Goal: Transaction & Acquisition: Purchase product/service

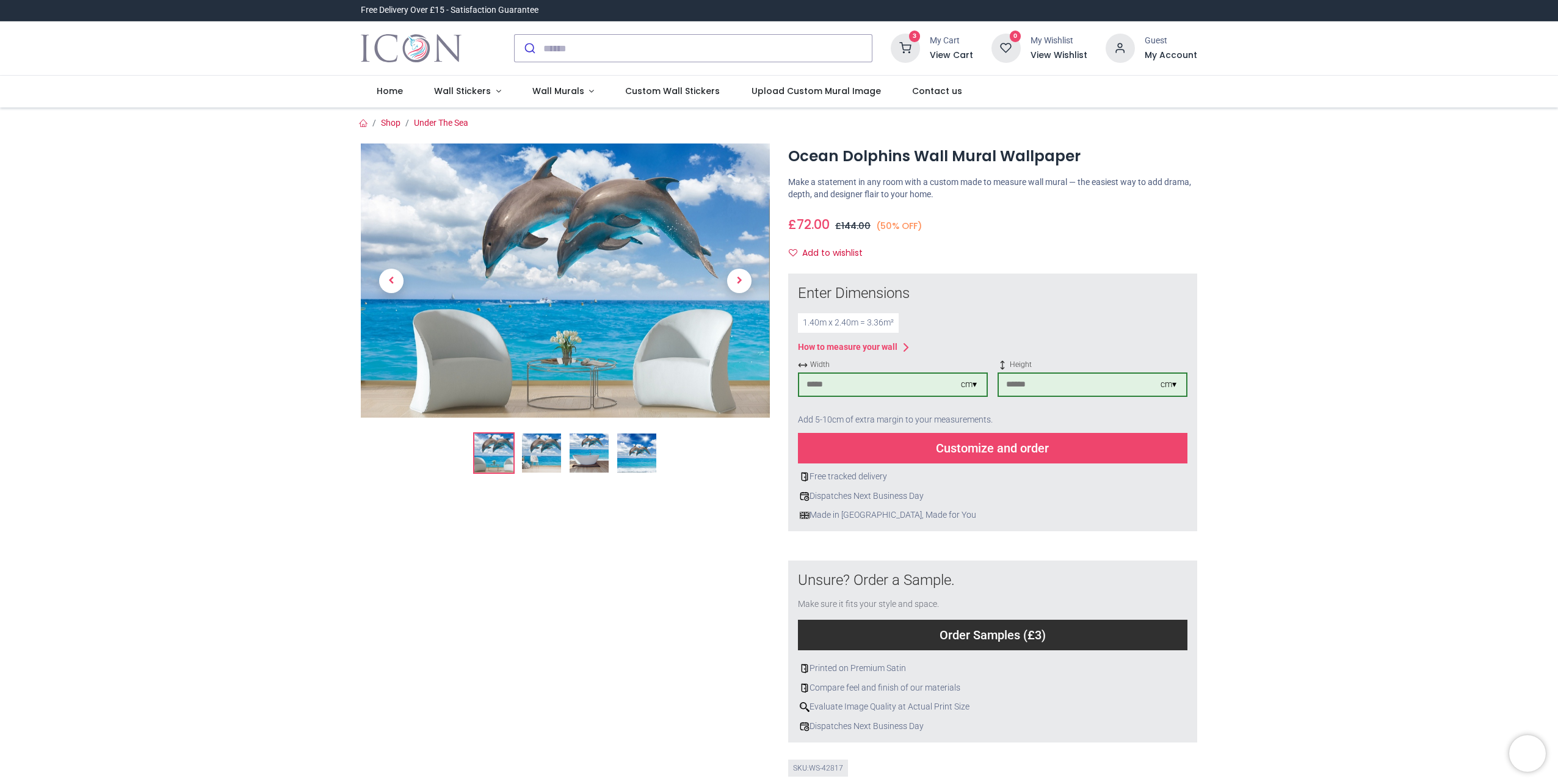
click at [910, 37] on icon at bounding box center [905, 48] width 29 height 29
click at [481, 92] on div at bounding box center [779, 392] width 1558 height 784
click at [552, 92] on span "Wall Murals" at bounding box center [558, 91] width 52 height 12
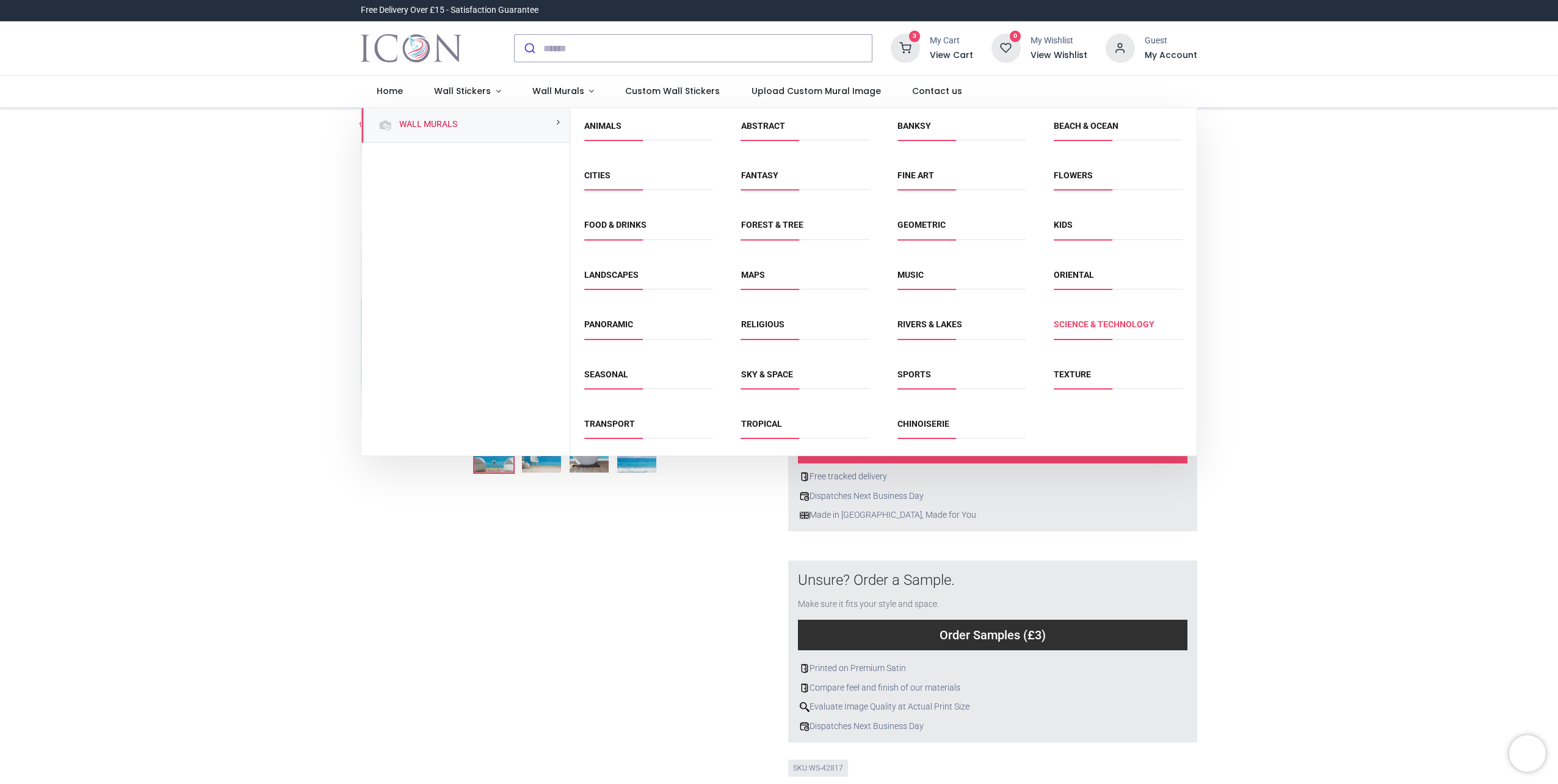
click at [1086, 324] on link "Science & Technology" at bounding box center [1104, 324] width 101 height 10
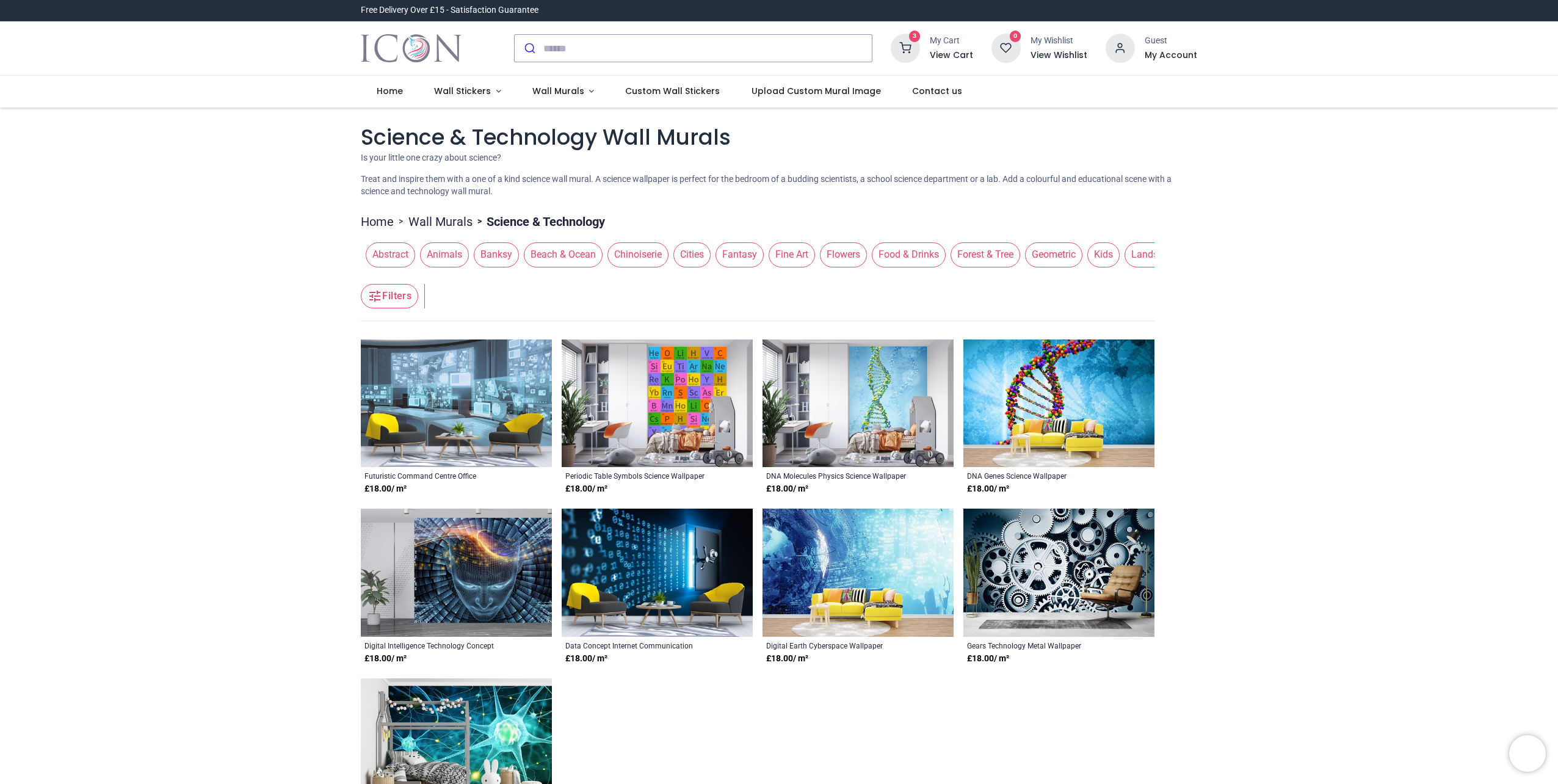
click at [485, 397] on img at bounding box center [456, 403] width 191 height 128
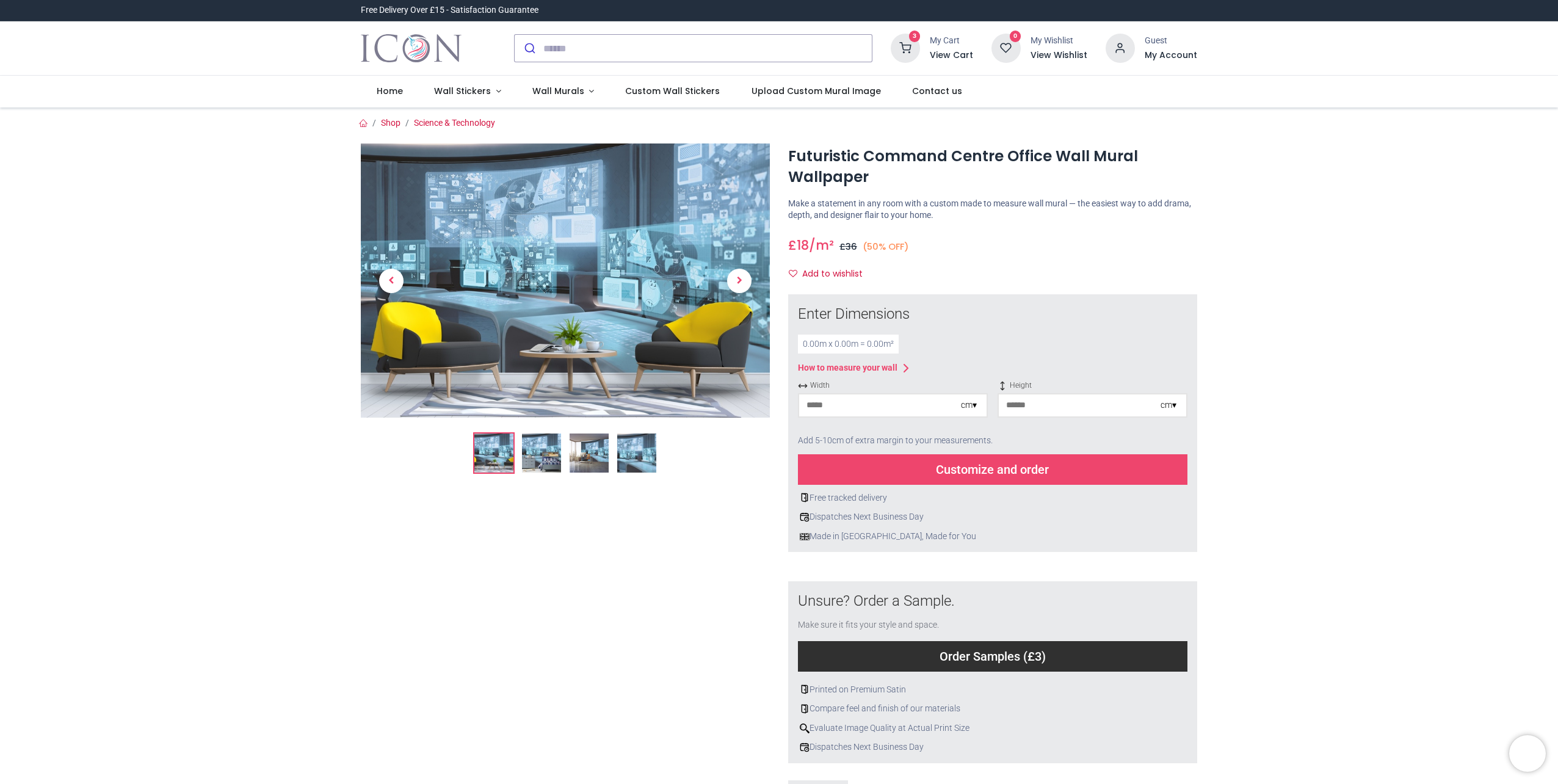
click at [560, 269] on img at bounding box center [565, 280] width 409 height 274
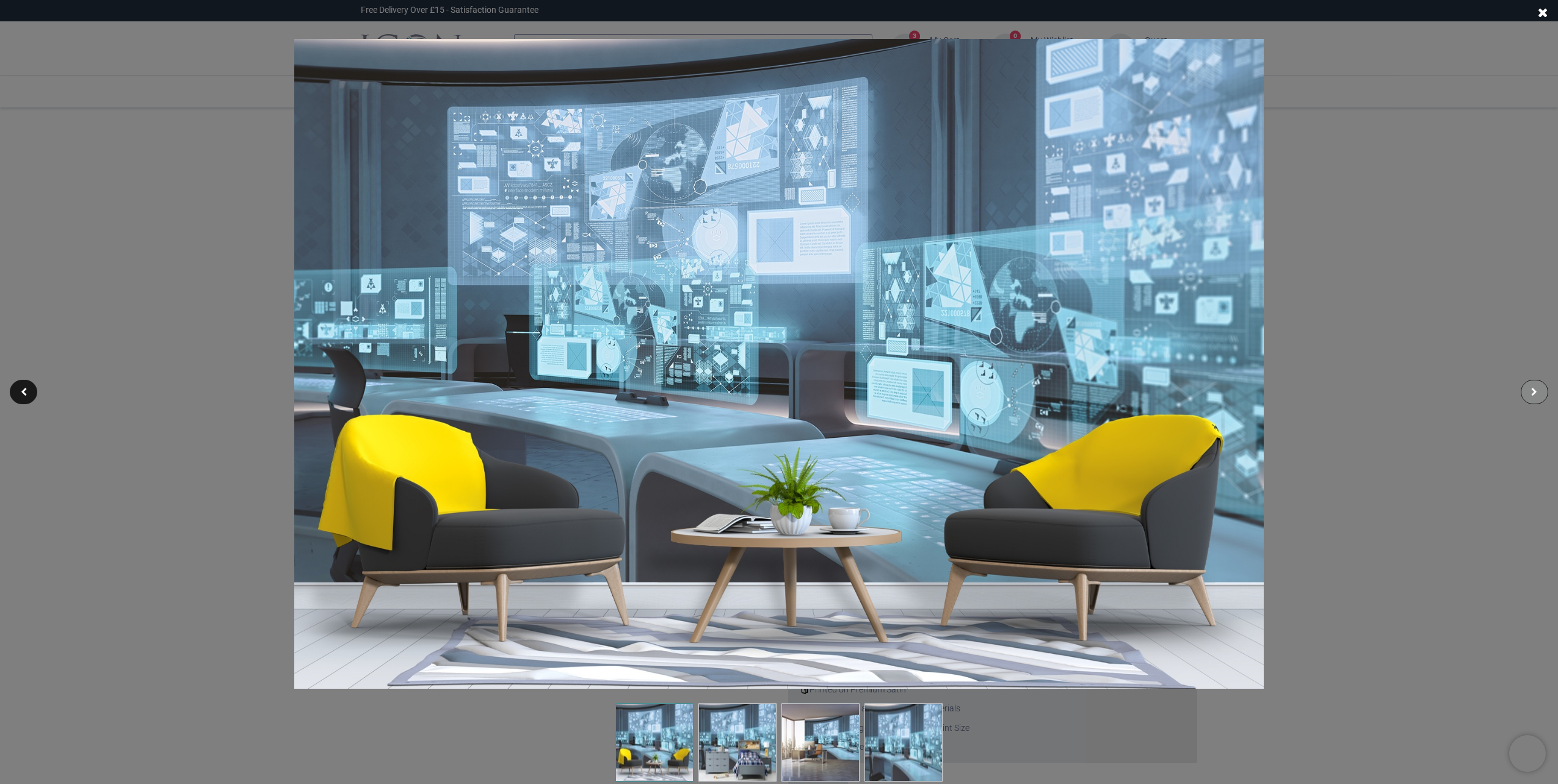
click at [1530, 386] on div at bounding box center [1534, 392] width 27 height 24
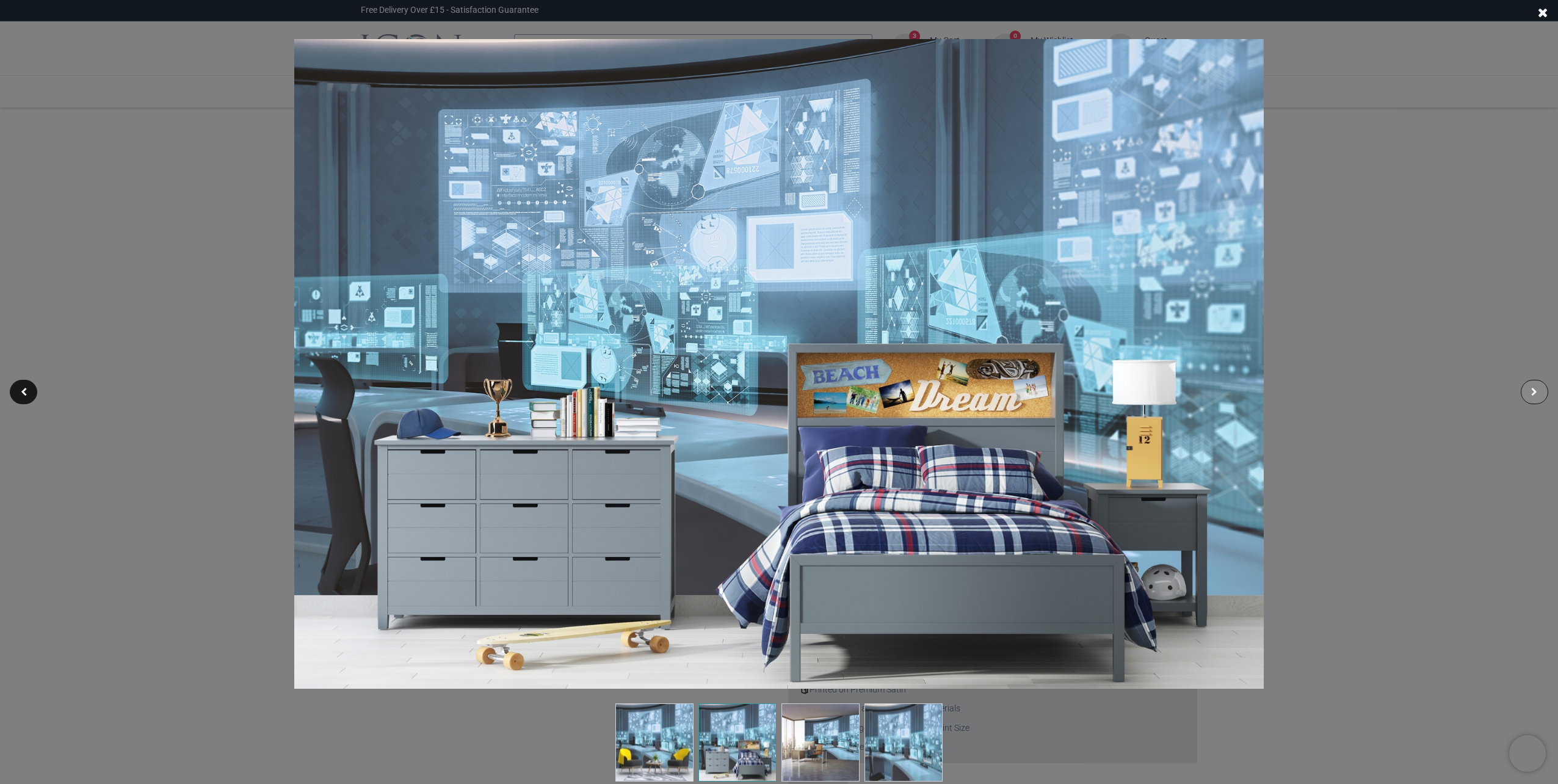
click at [1530, 386] on div at bounding box center [1534, 392] width 27 height 24
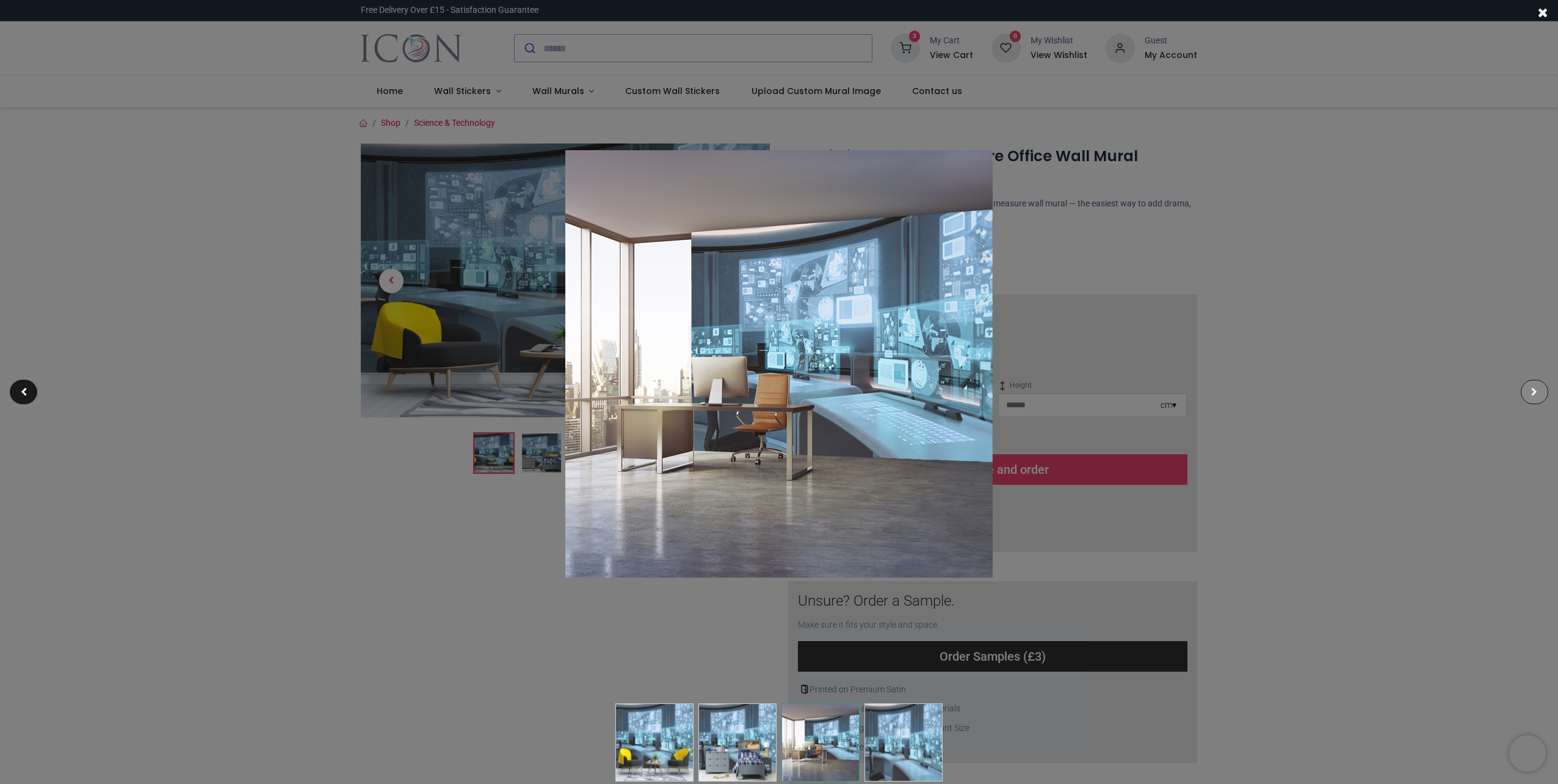
click at [1538, 393] on div at bounding box center [1534, 392] width 27 height 24
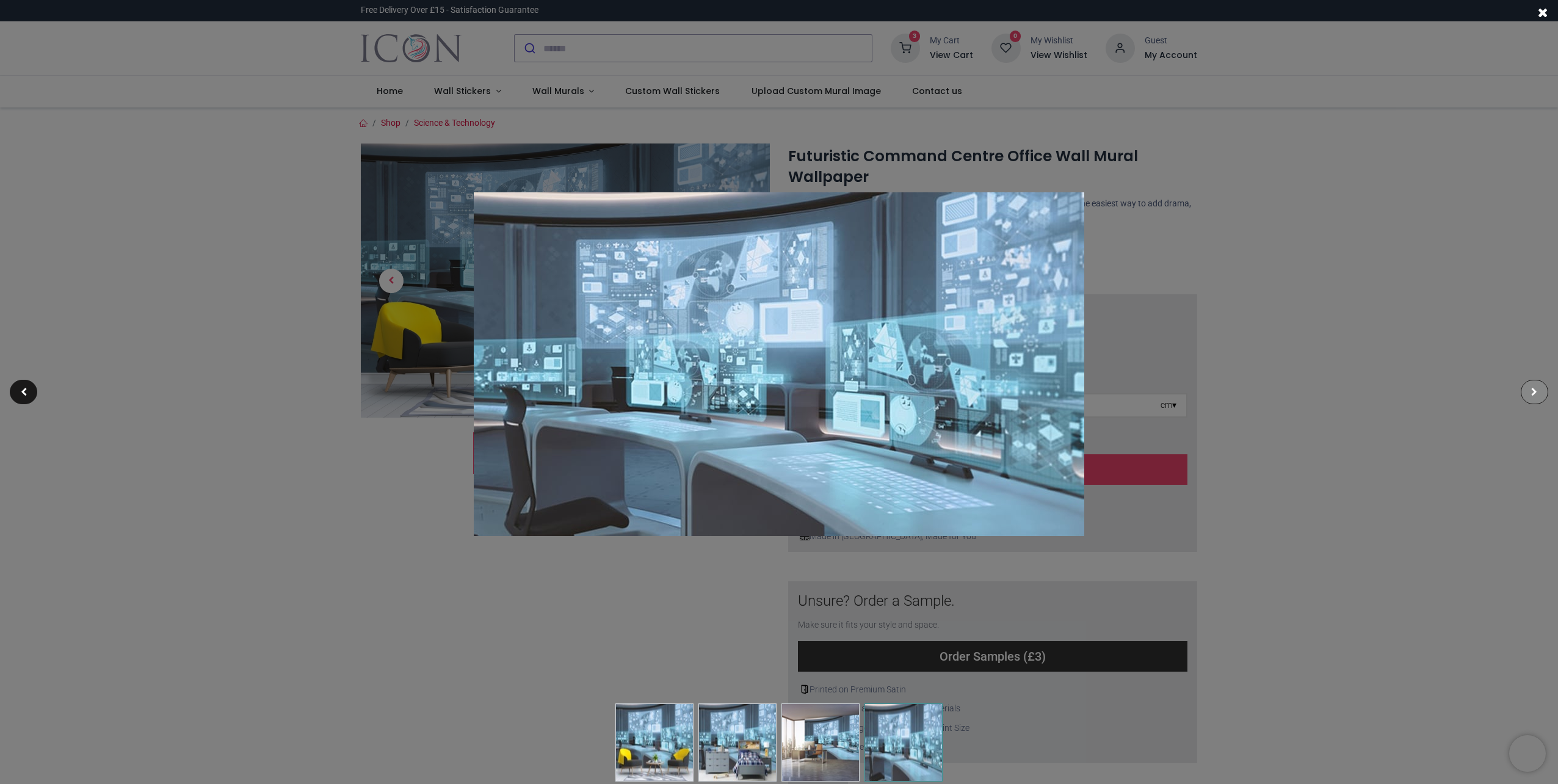
click at [1538, 393] on div at bounding box center [1534, 392] width 27 height 24
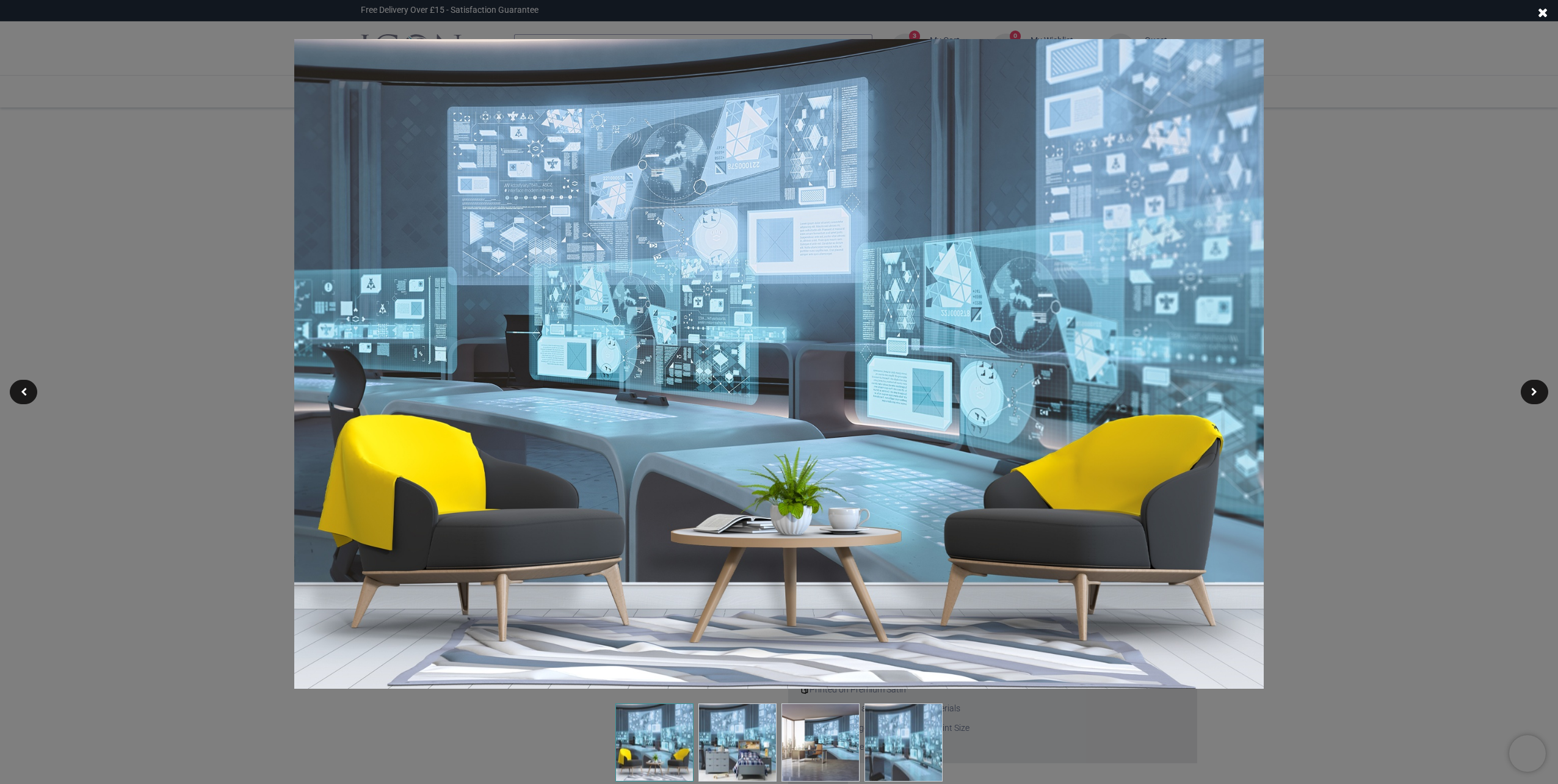
click at [1511, 92] on div at bounding box center [779, 392] width 1558 height 784
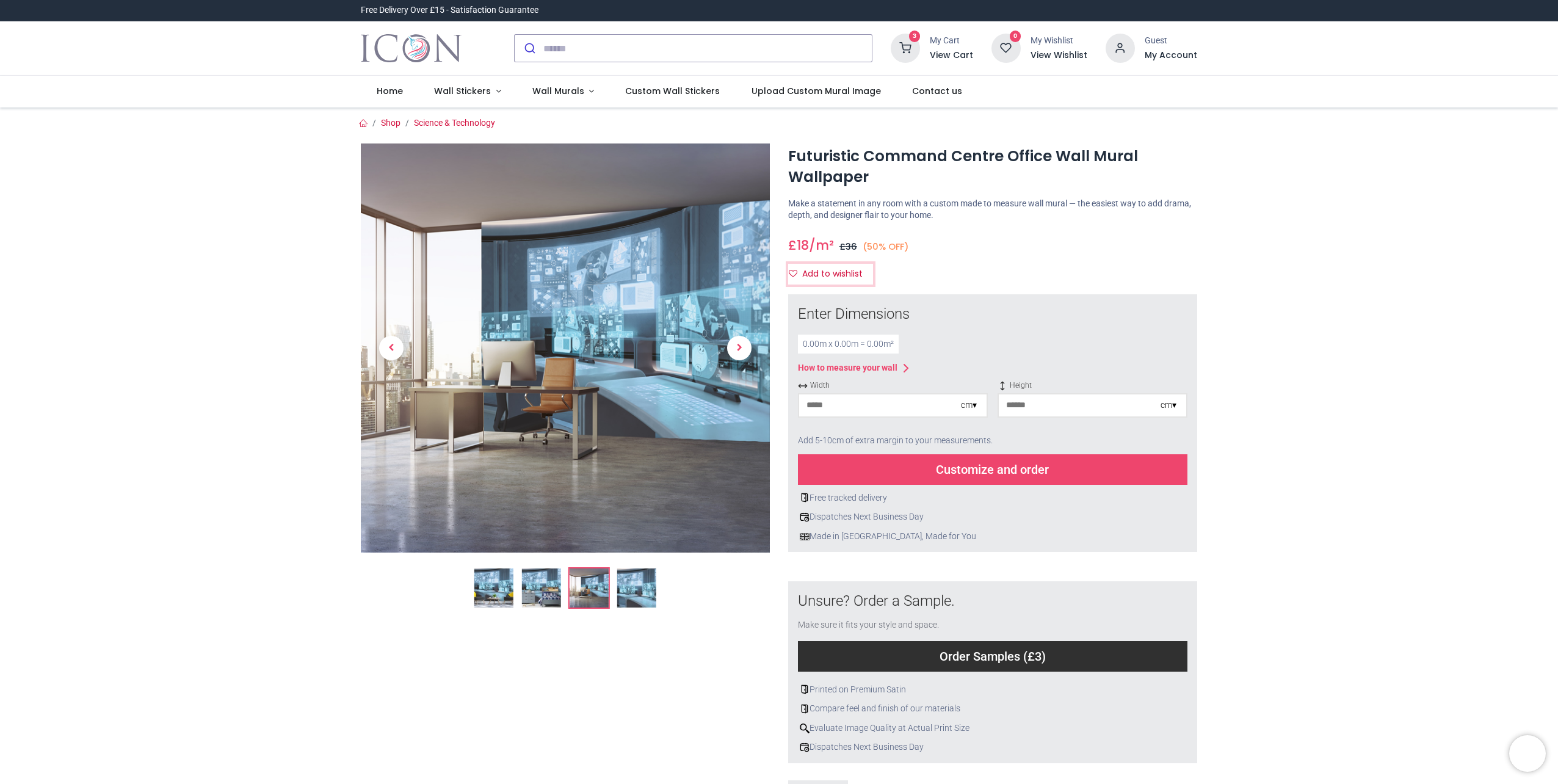
drag, startPoint x: 827, startPoint y: 276, endPoint x: 958, endPoint y: 281, distance: 131.4
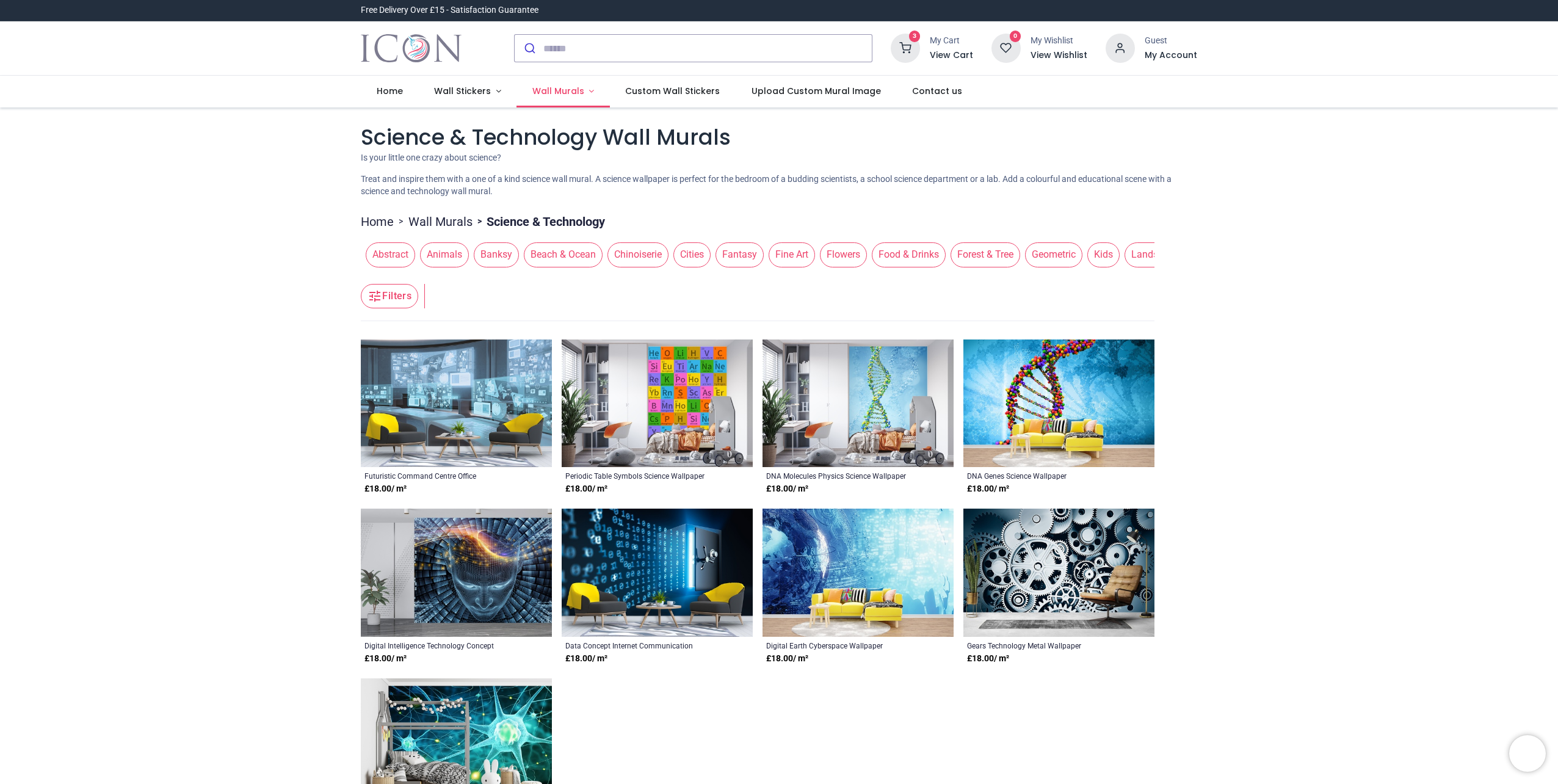
click at [573, 92] on span "Wall Murals" at bounding box center [558, 91] width 52 height 12
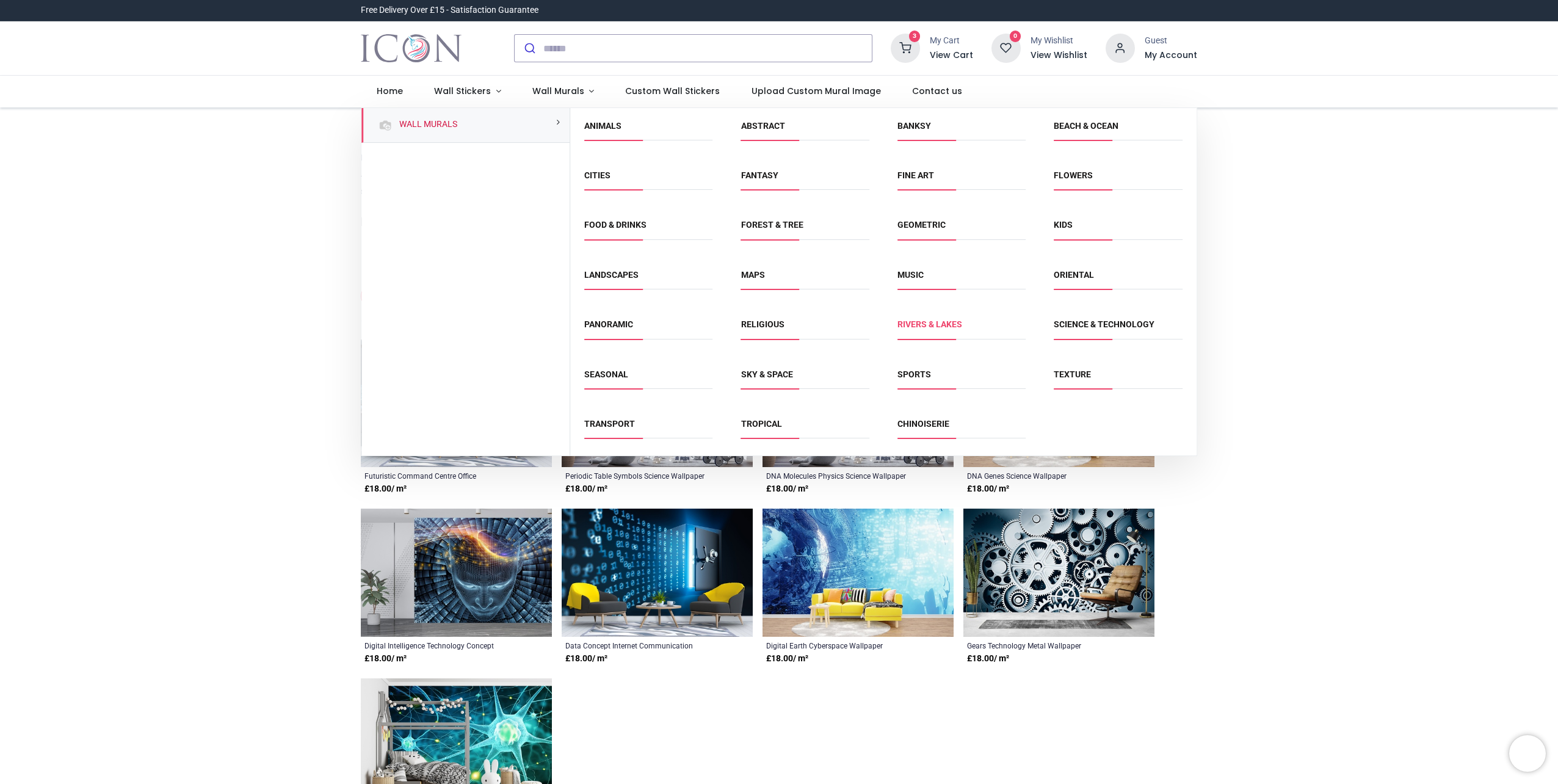
click at [909, 325] on link "Rivers & Lakes" at bounding box center [929, 324] width 65 height 10
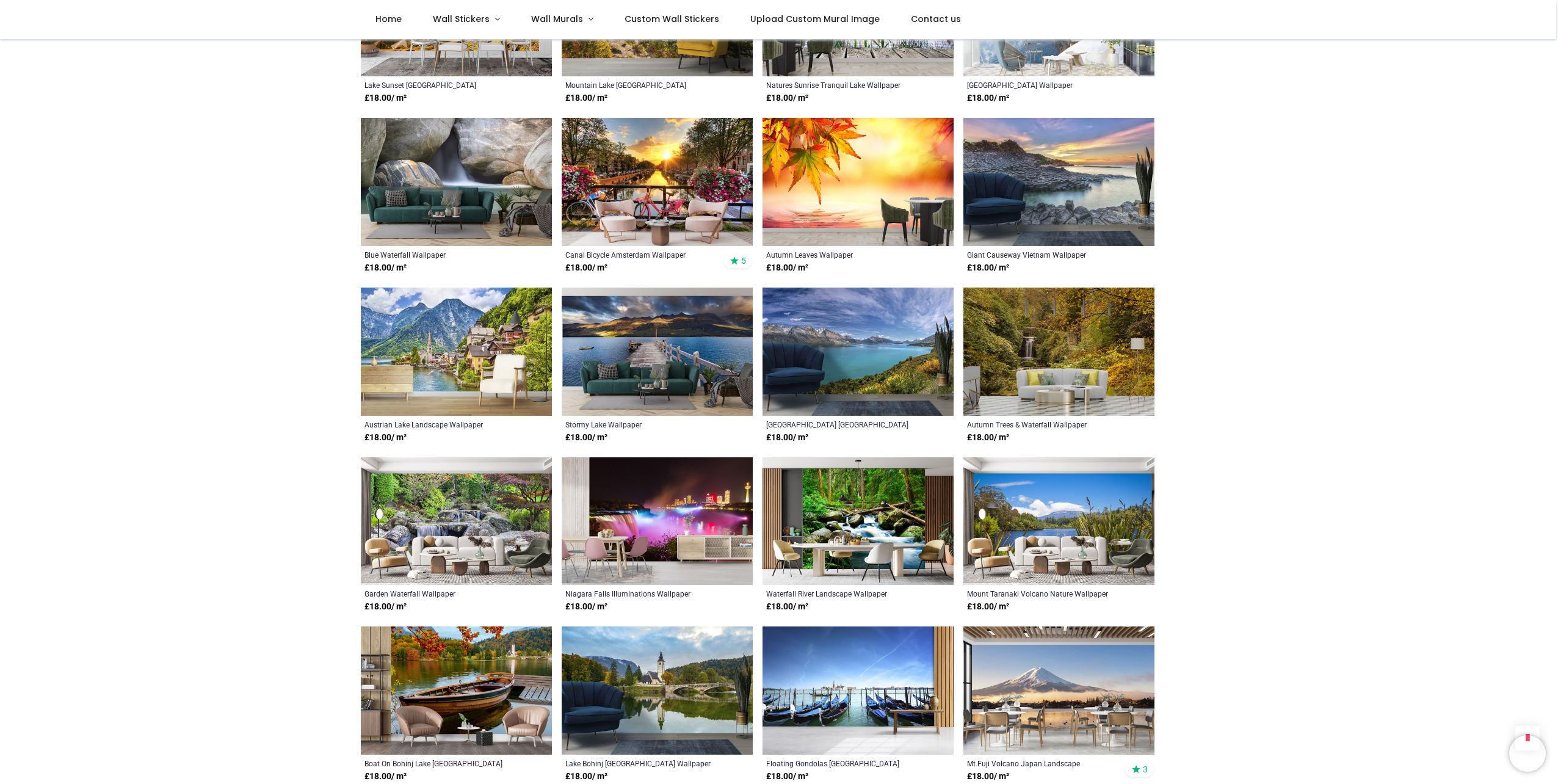
scroll to position [1953, 0]
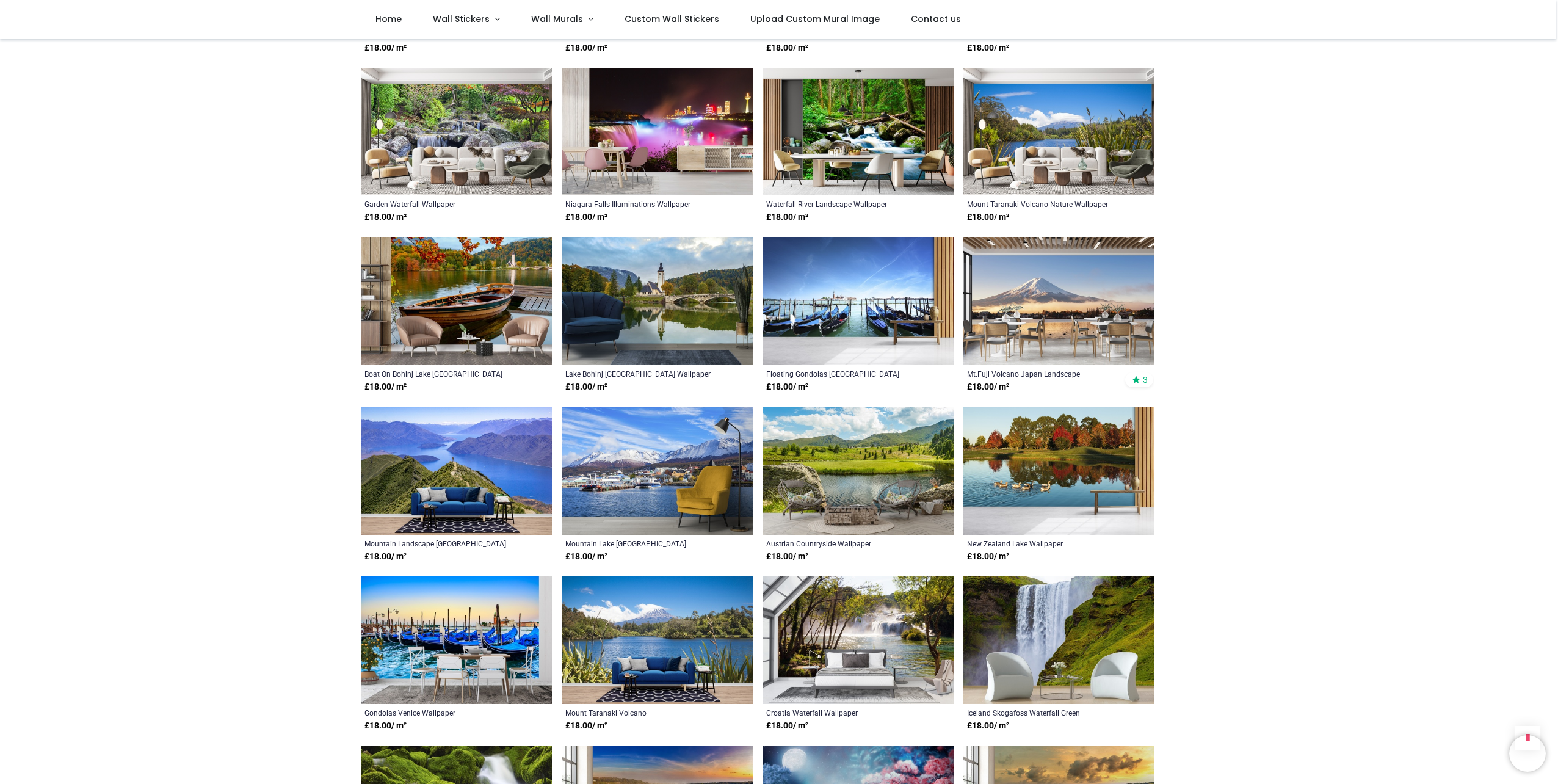
scroll to position [2198, 0]
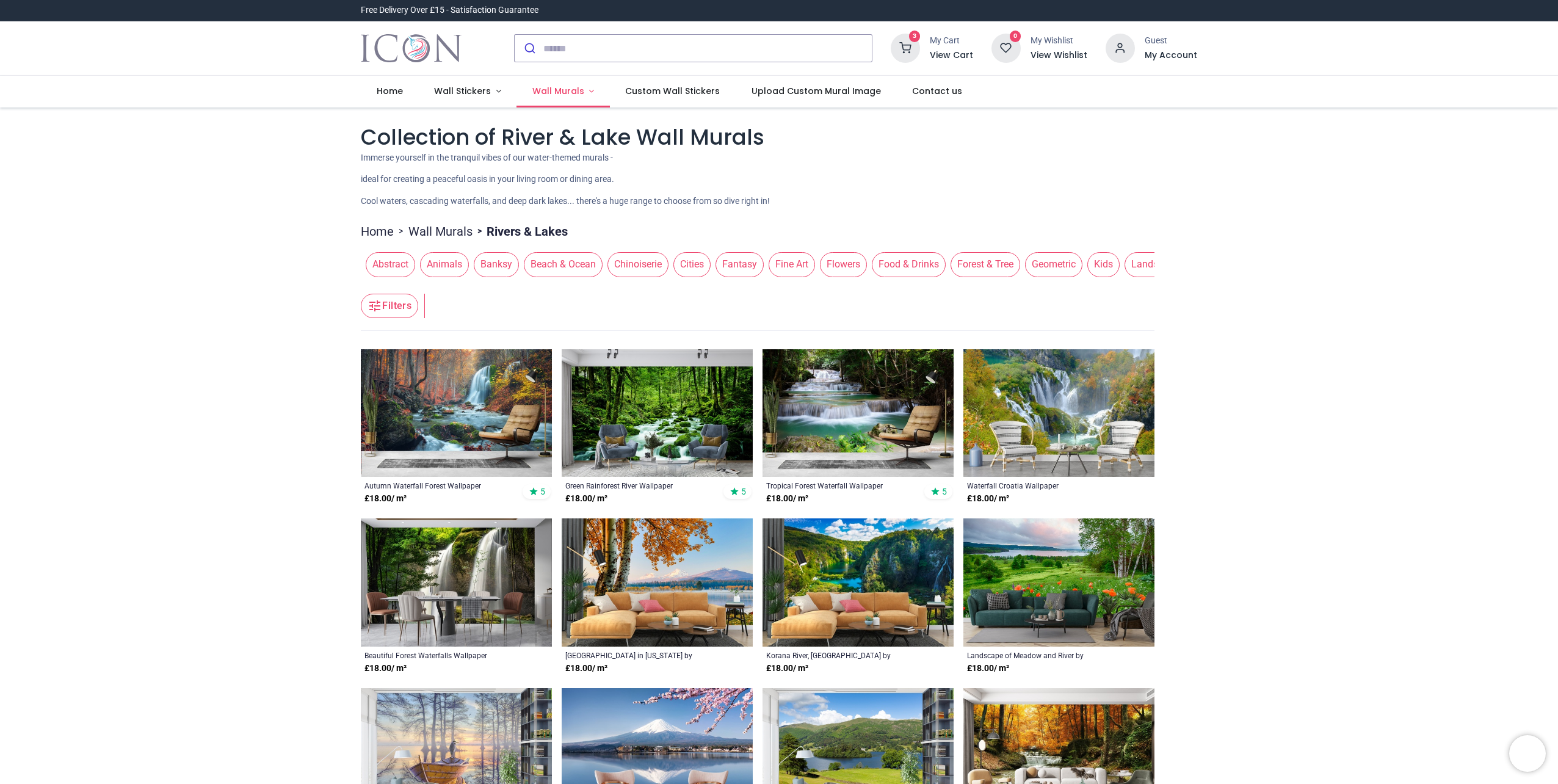
click at [555, 90] on span "Wall Murals" at bounding box center [558, 91] width 52 height 12
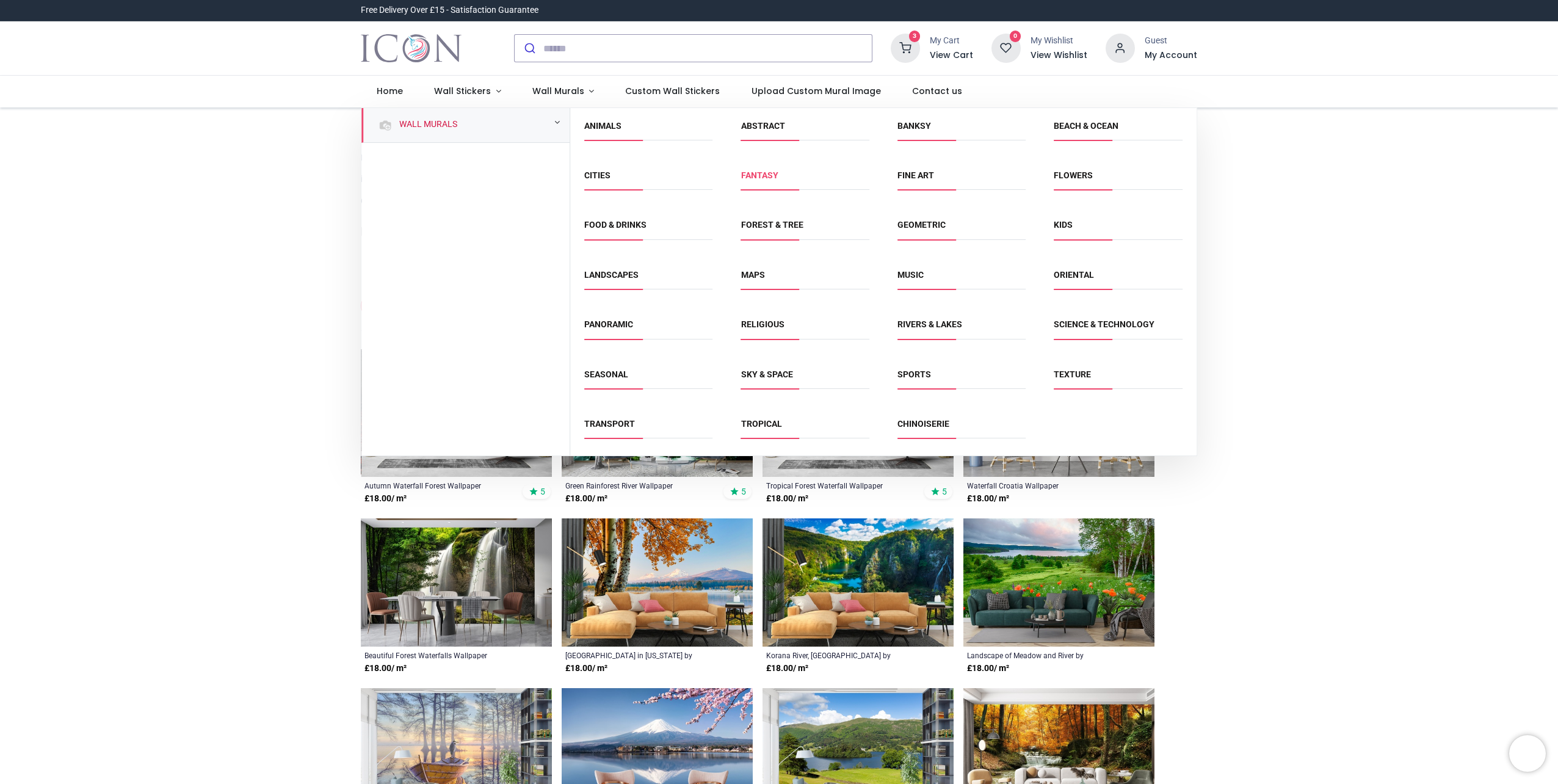
click at [757, 175] on link "Fantasy" at bounding box center [759, 175] width 37 height 10
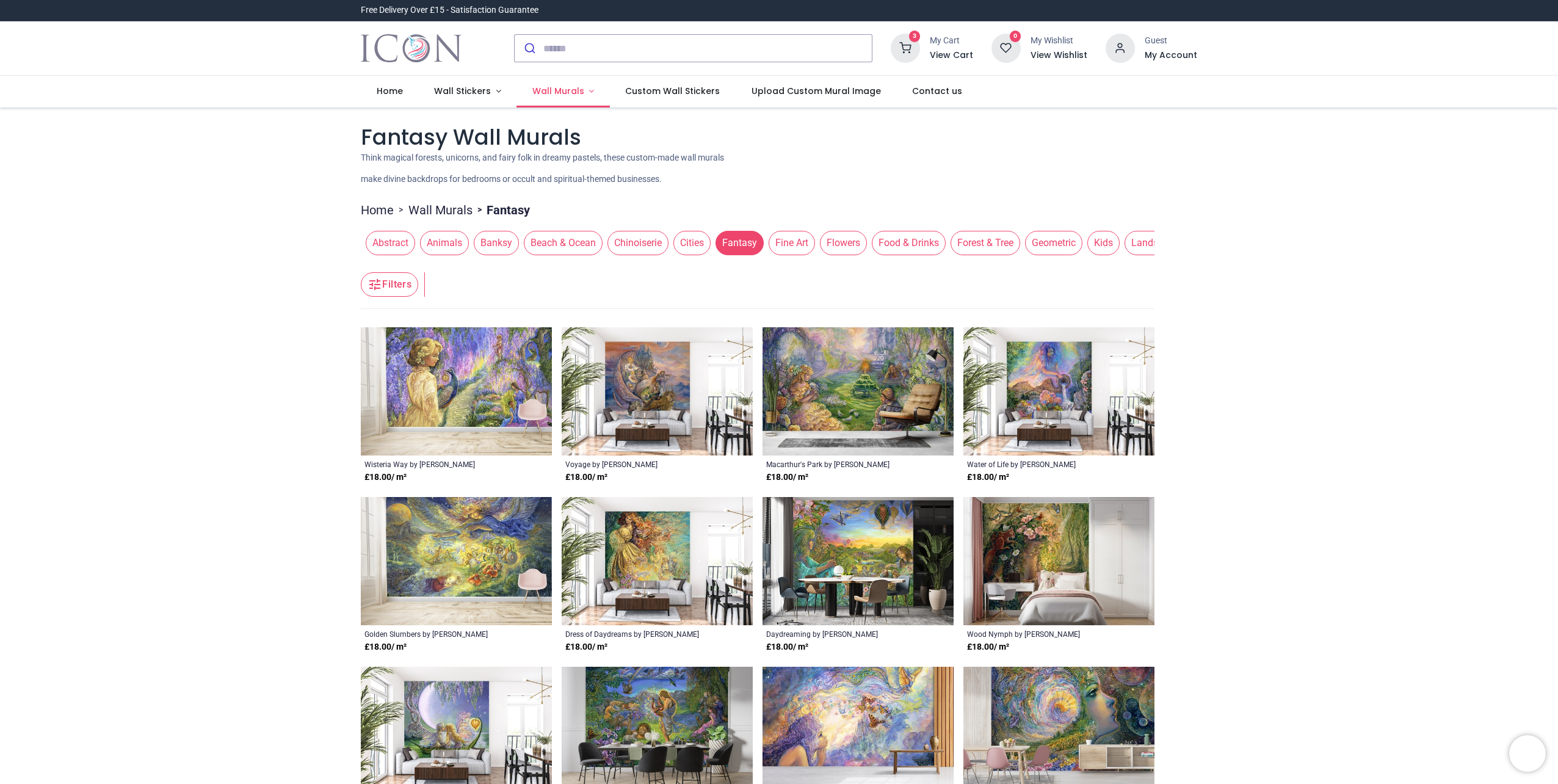
click at [566, 93] on span "Wall Murals" at bounding box center [558, 91] width 52 height 12
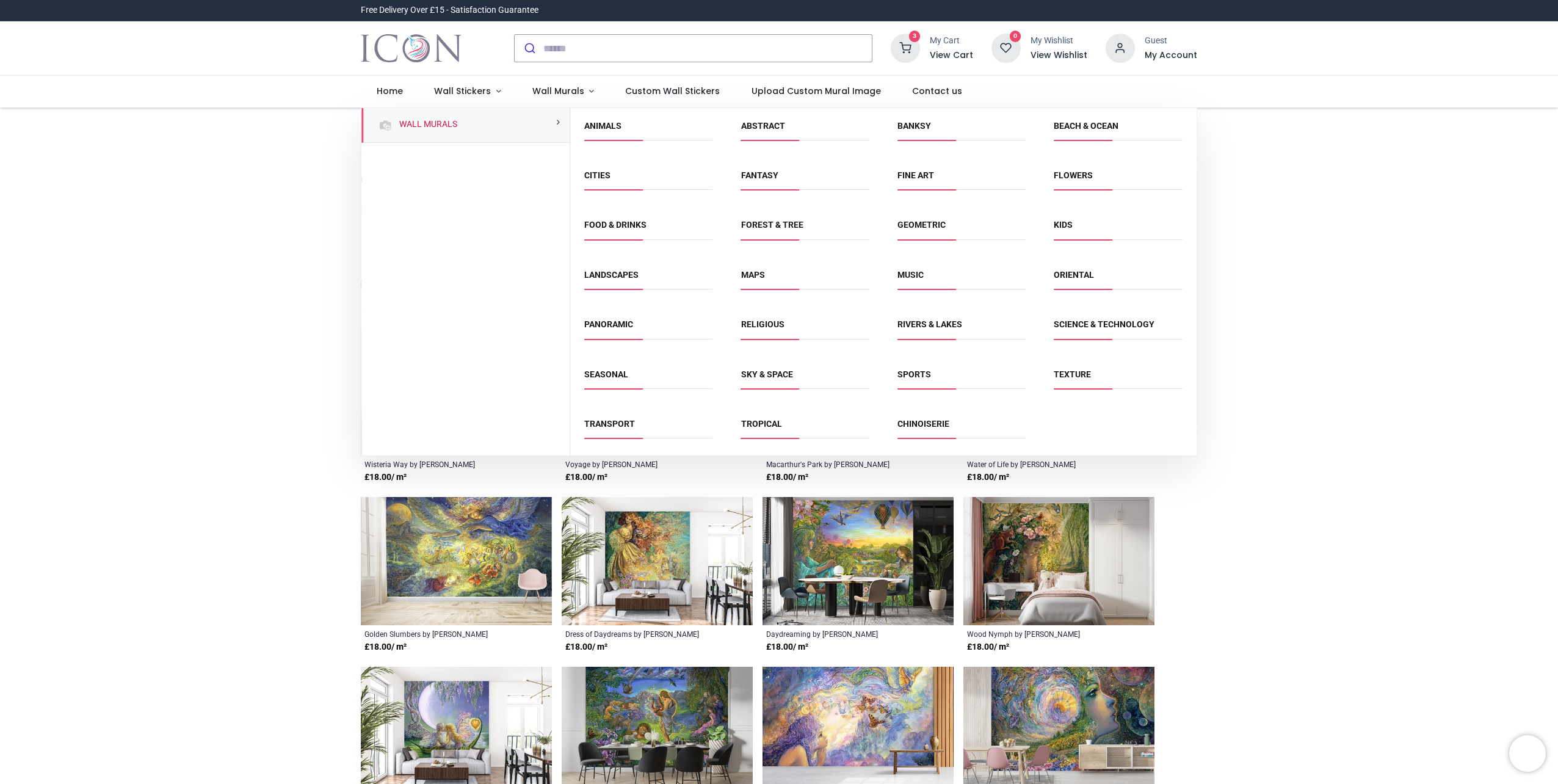
click at [1063, 223] on link "Kids" at bounding box center [1063, 225] width 19 height 10
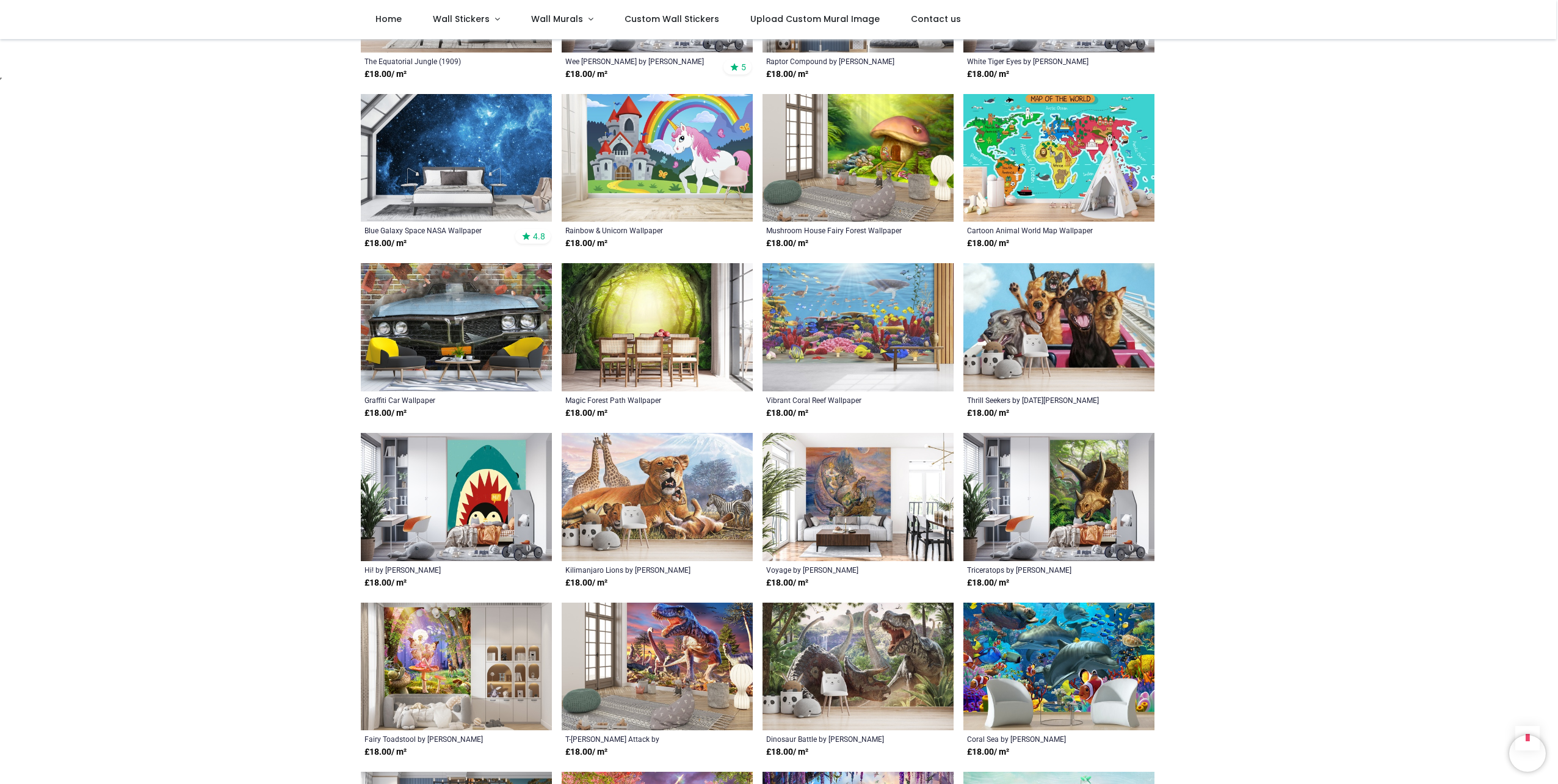
scroll to position [1892, 0]
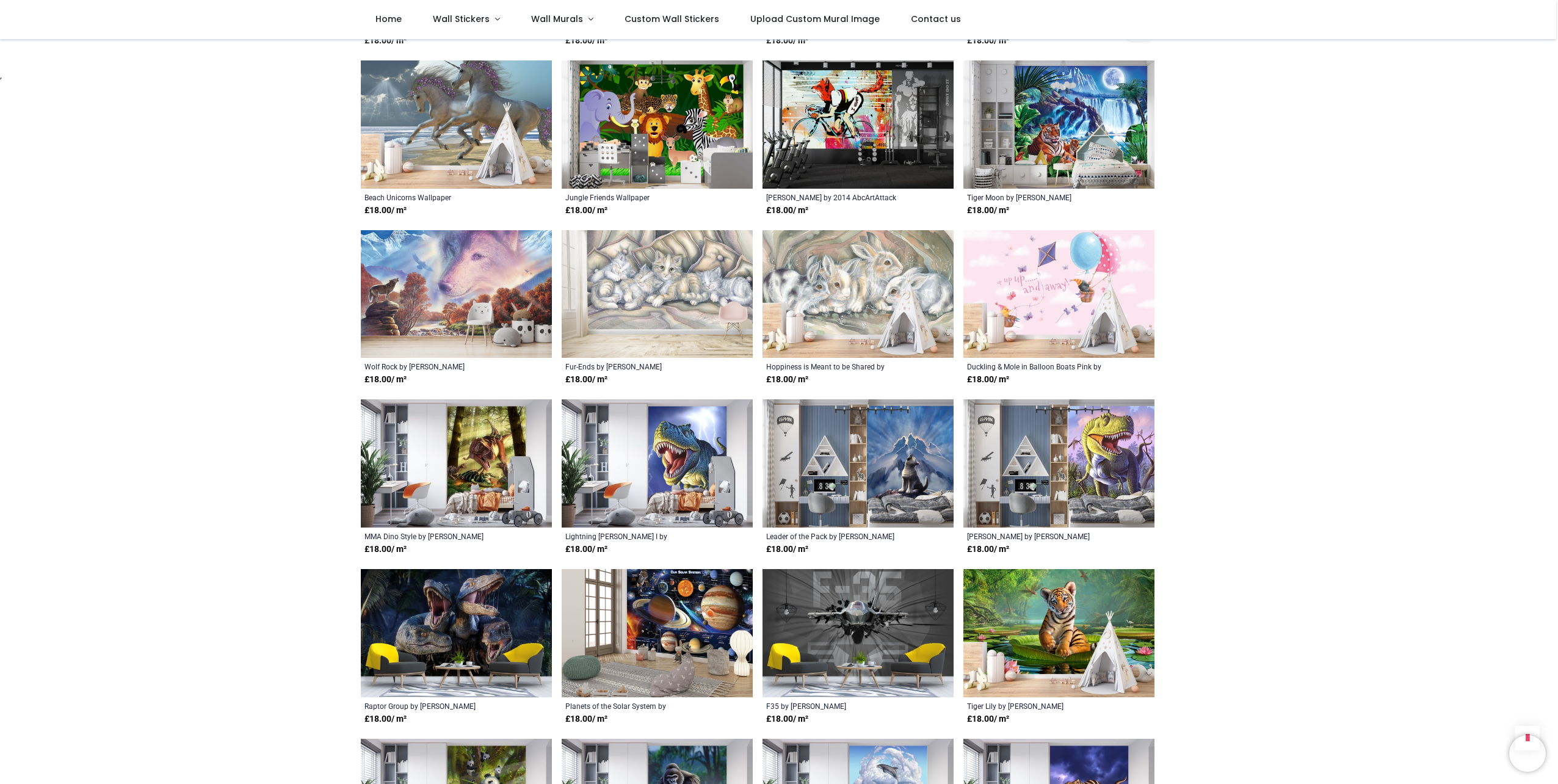
scroll to position [3907, 0]
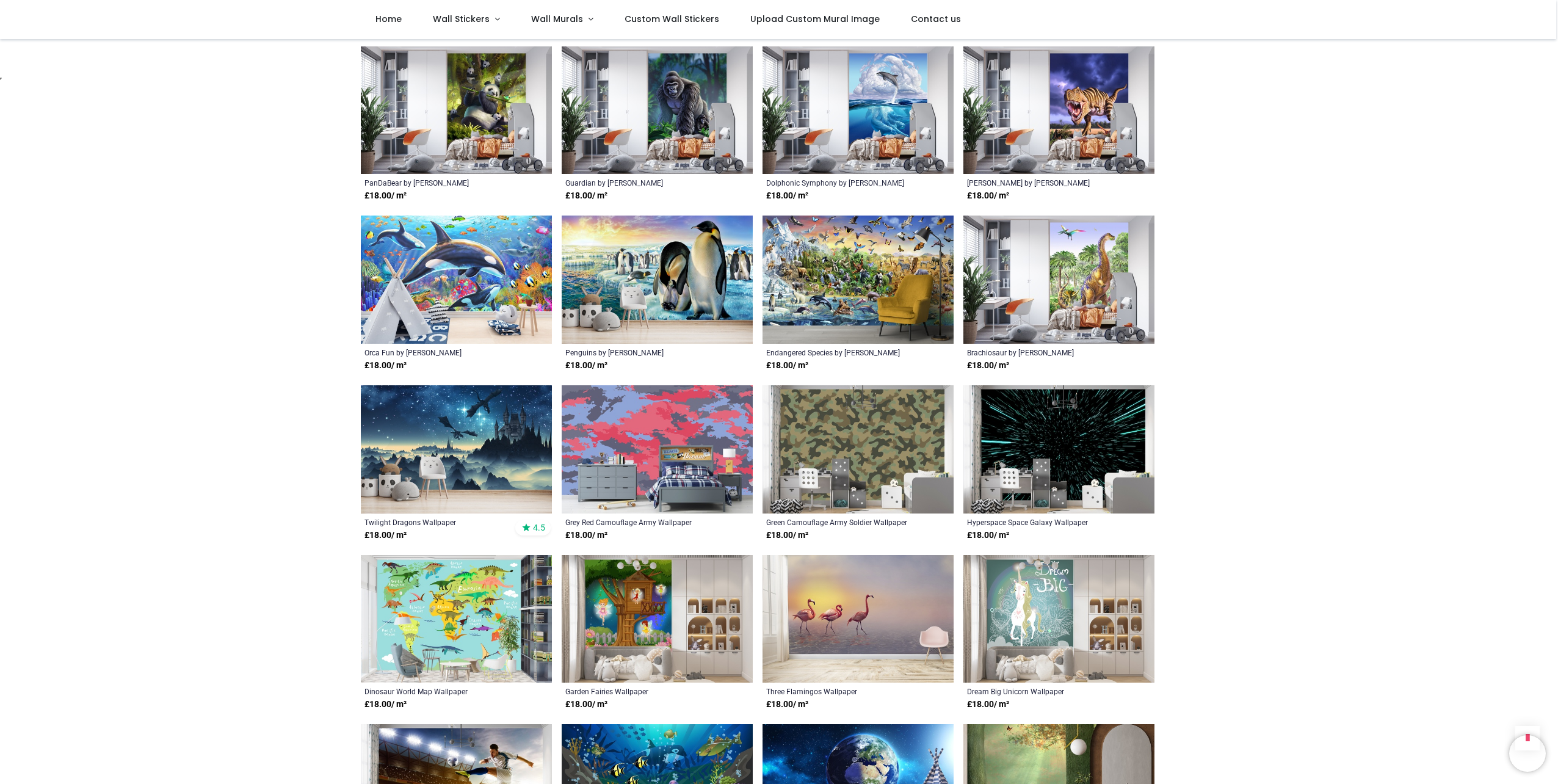
scroll to position [4517, 0]
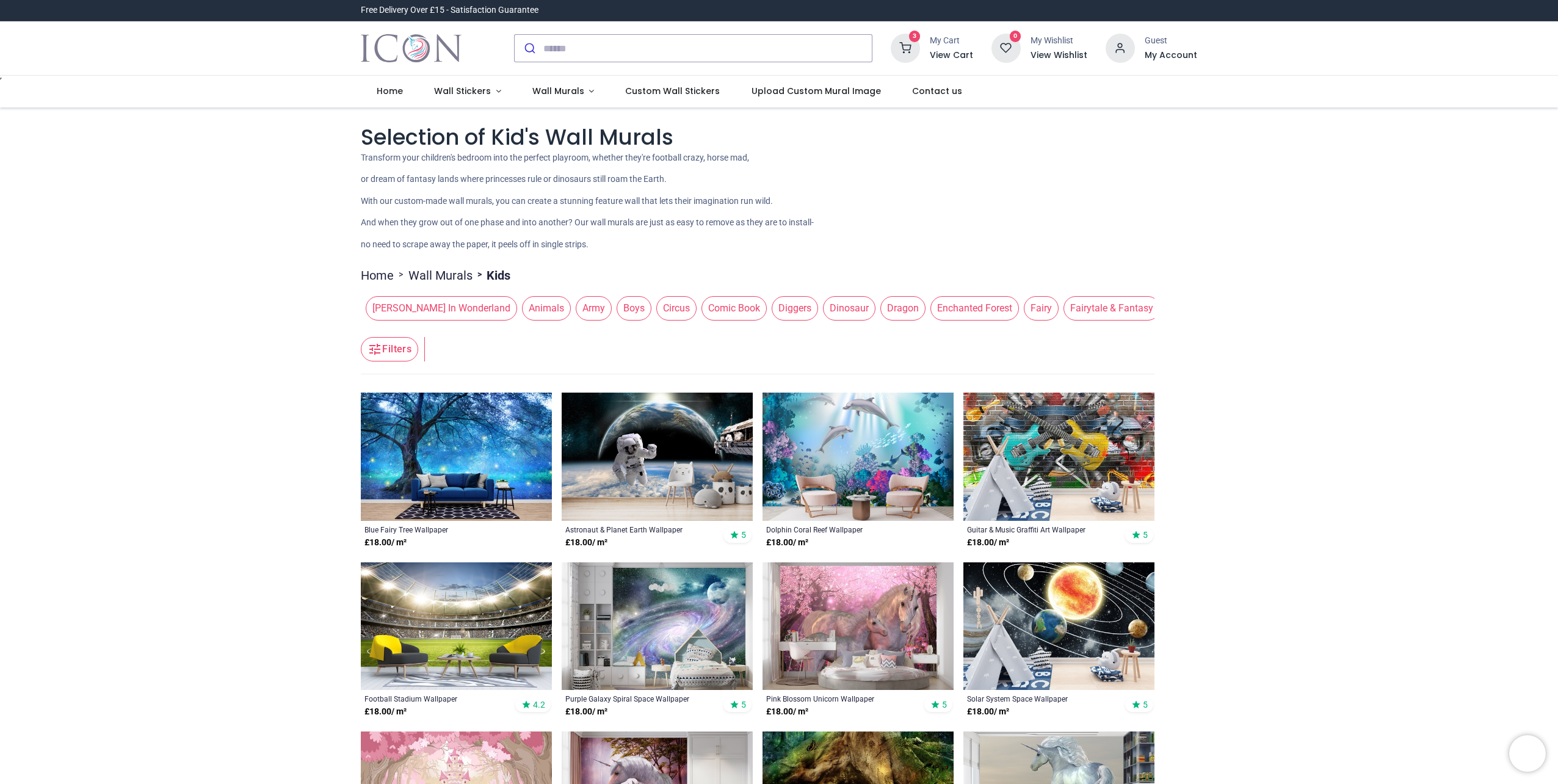
click at [522, 312] on span "Animals" at bounding box center [546, 308] width 49 height 24
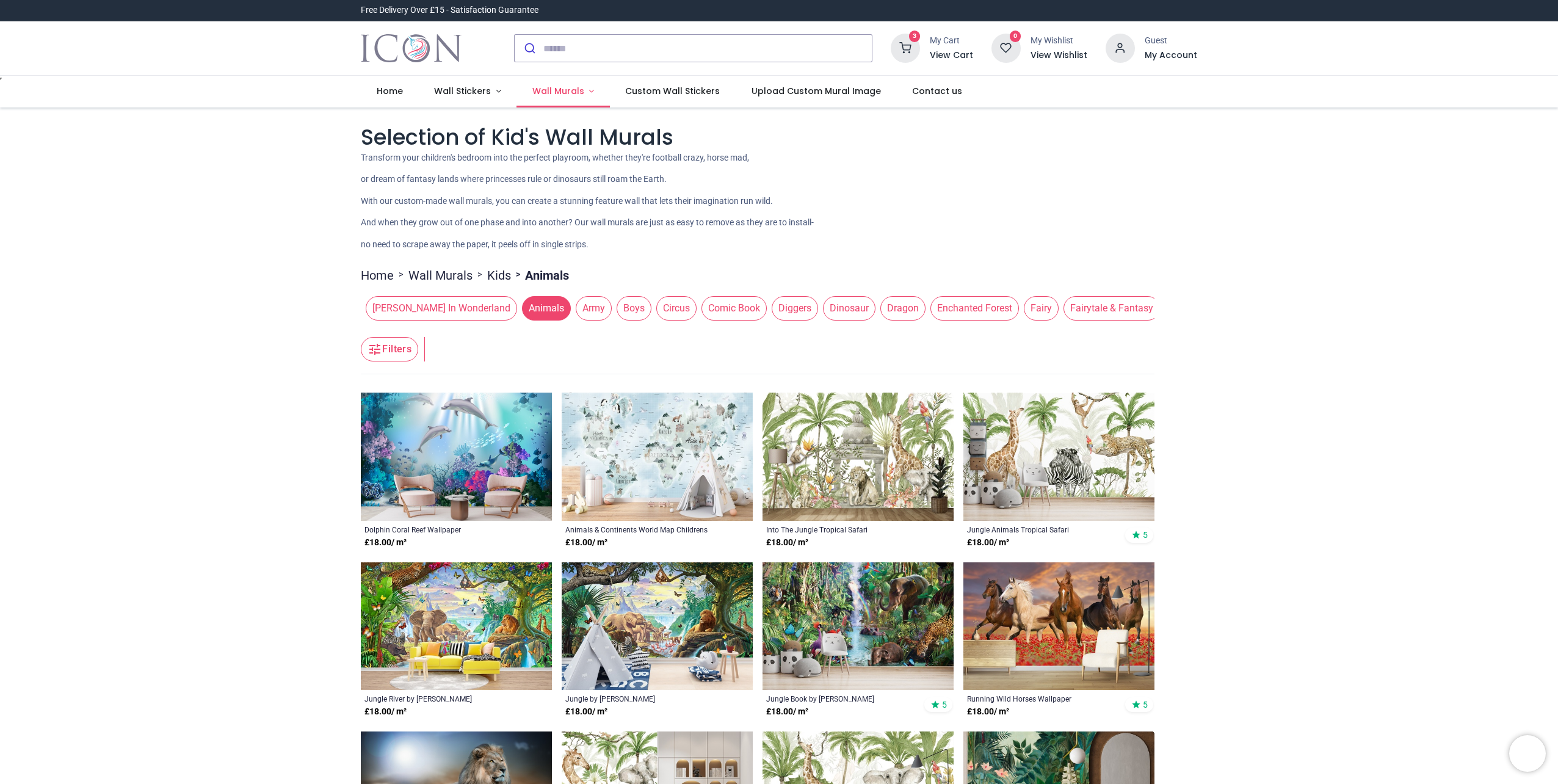
click at [565, 95] on span "Wall Murals" at bounding box center [558, 91] width 52 height 12
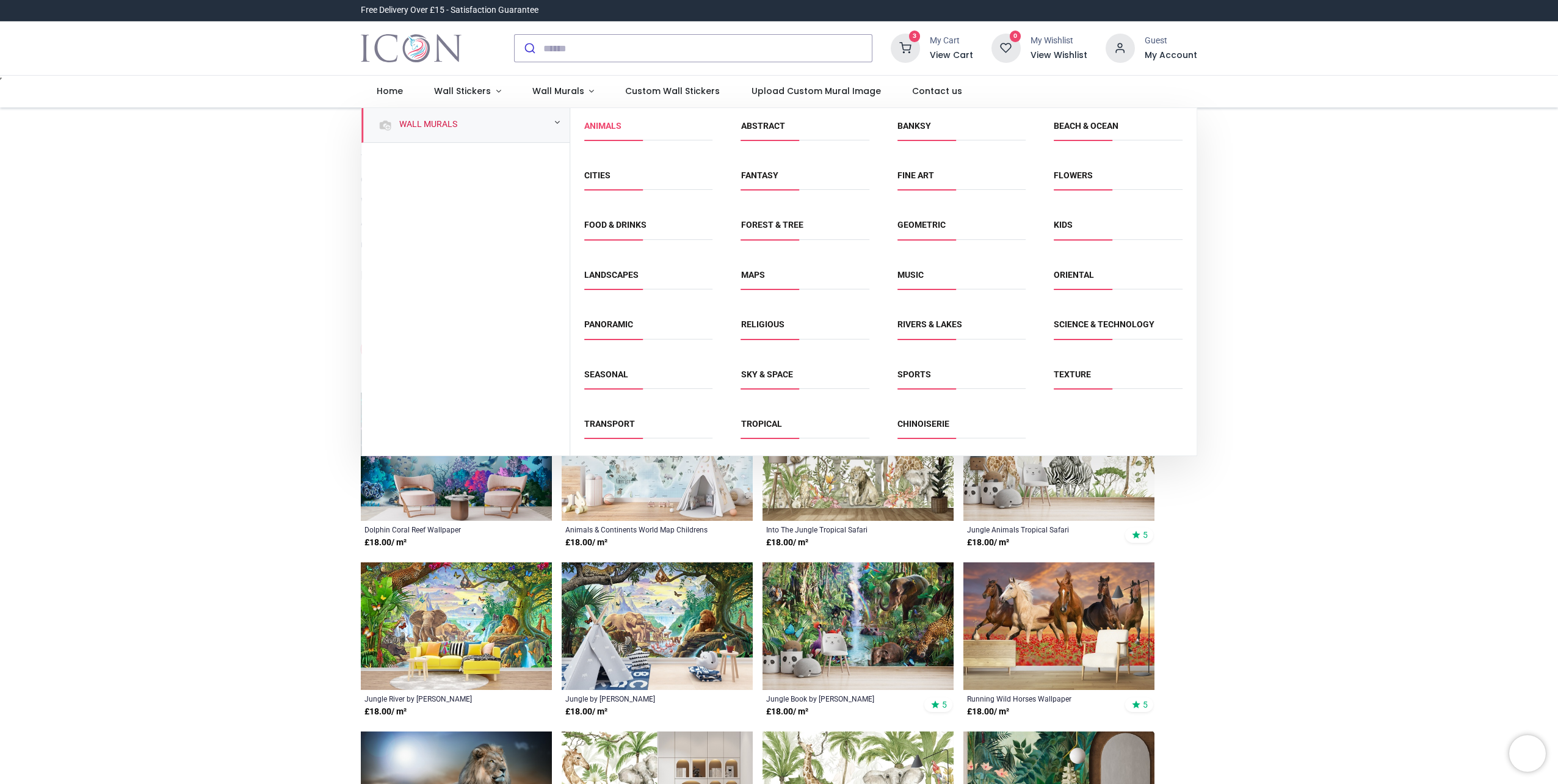
click at [596, 123] on link "Animals" at bounding box center [602, 126] width 37 height 10
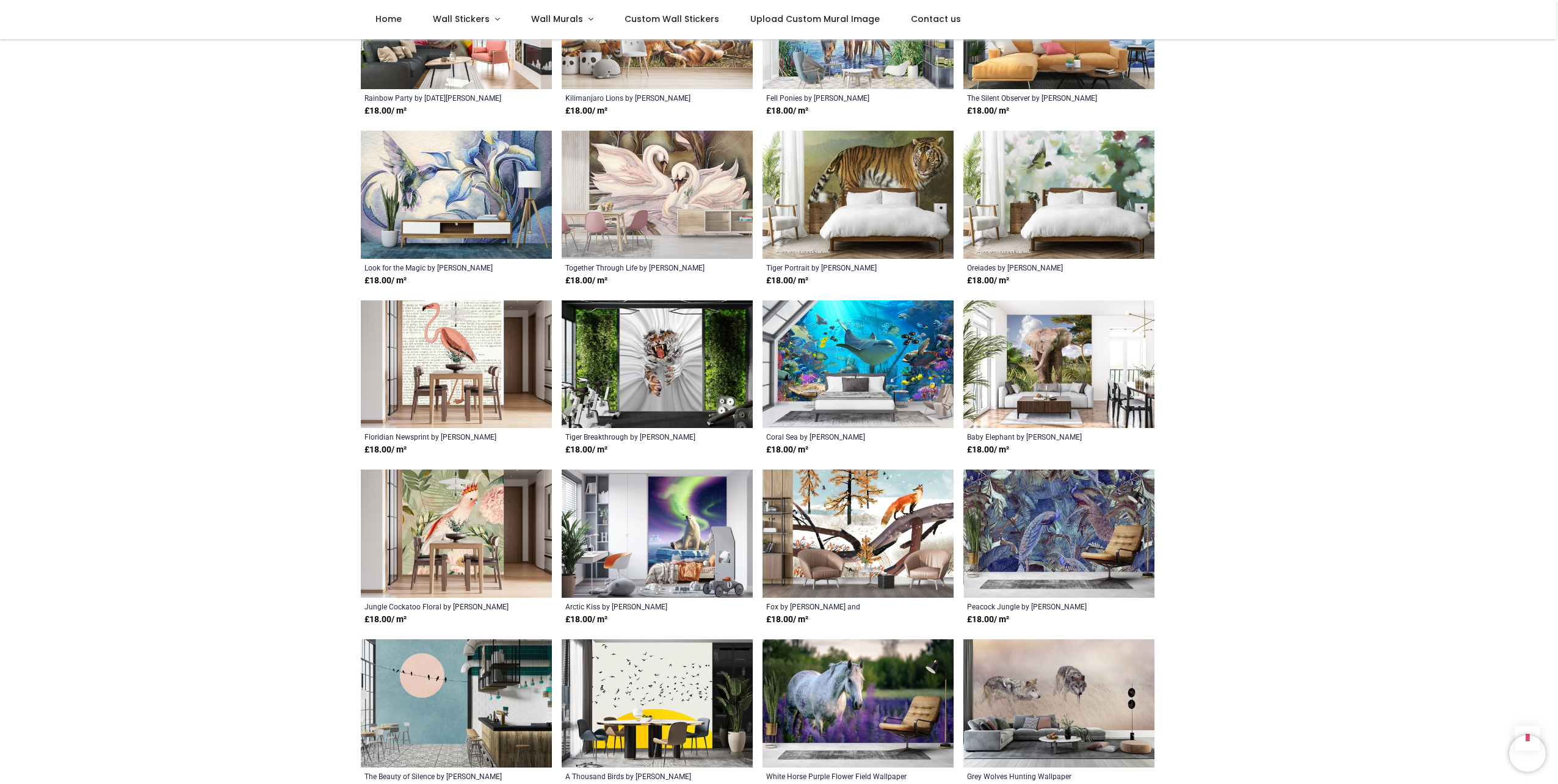
scroll to position [1953, 0]
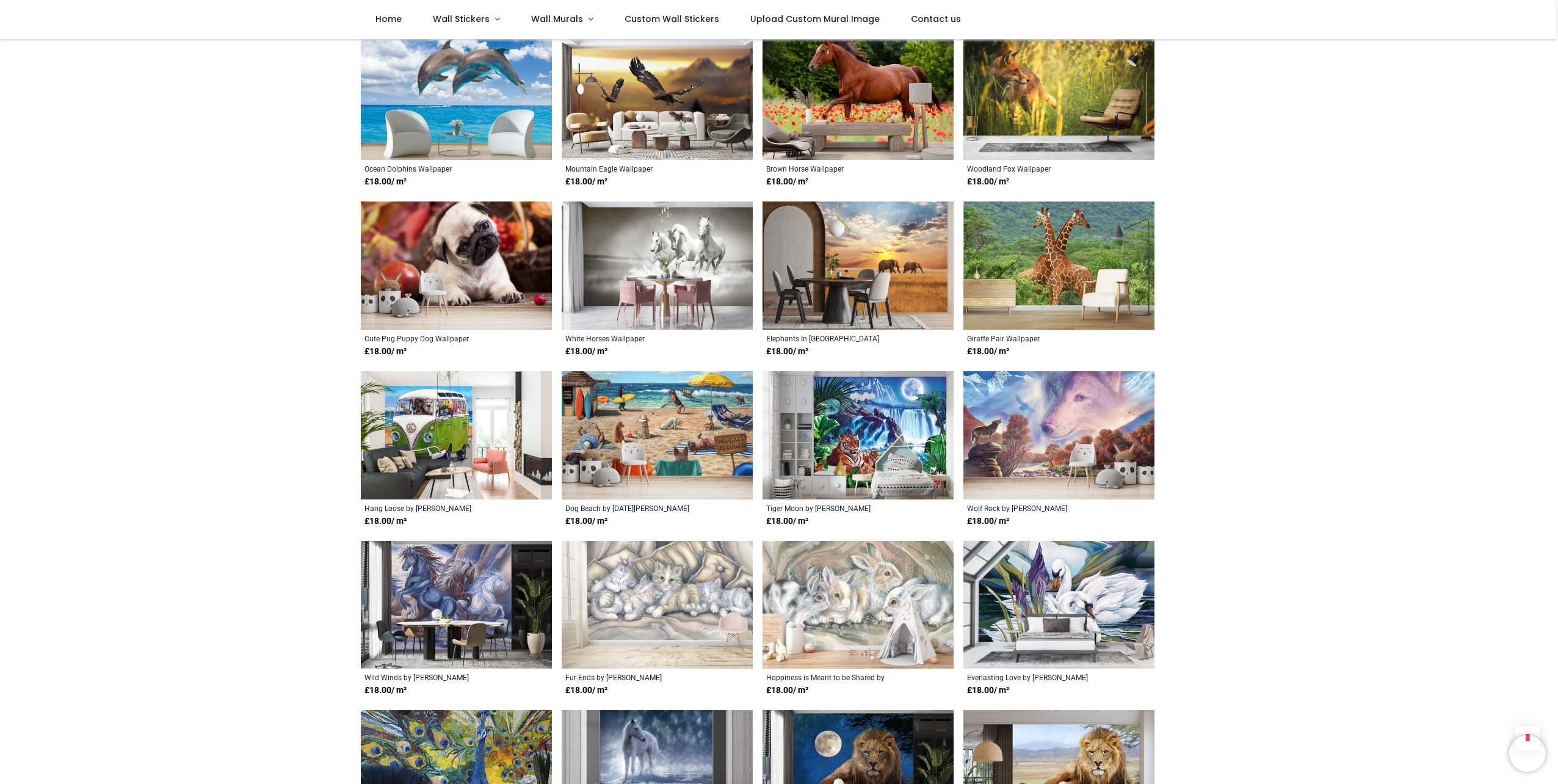
scroll to position [2686, 0]
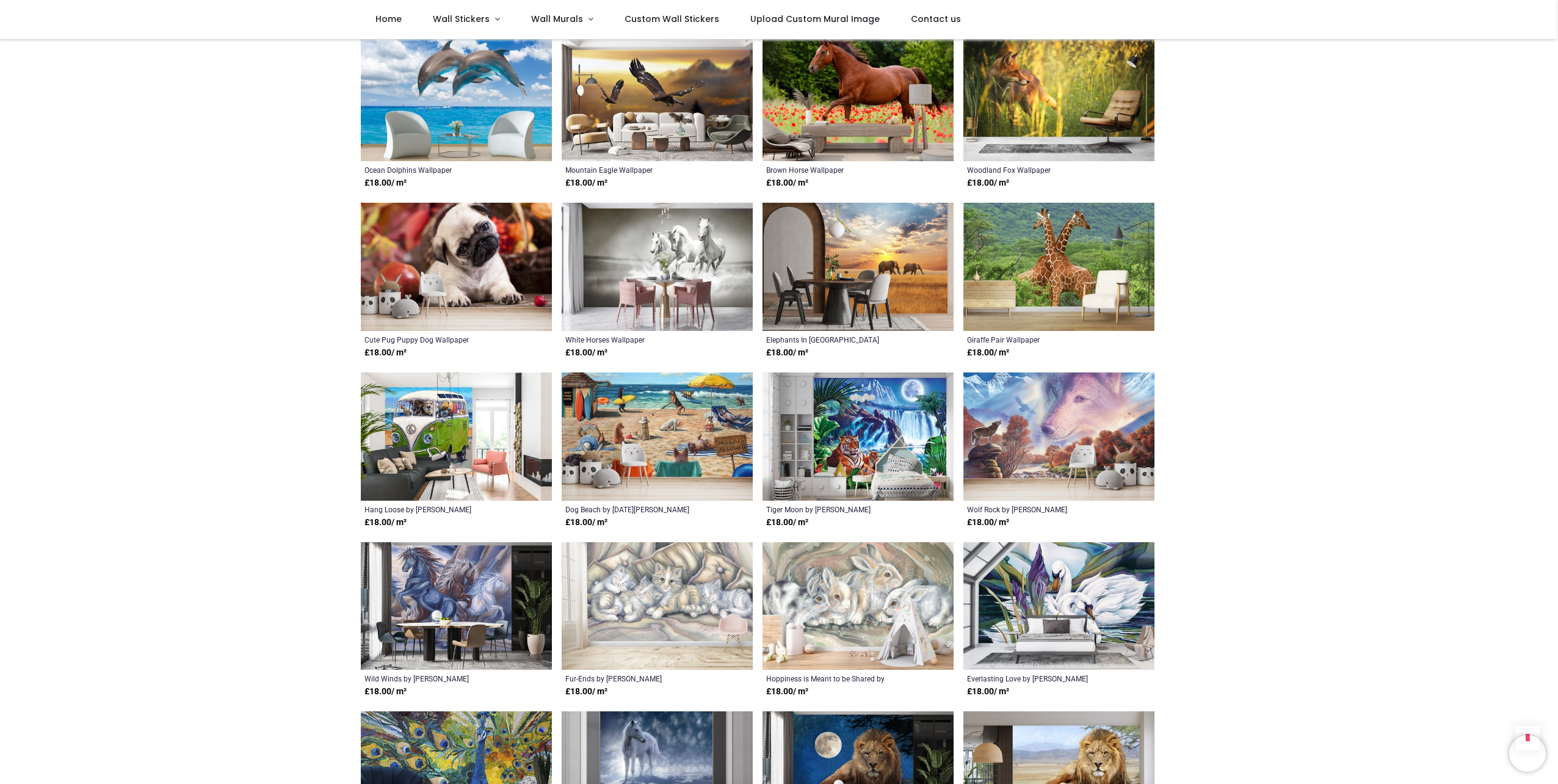
click at [1058, 249] on img at bounding box center [1058, 267] width 191 height 128
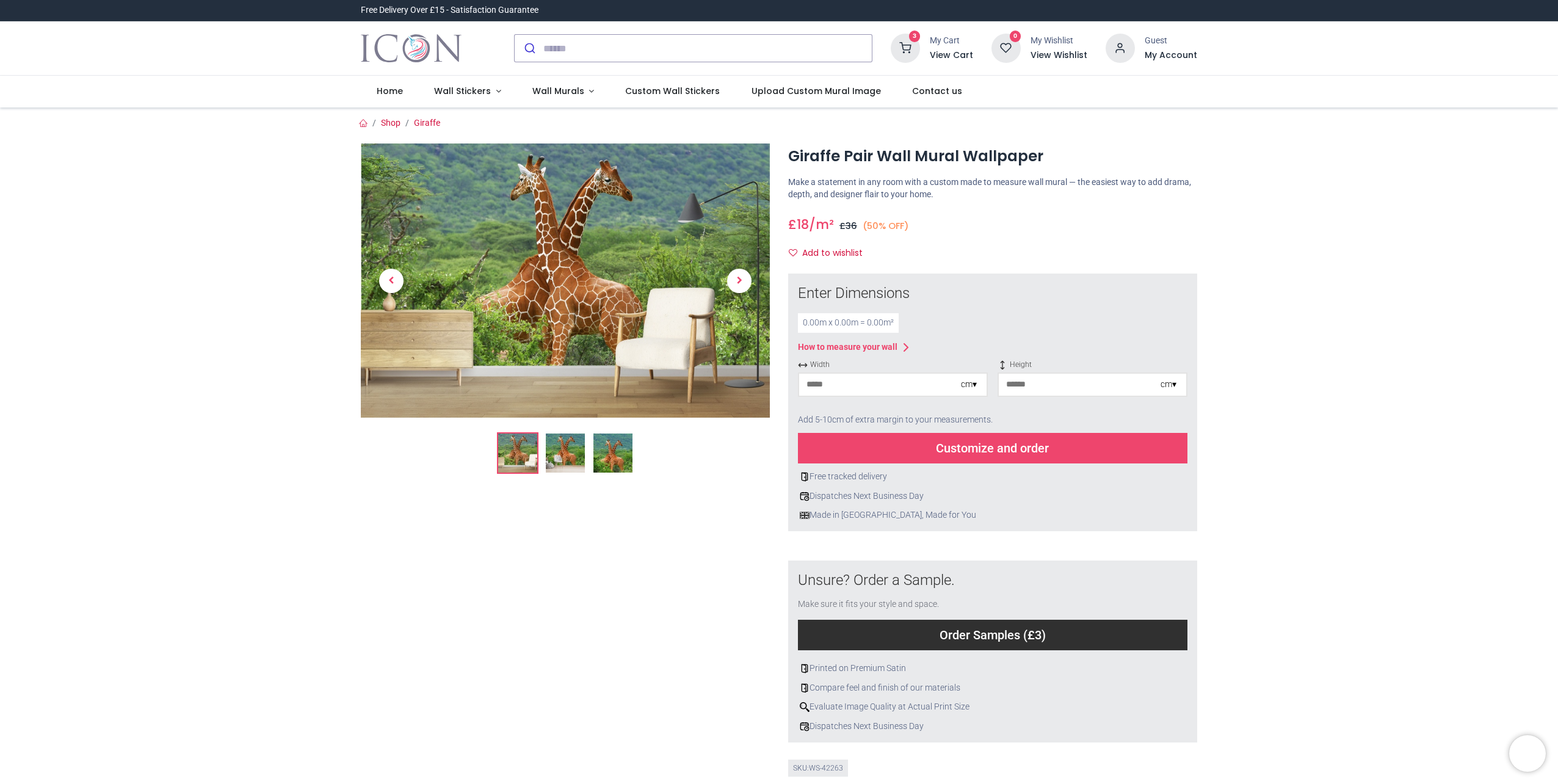
click at [884, 384] on input "number" at bounding box center [880, 385] width 162 height 22
type input "***"
type input "*"
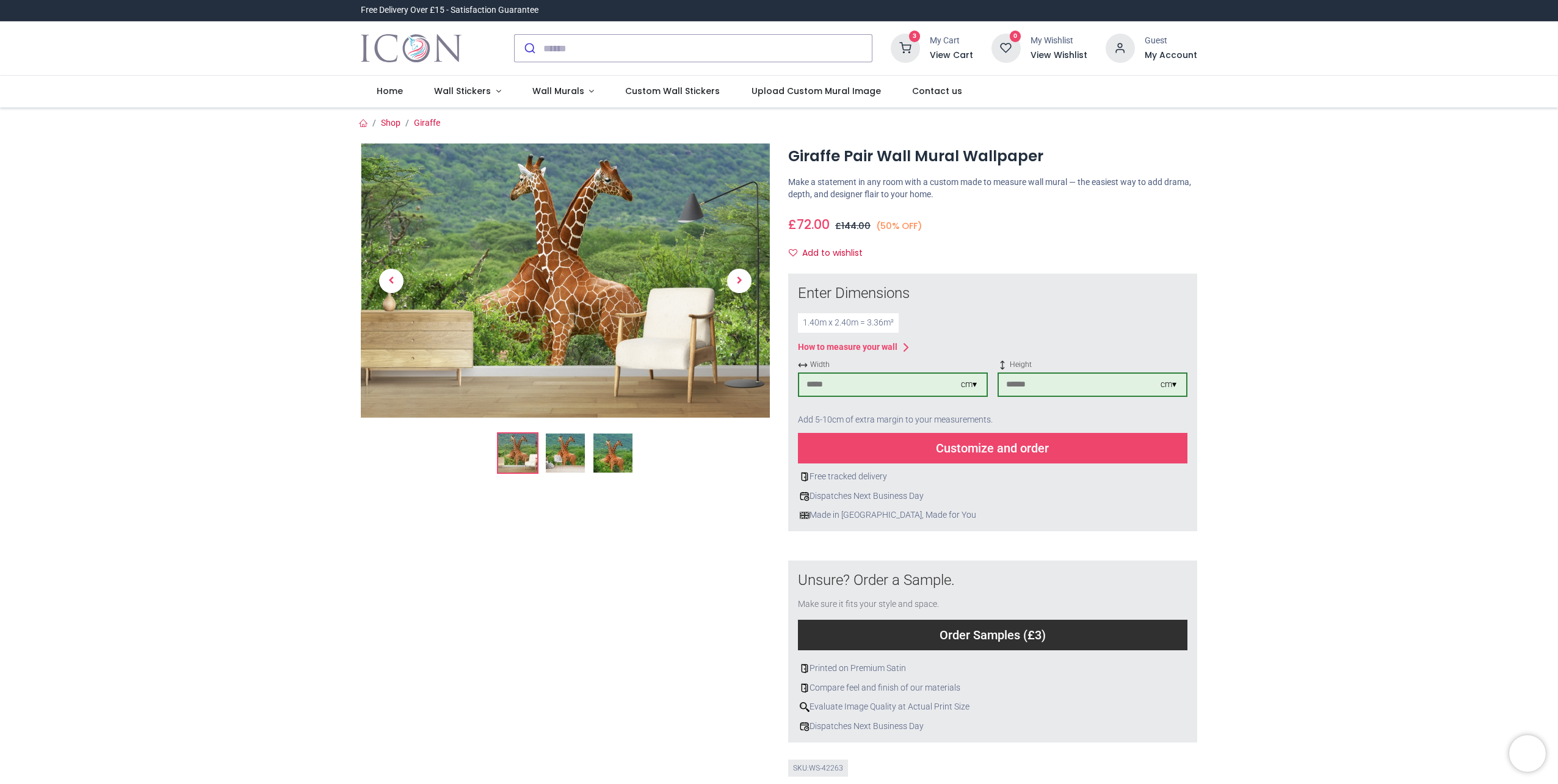
type input "***"
click at [970, 451] on div "Customize and order" at bounding box center [992, 448] width 389 height 31
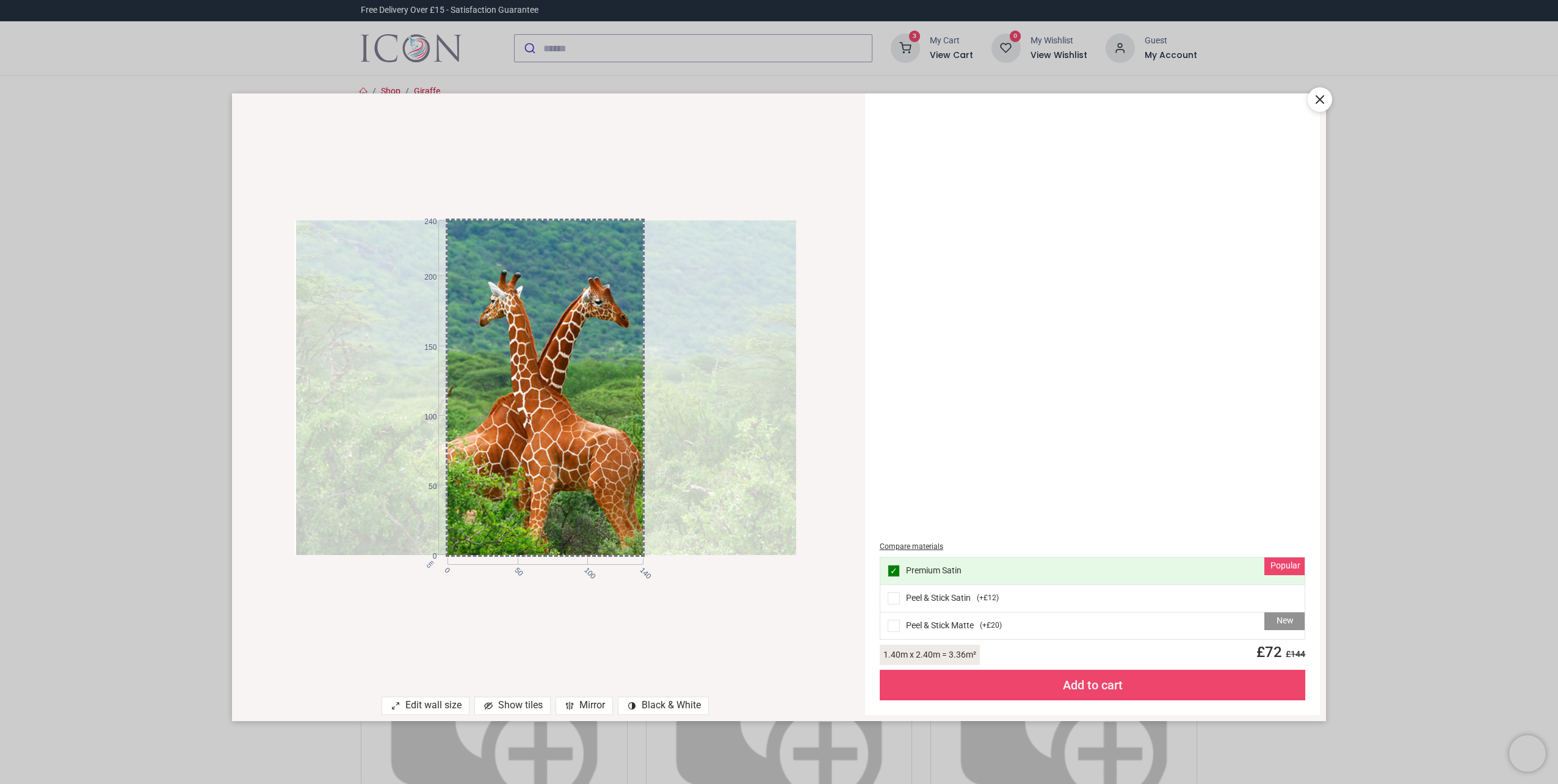
drag, startPoint x: 572, startPoint y: 434, endPoint x: 574, endPoint y: 422, distance: 11.7
click at [574, 422] on div at bounding box center [547, 387] width 502 height 335
click at [1129, 686] on div "Add to cart" at bounding box center [1093, 685] width 426 height 31
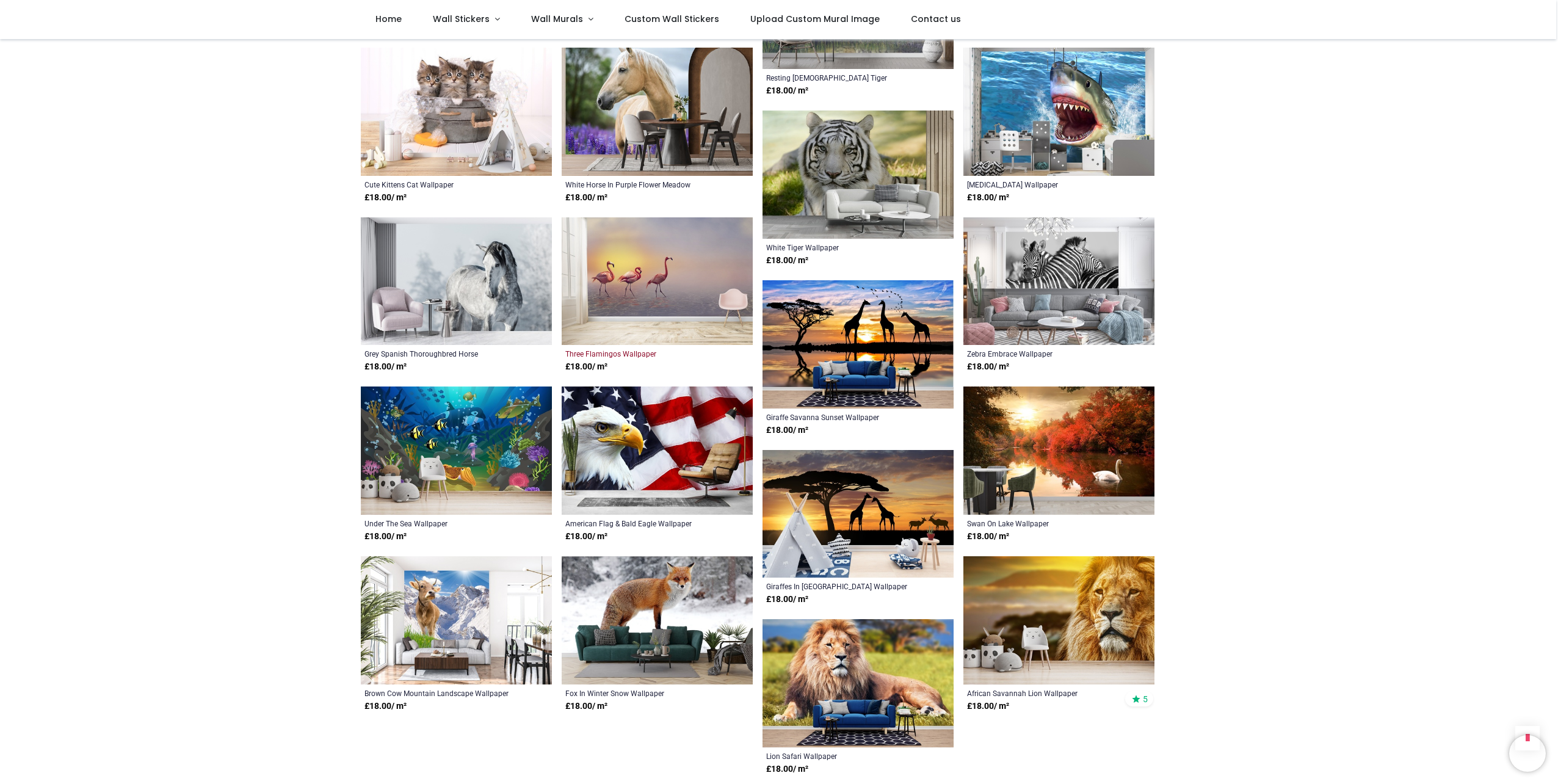
scroll to position [3235, 0]
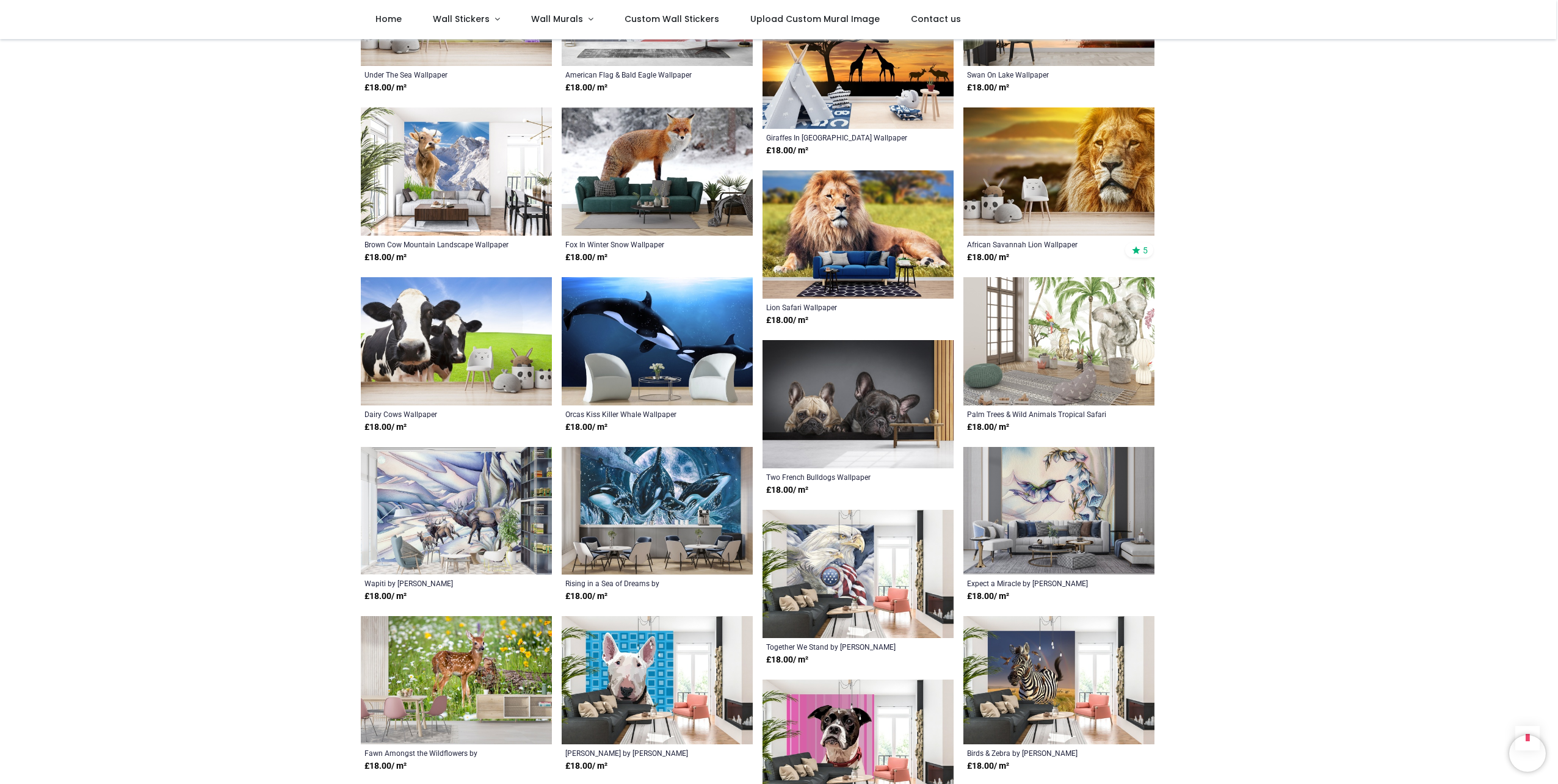
scroll to position [3663, 0]
click at [433, 322] on img at bounding box center [456, 341] width 191 height 128
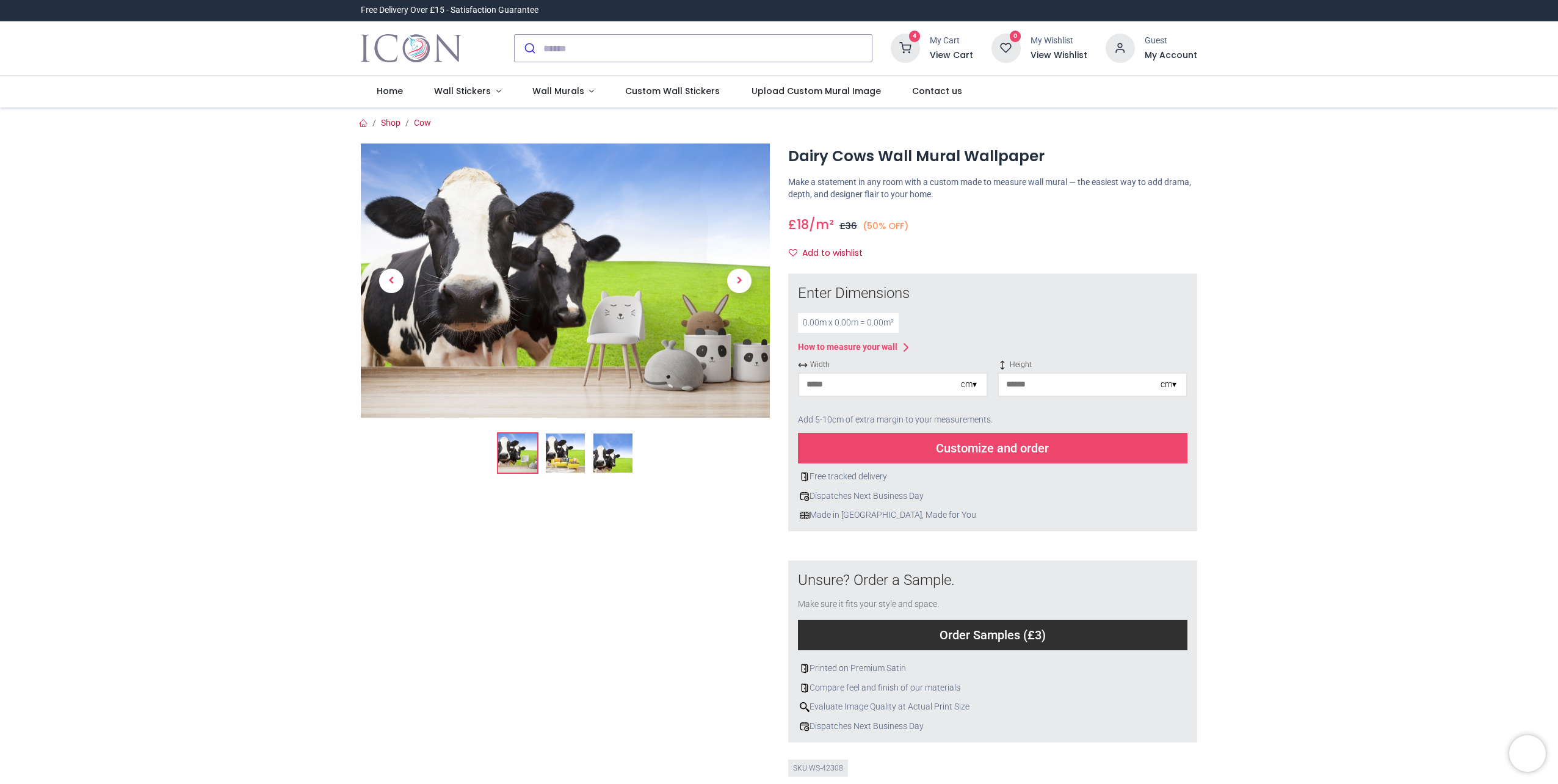
click at [889, 382] on input "number" at bounding box center [880, 385] width 162 height 22
type input "***"
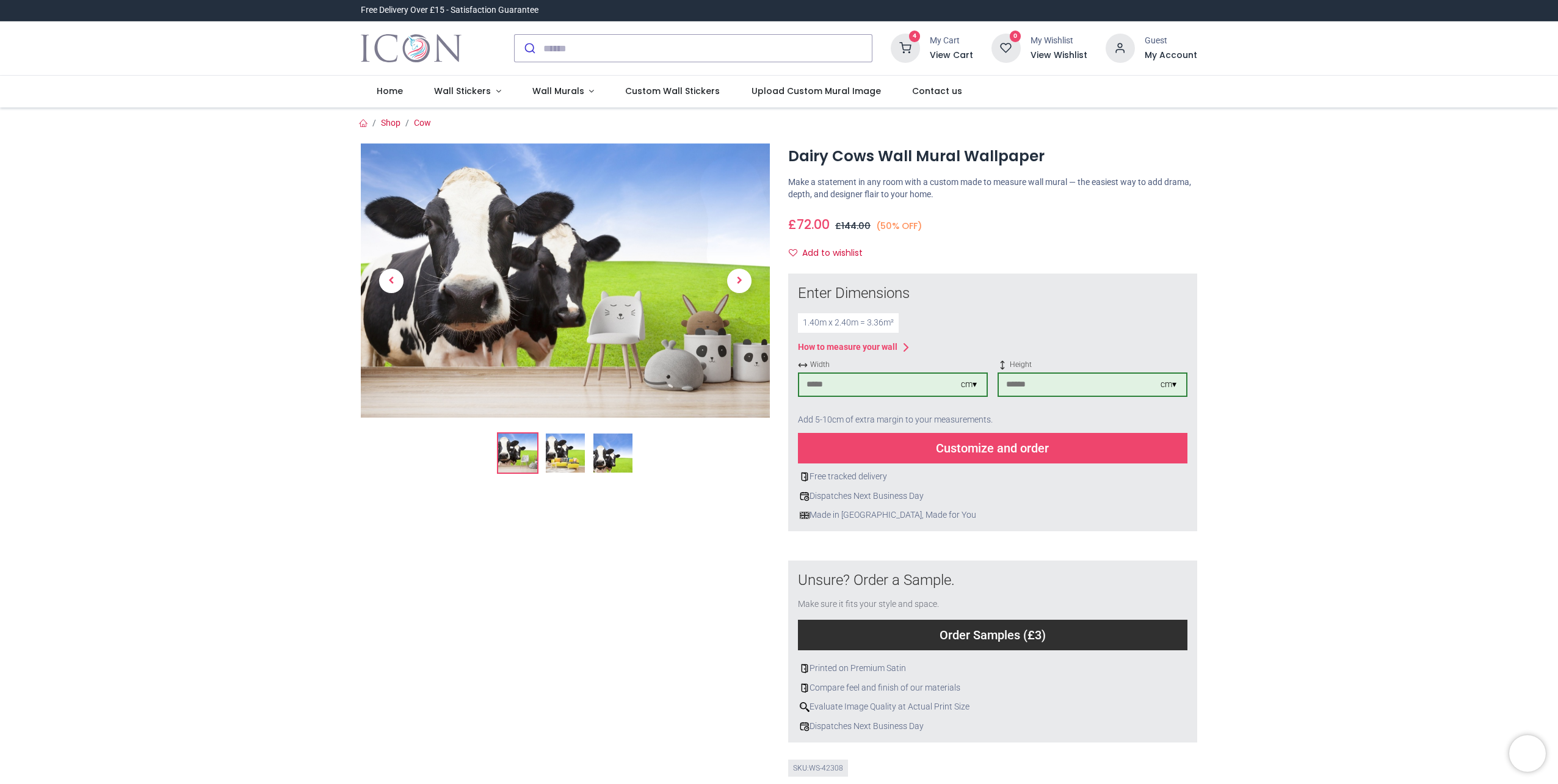
type input "***"
click at [930, 451] on div "Customize and order" at bounding box center [992, 448] width 389 height 31
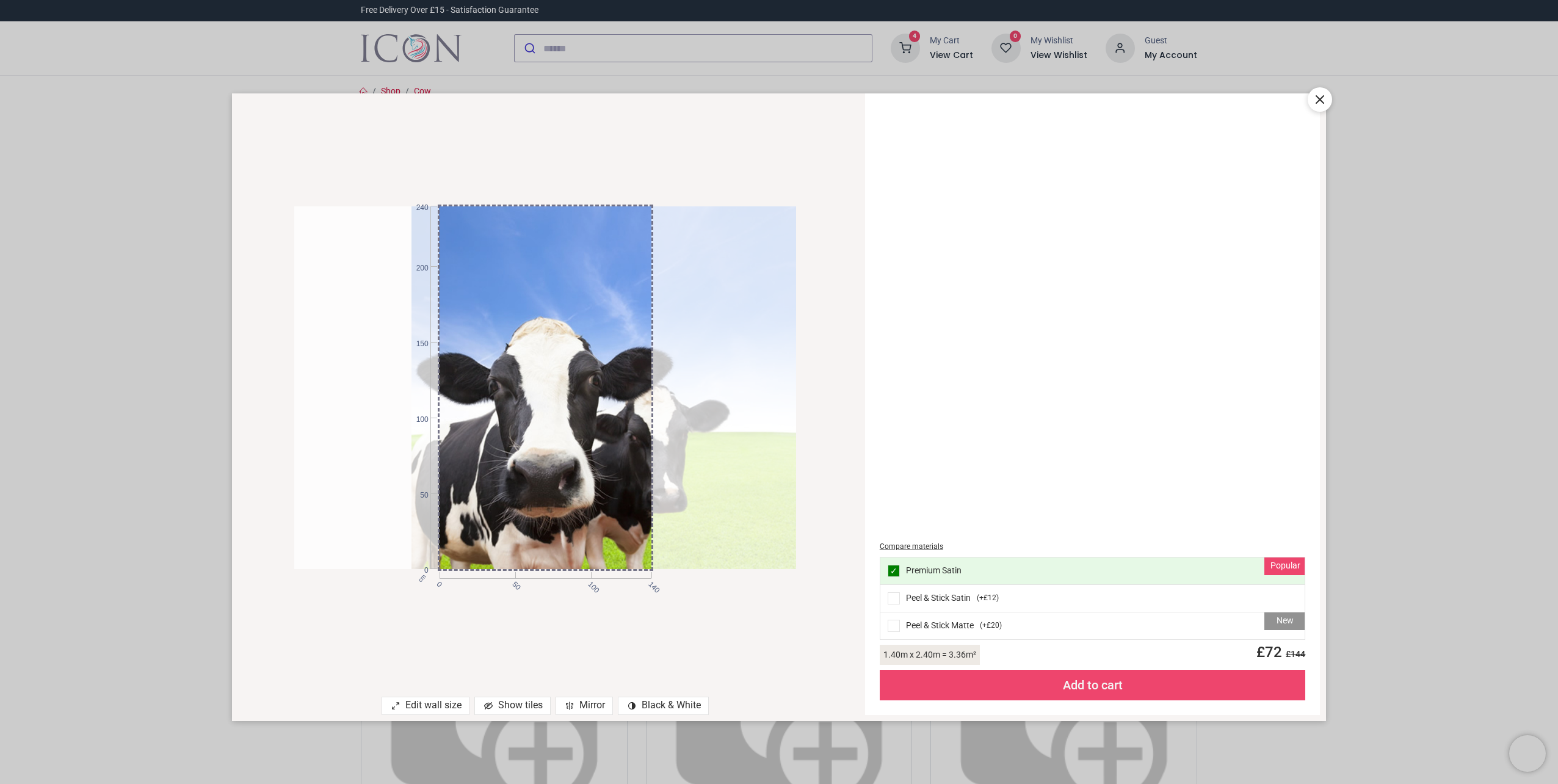
drag, startPoint x: 578, startPoint y: 427, endPoint x: 699, endPoint y: 478, distance: 131.1
click at [699, 478] on div at bounding box center [662, 387] width 502 height 363
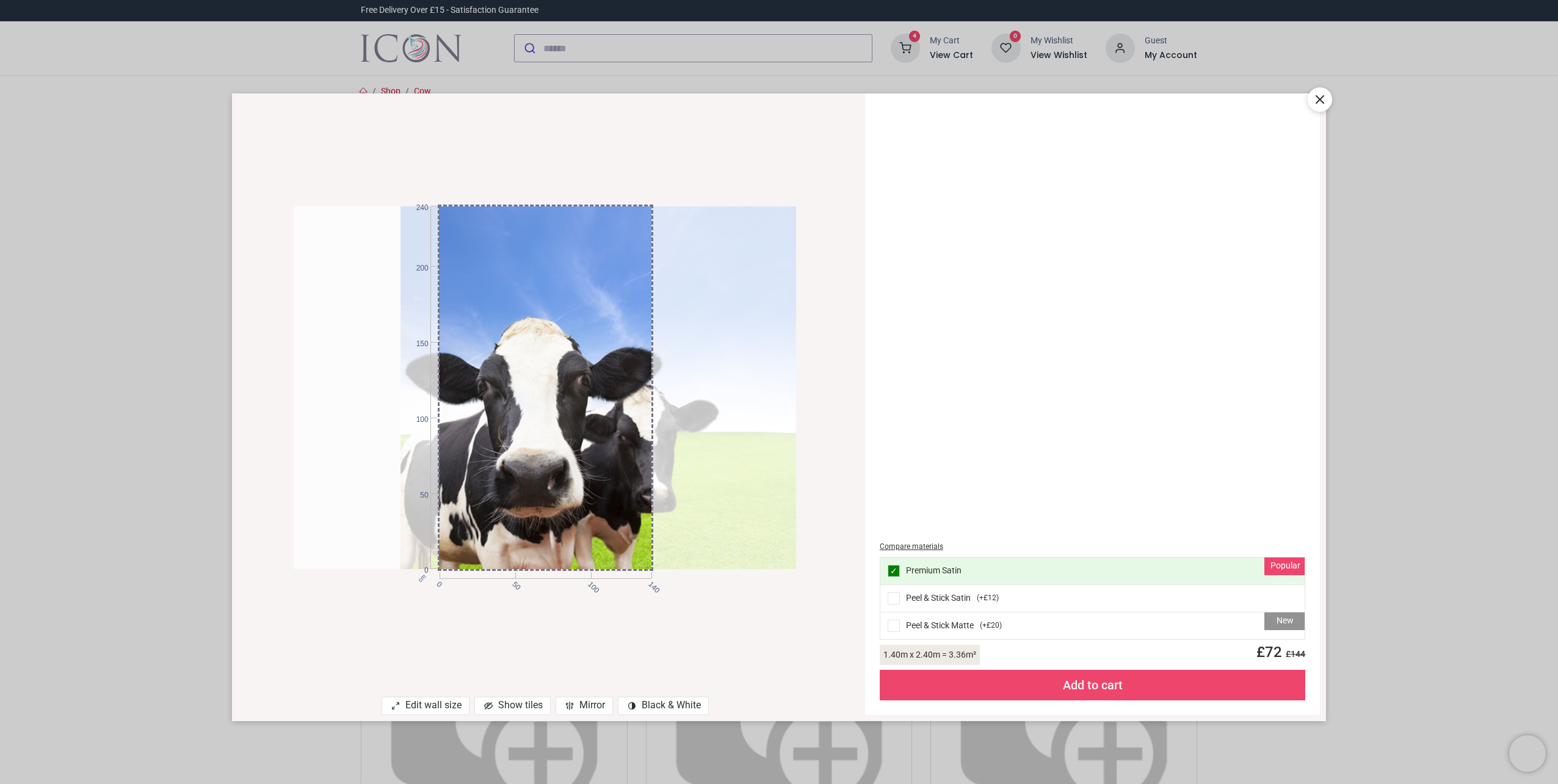
drag, startPoint x: 604, startPoint y: 476, endPoint x: 595, endPoint y: 428, distance: 48.4
click at [595, 428] on div at bounding box center [651, 387] width 502 height 363
click at [1123, 687] on div "Add to cart" at bounding box center [1093, 685] width 426 height 31
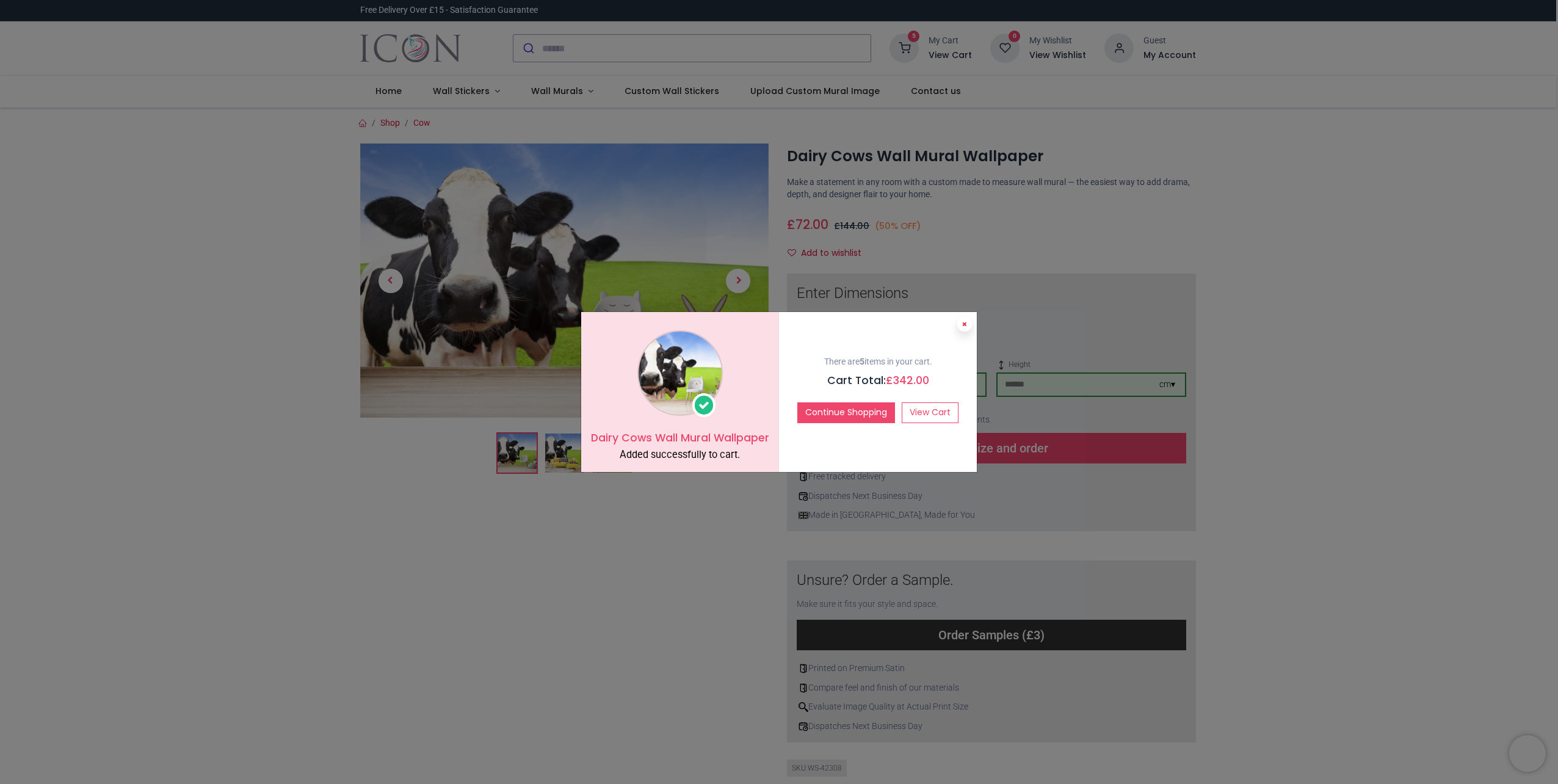
click at [964, 321] on button at bounding box center [964, 324] width 15 height 15
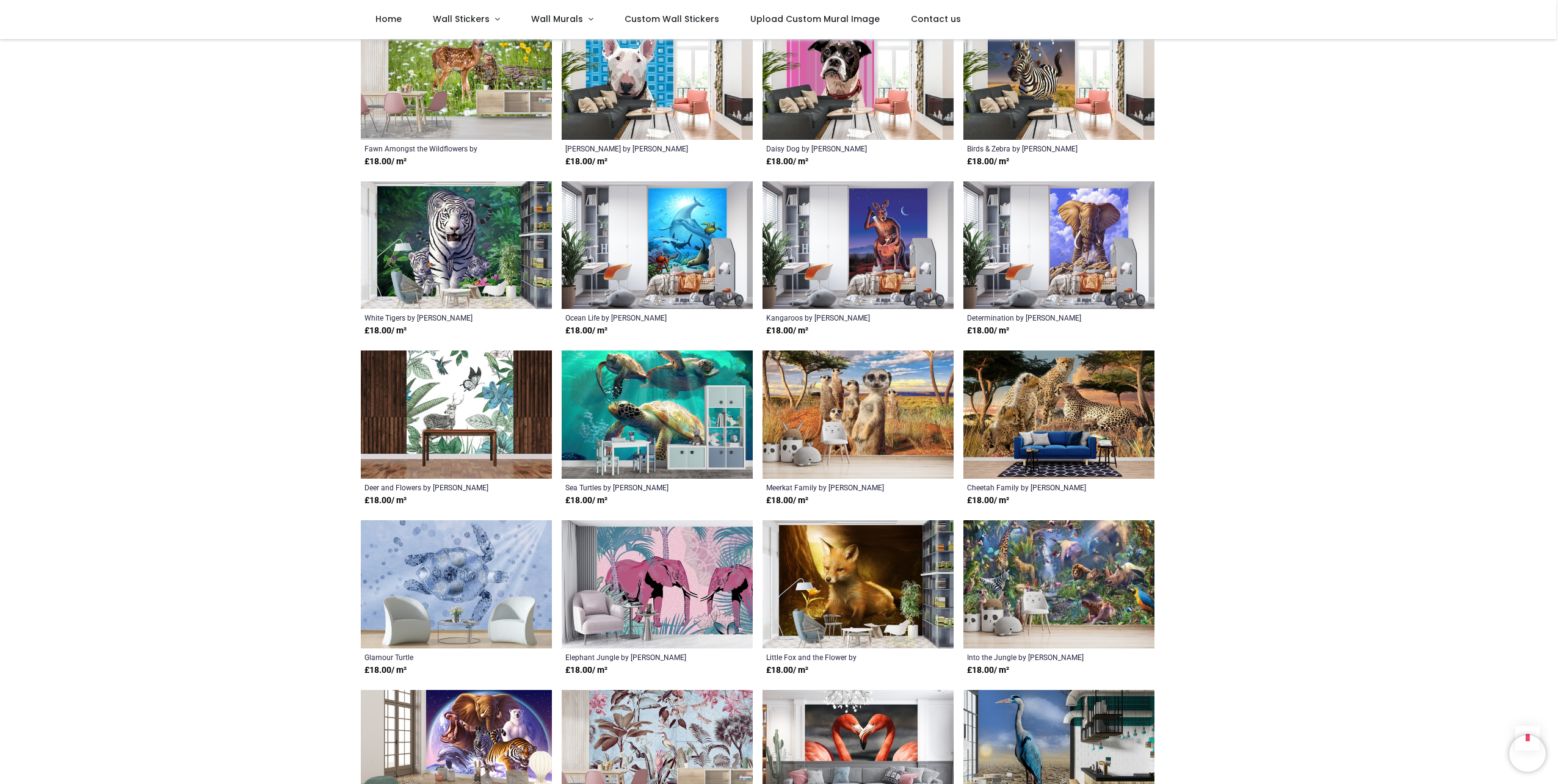
scroll to position [733, 0]
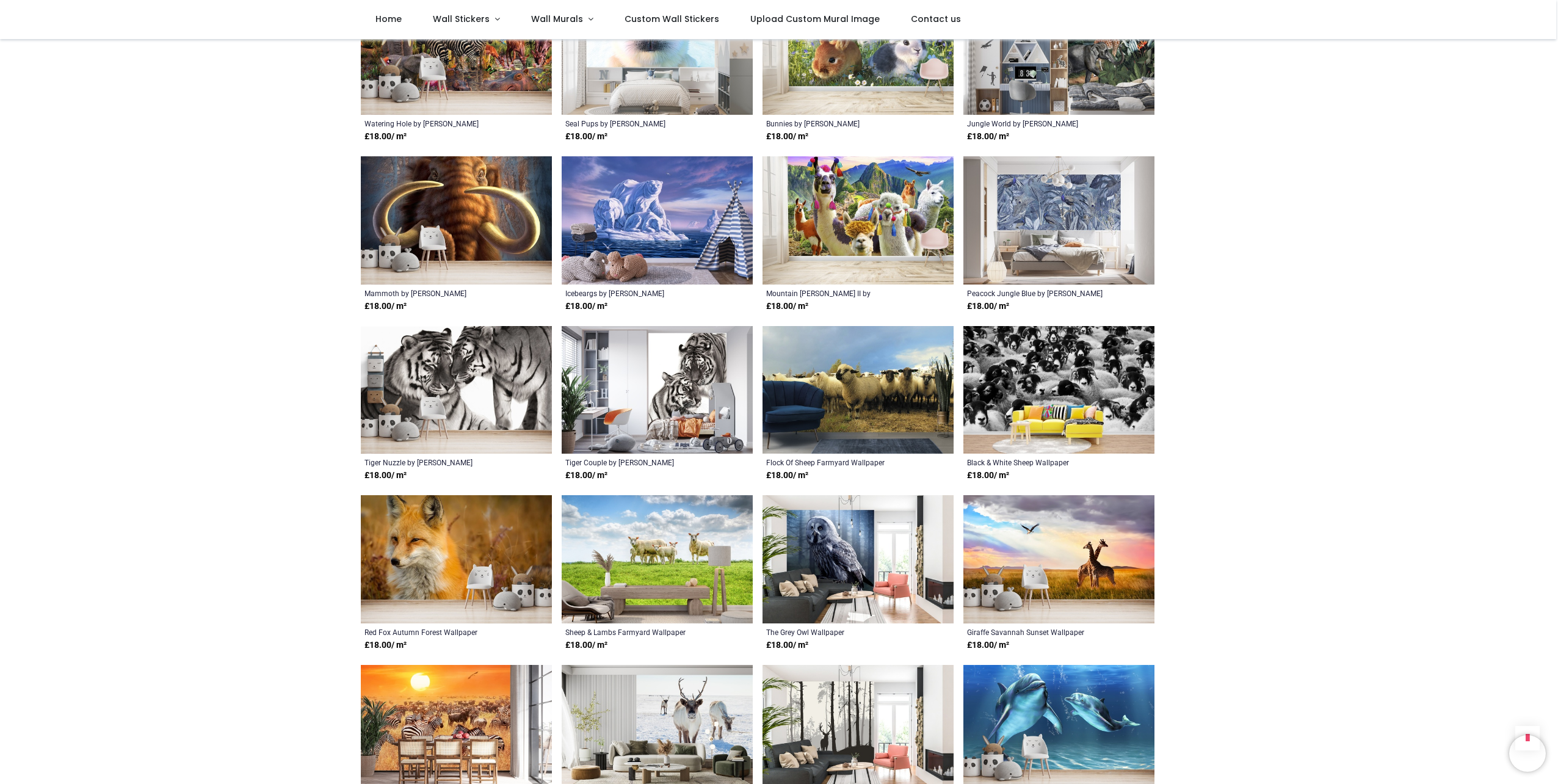
scroll to position [3846, 0]
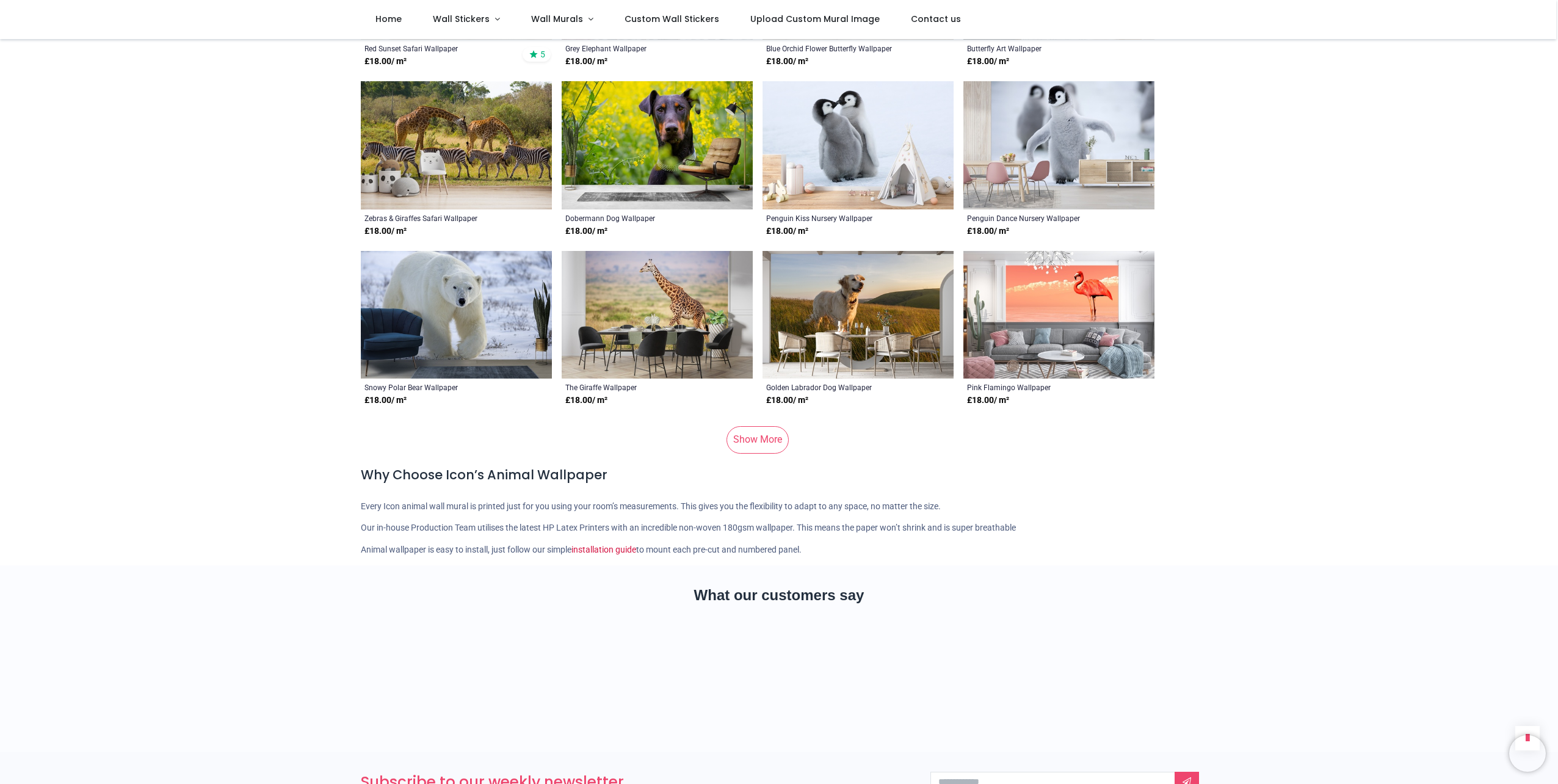
scroll to position [5921, 0]
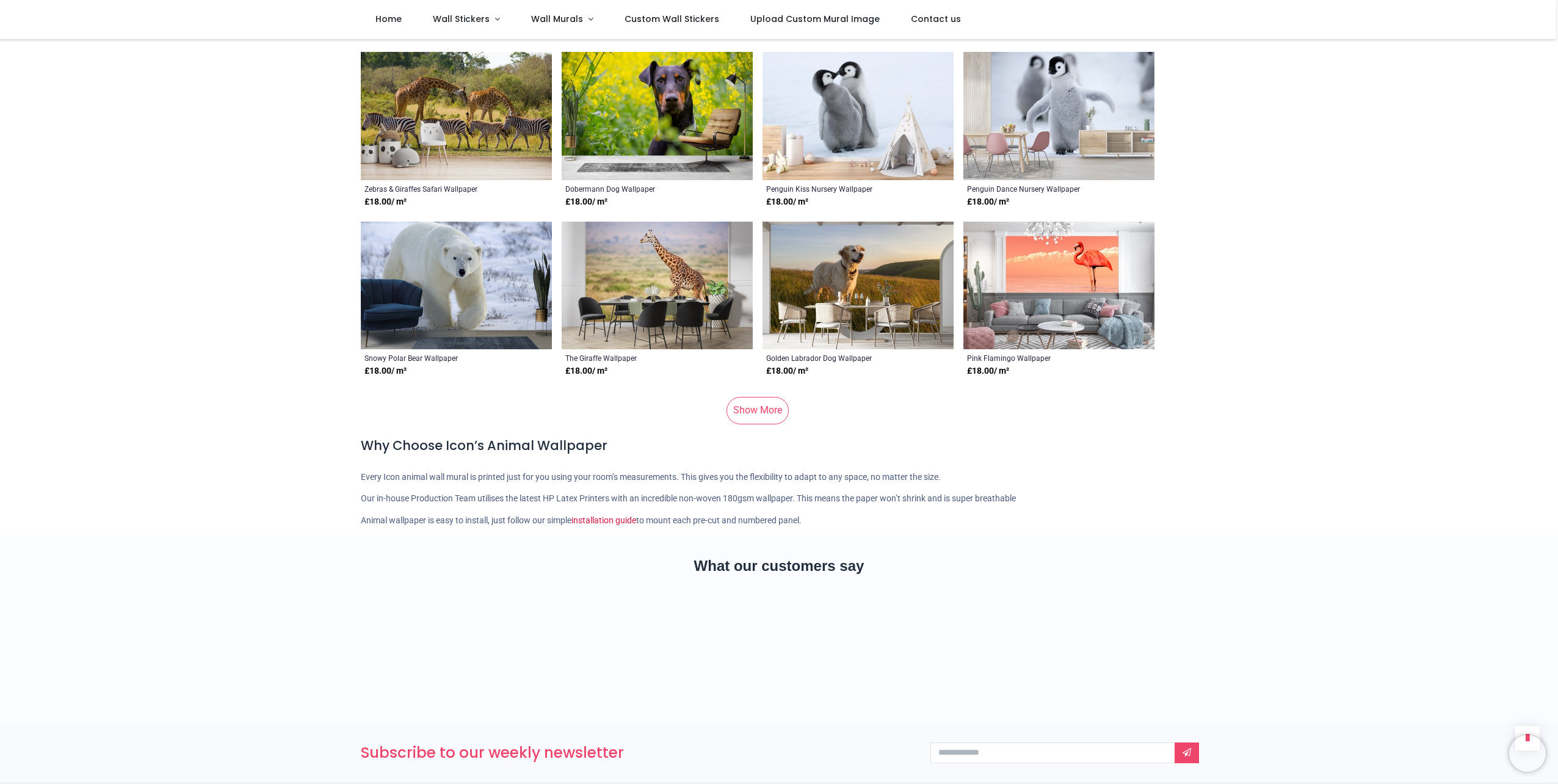
click at [750, 397] on link "Show More" at bounding box center [757, 410] width 62 height 27
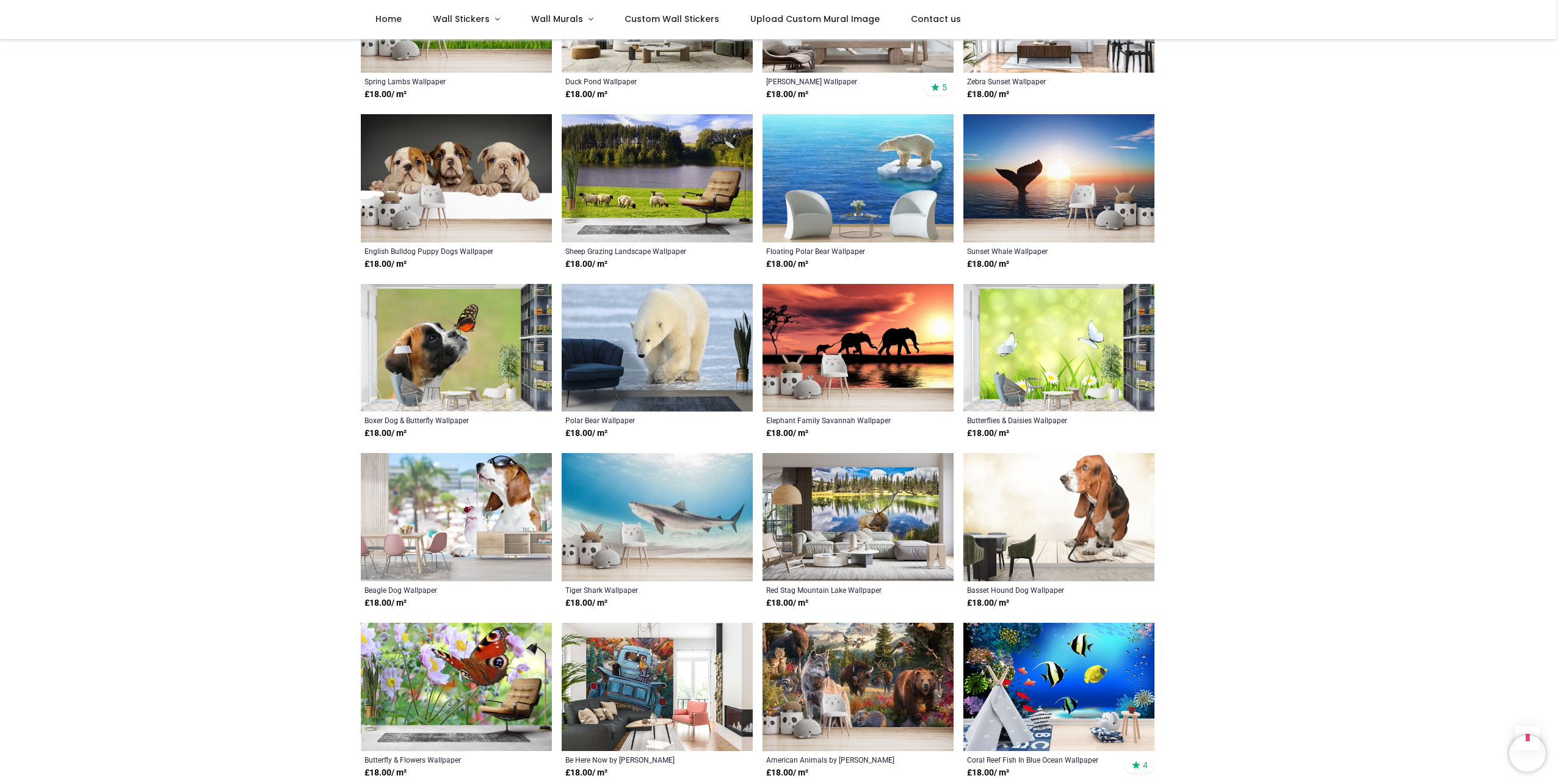
scroll to position [6349, 0]
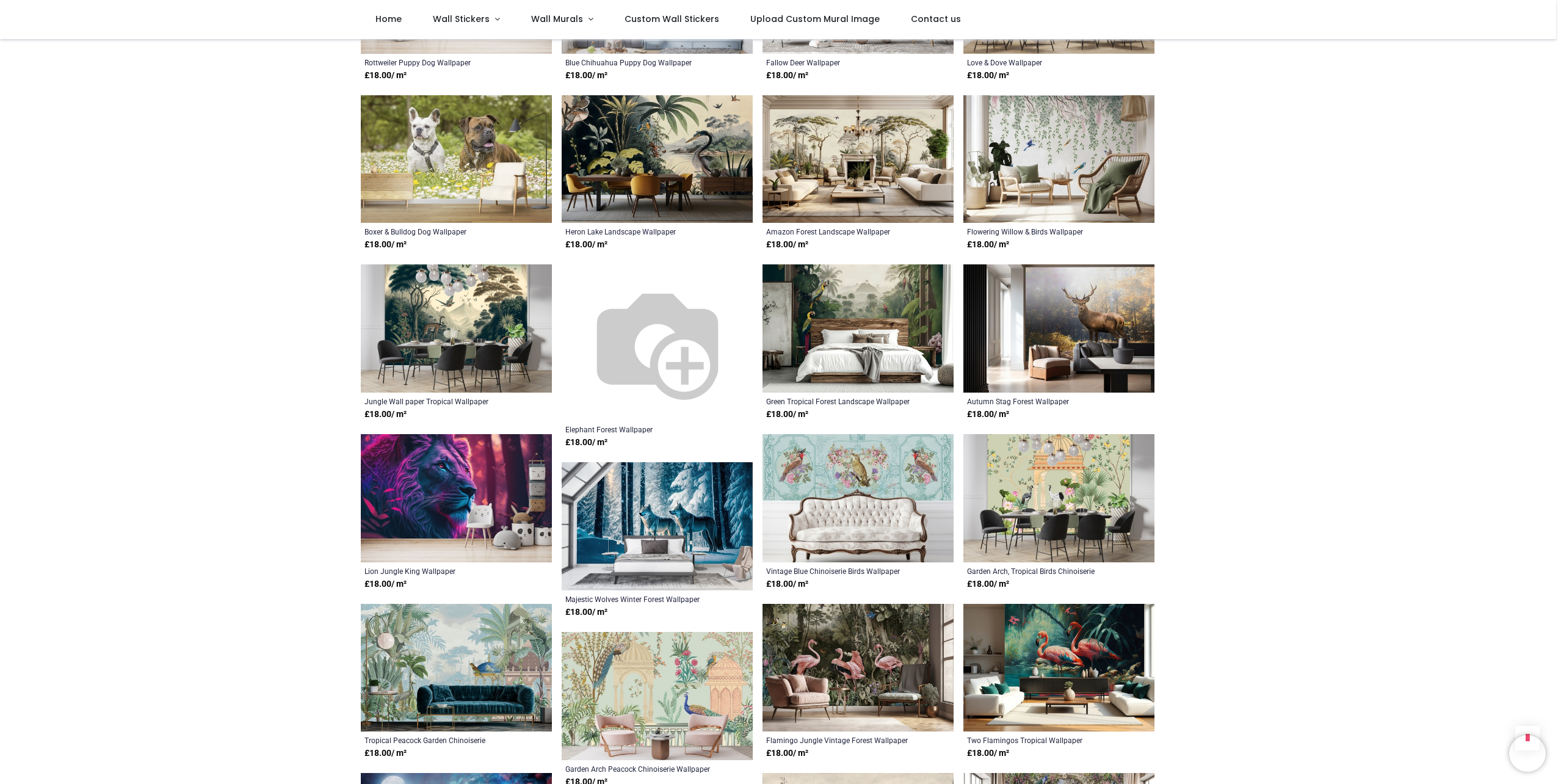
scroll to position [7630, 0]
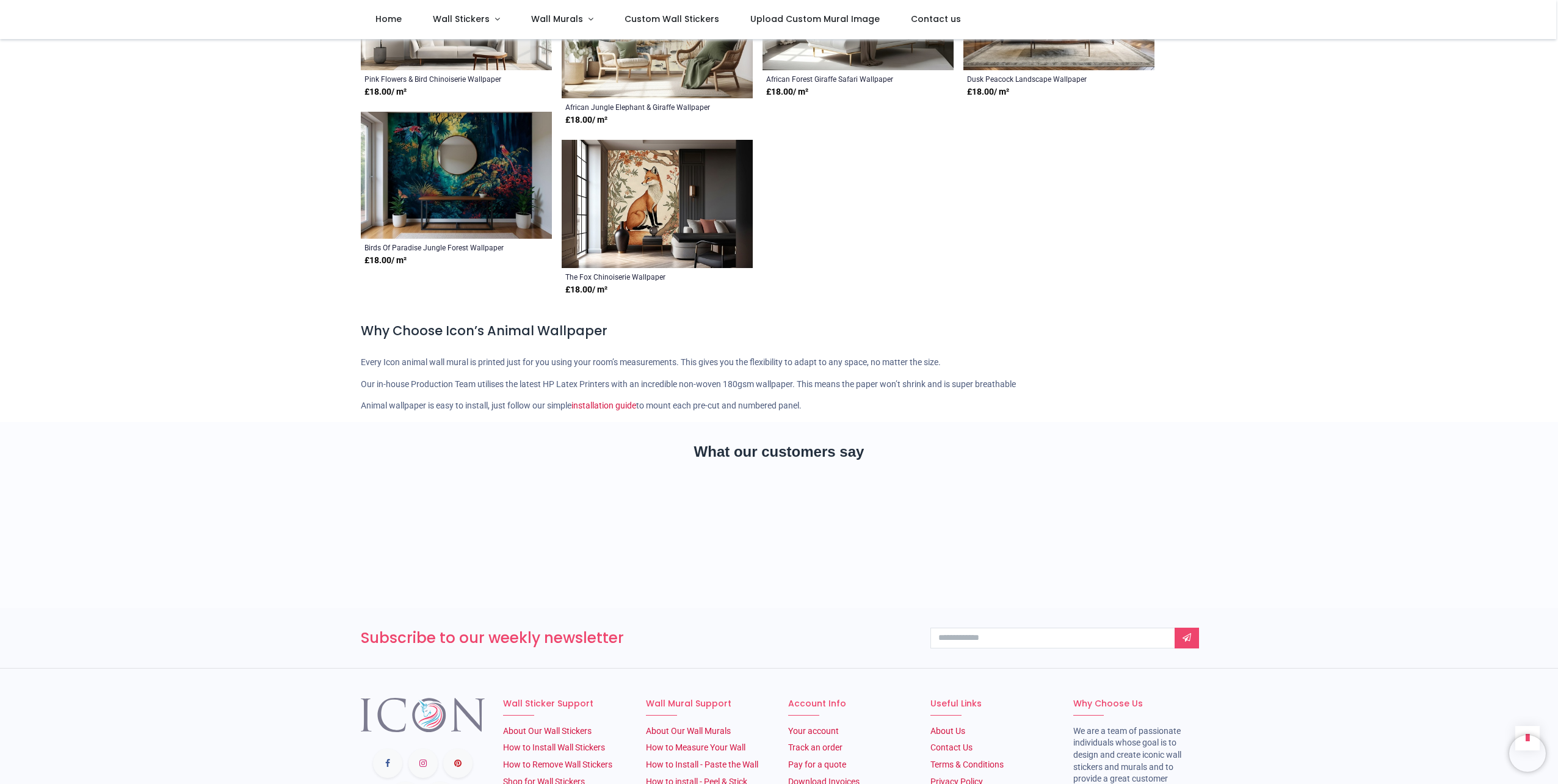
scroll to position [8546, 0]
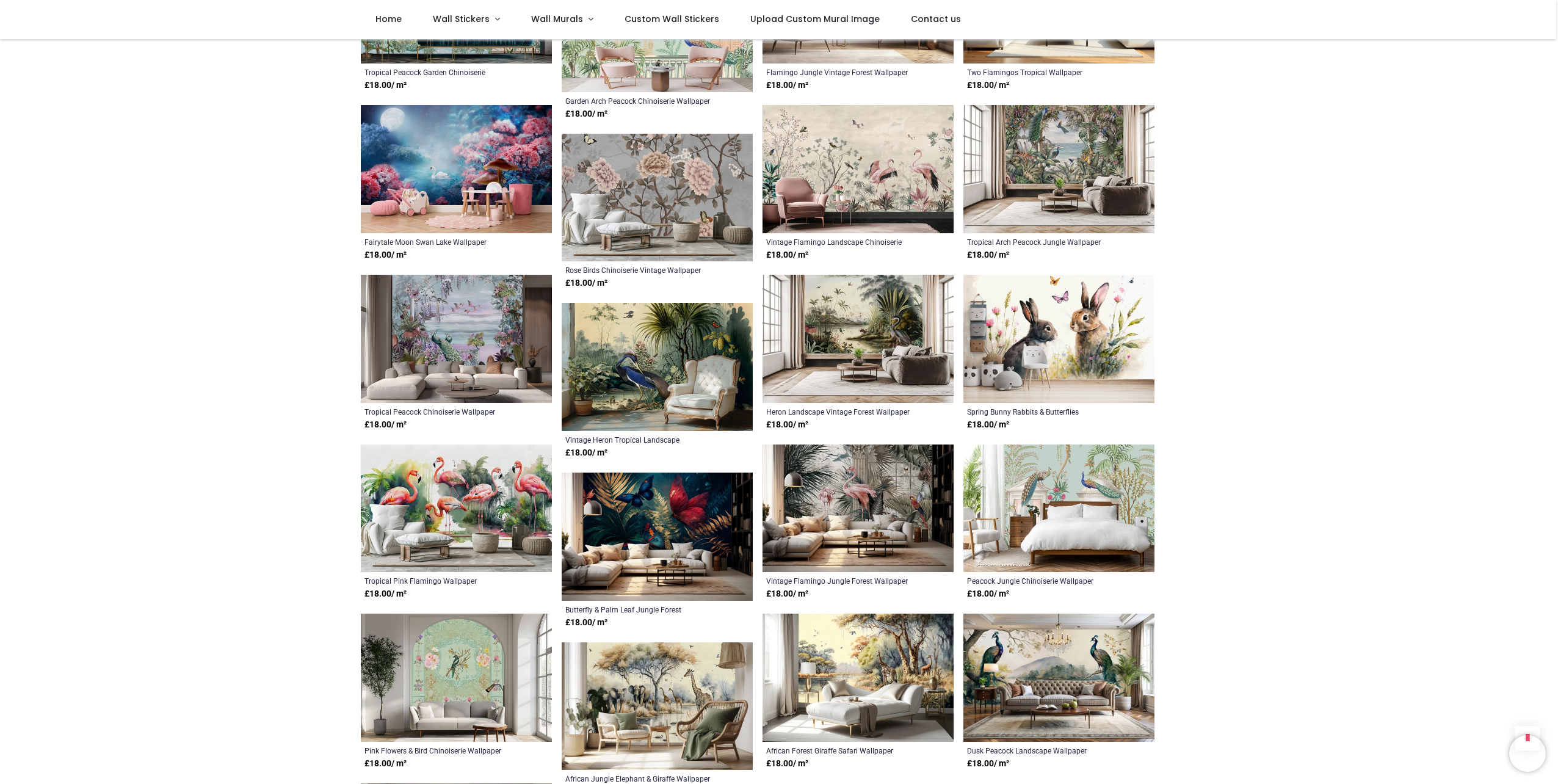
scroll to position [446, 0]
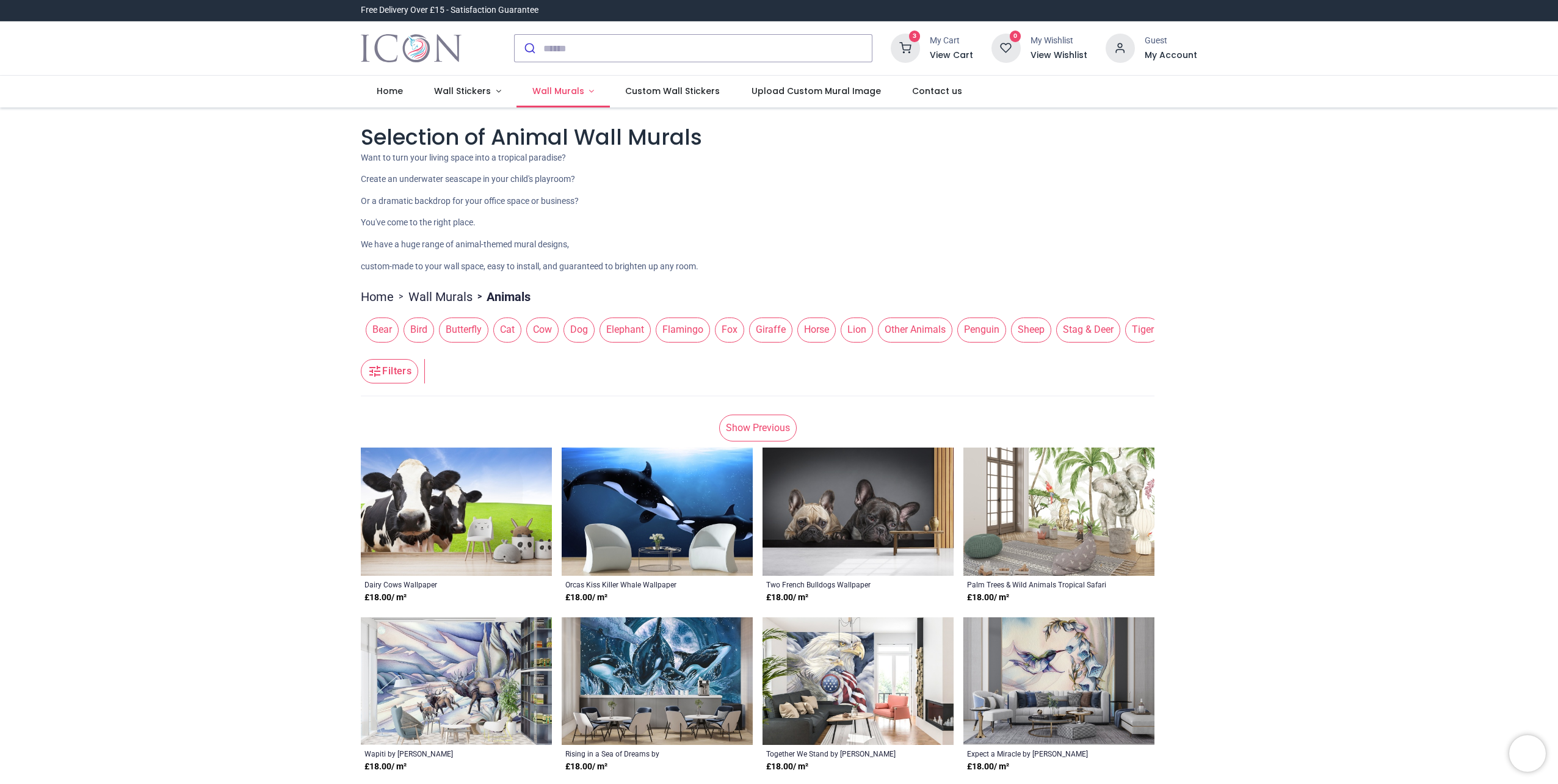
click at [585, 90] on link "Wall Murals" at bounding box center [562, 92] width 93 height 32
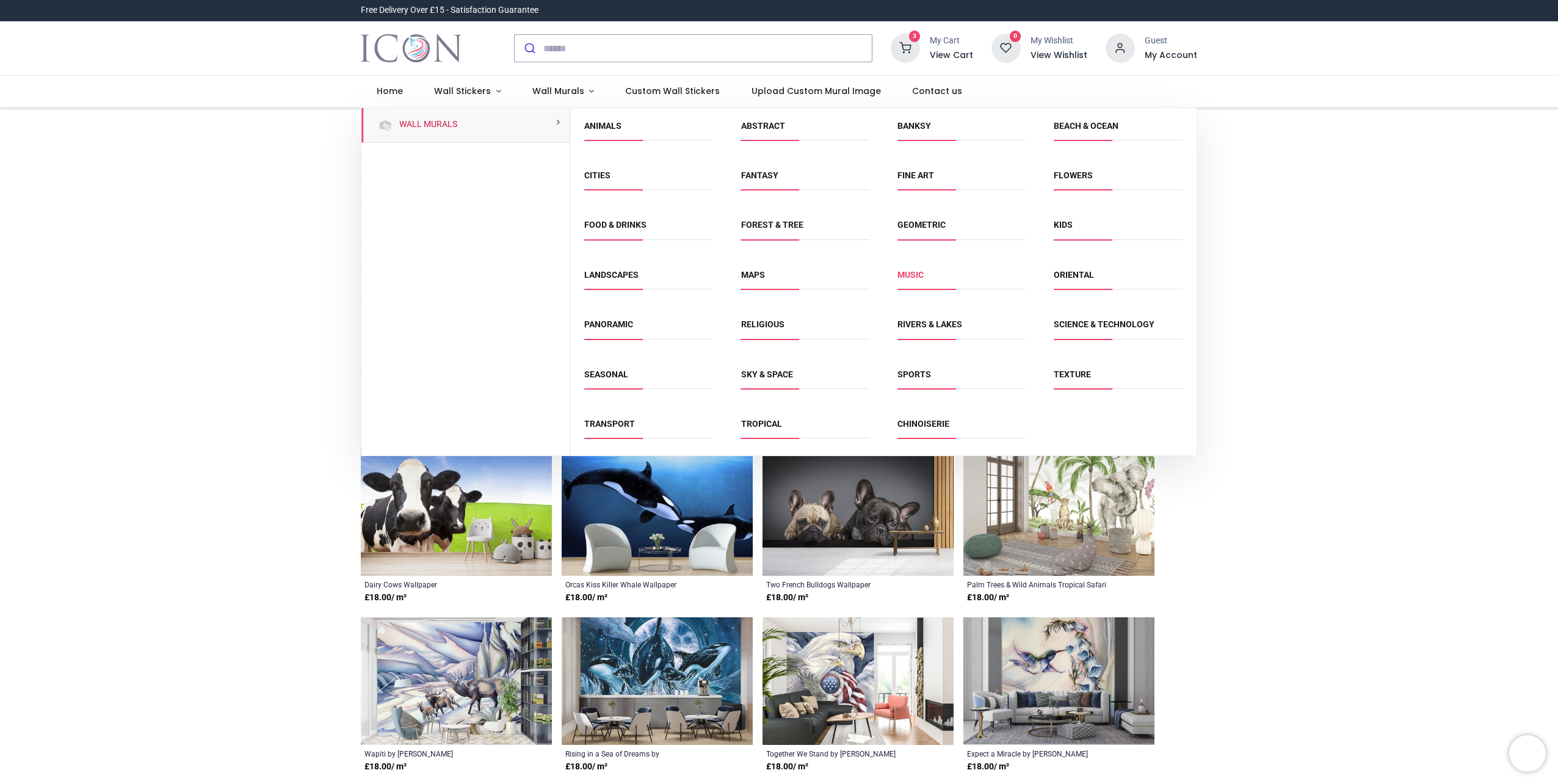
click at [911, 275] on link "Music" at bounding box center [910, 275] width 26 height 10
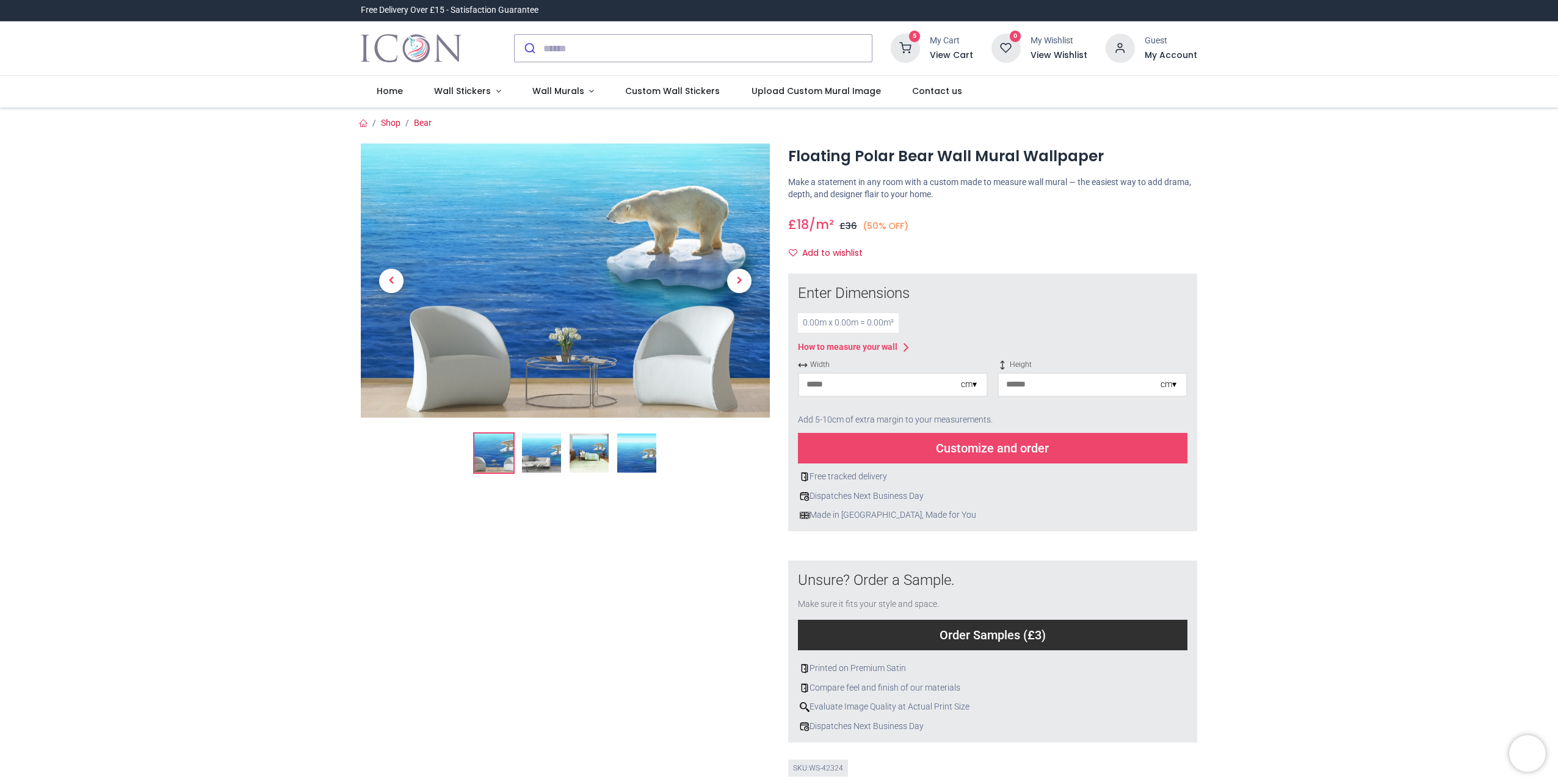
click at [892, 384] on input "number" at bounding box center [880, 385] width 162 height 22
type input "***"
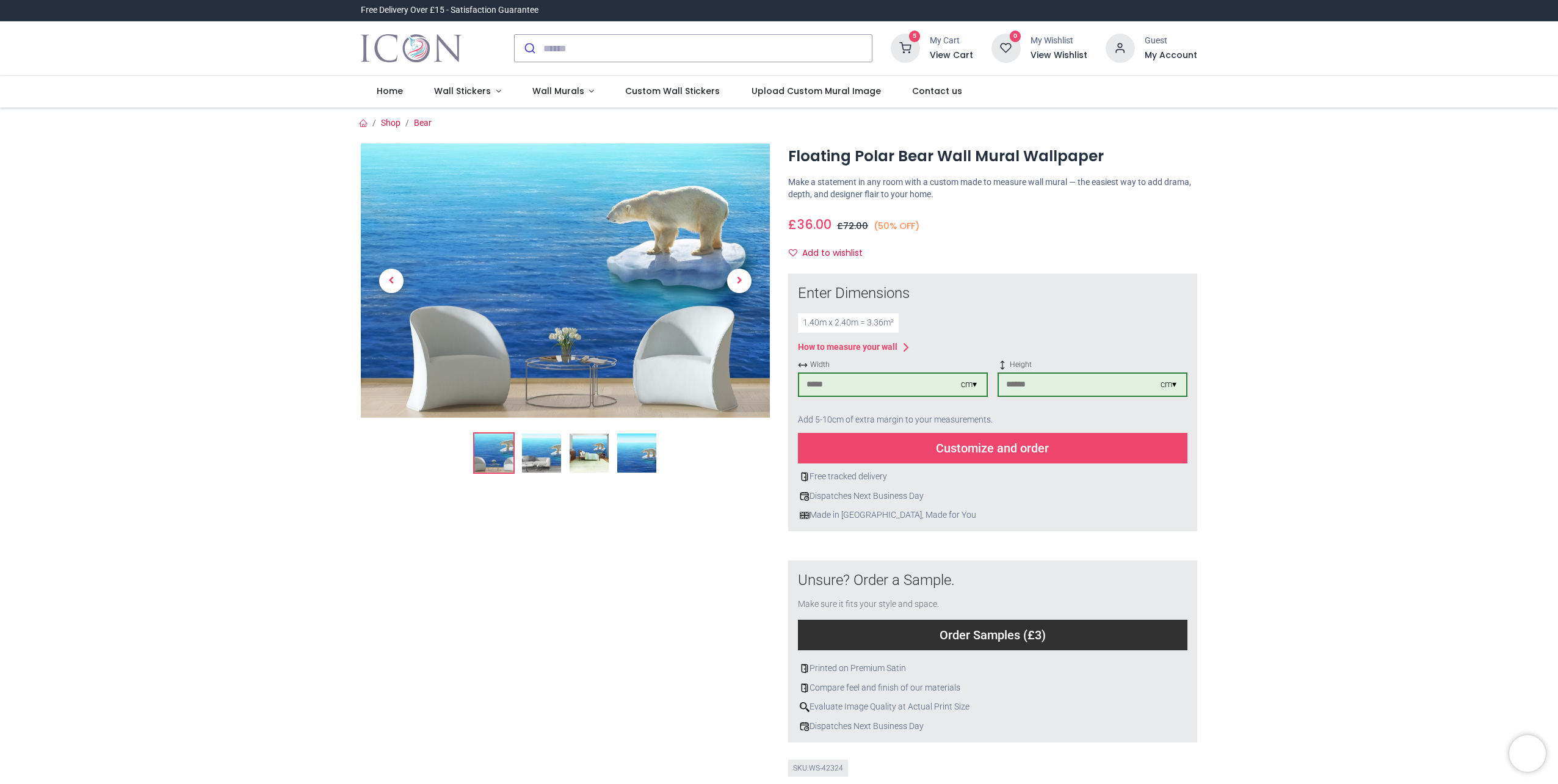
type input "***"
click at [949, 444] on div "Customize and order" at bounding box center [992, 448] width 389 height 31
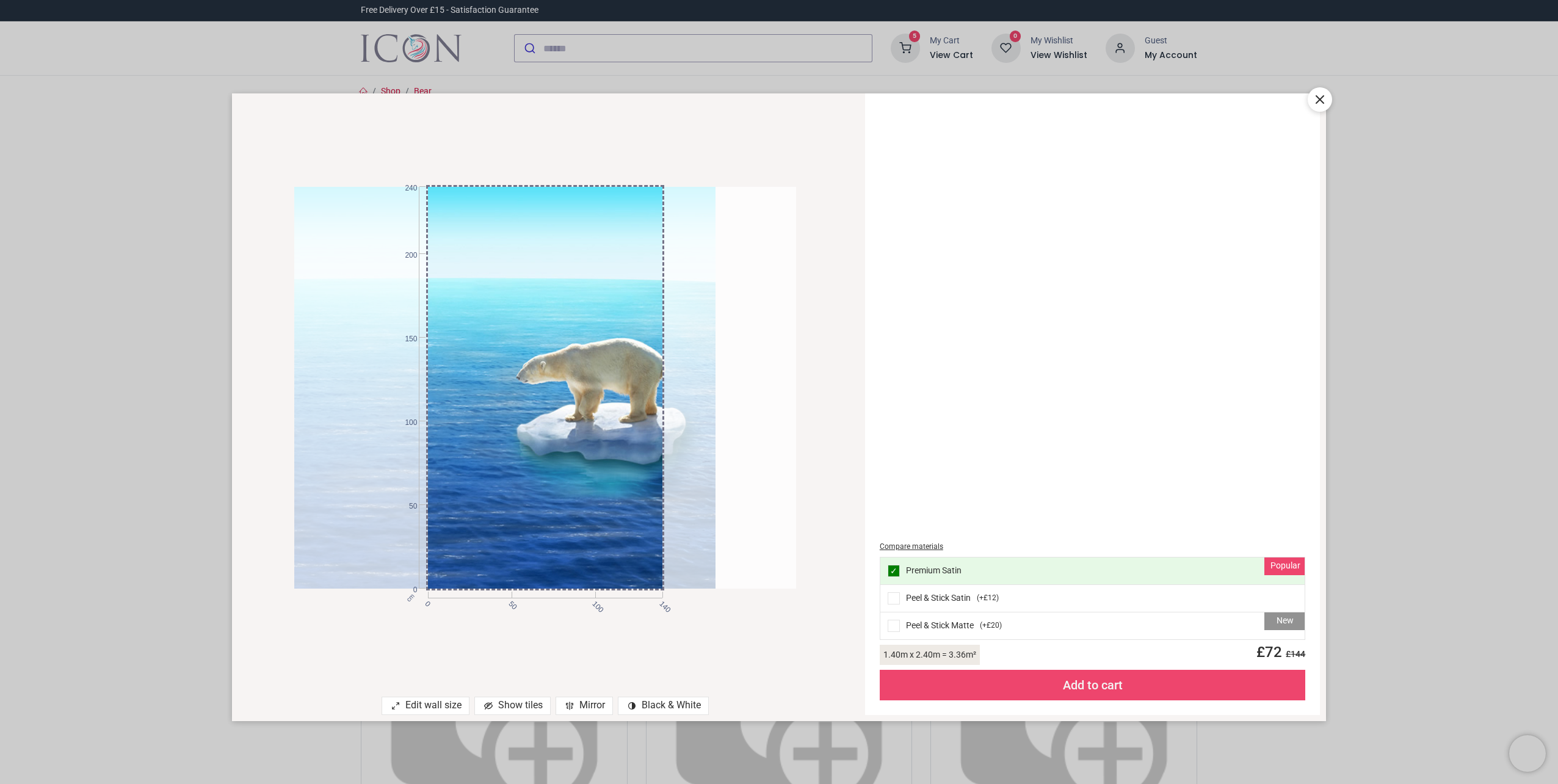
drag, startPoint x: 631, startPoint y: 440, endPoint x: 372, endPoint y: 446, distance: 259.5
click at [372, 447] on div at bounding box center [465, 387] width 502 height 401
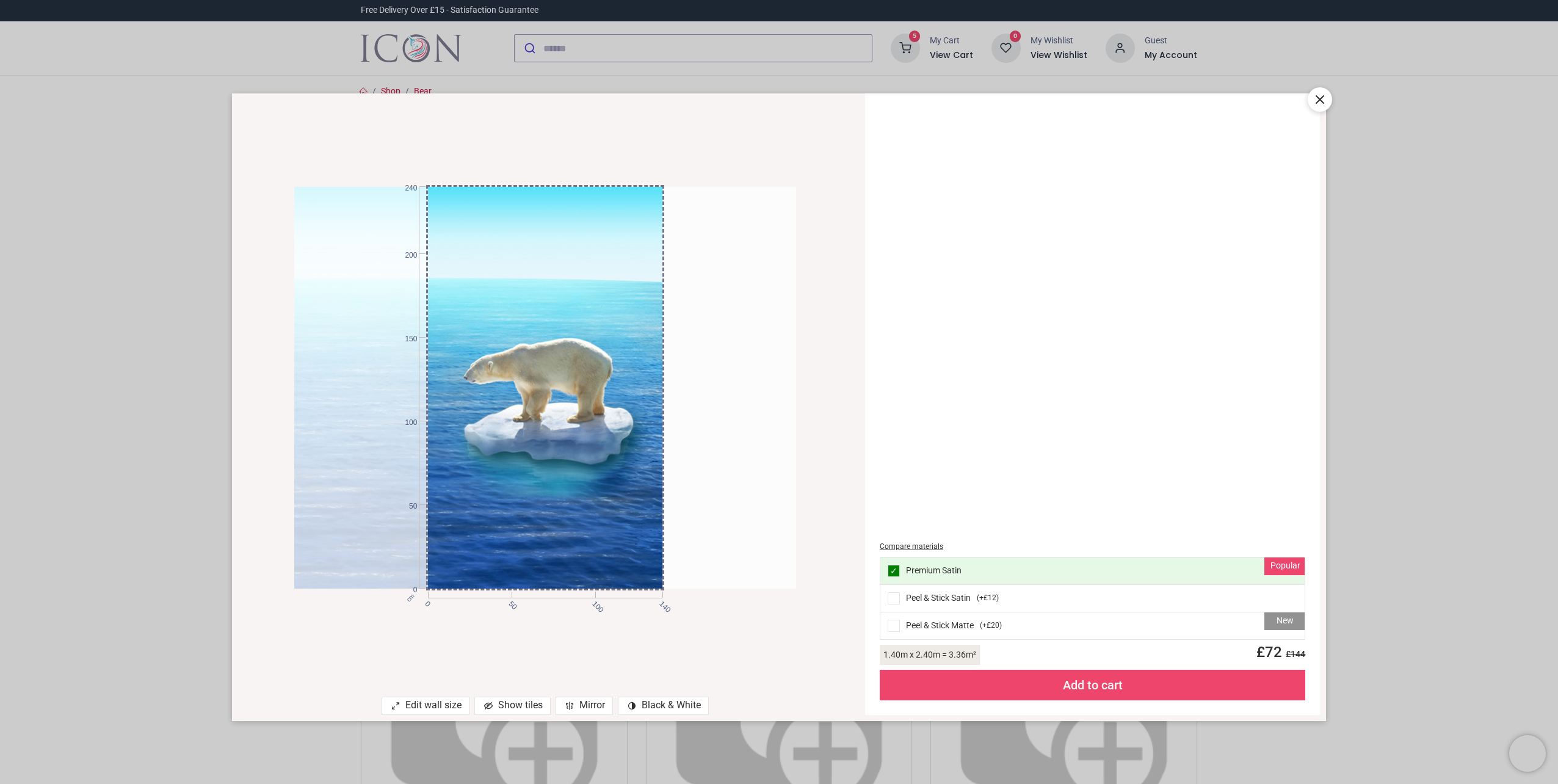
drag, startPoint x: 514, startPoint y: 497, endPoint x: 432, endPoint y: 497, distance: 82.4
click at [432, 497] on div at bounding box center [412, 387] width 502 height 401
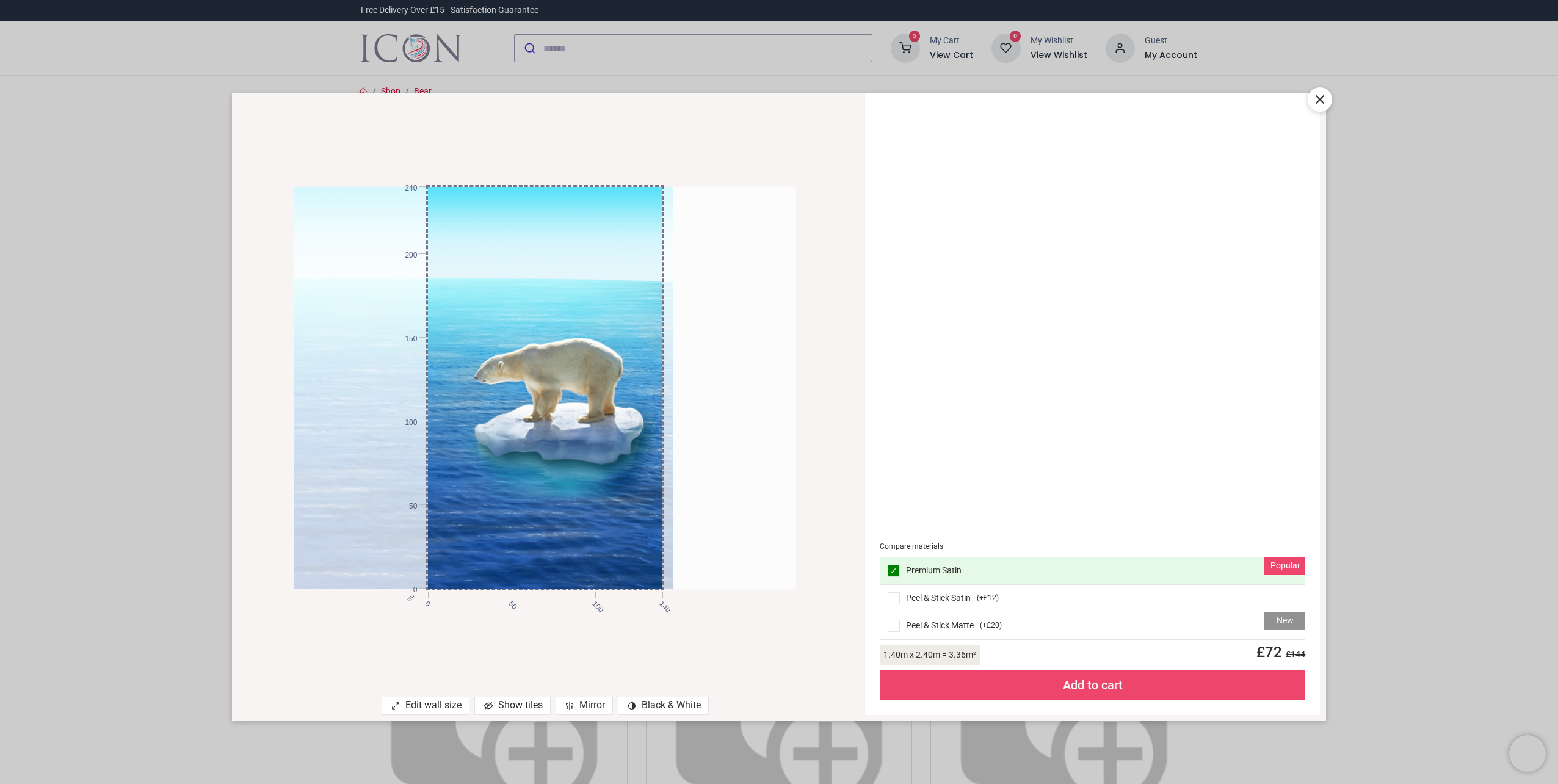
drag, startPoint x: 515, startPoint y: 472, endPoint x: 525, endPoint y: 529, distance: 57.1
click at [525, 529] on div at bounding box center [423, 387] width 502 height 401
click at [1097, 679] on div "Add to cart" at bounding box center [1093, 685] width 426 height 31
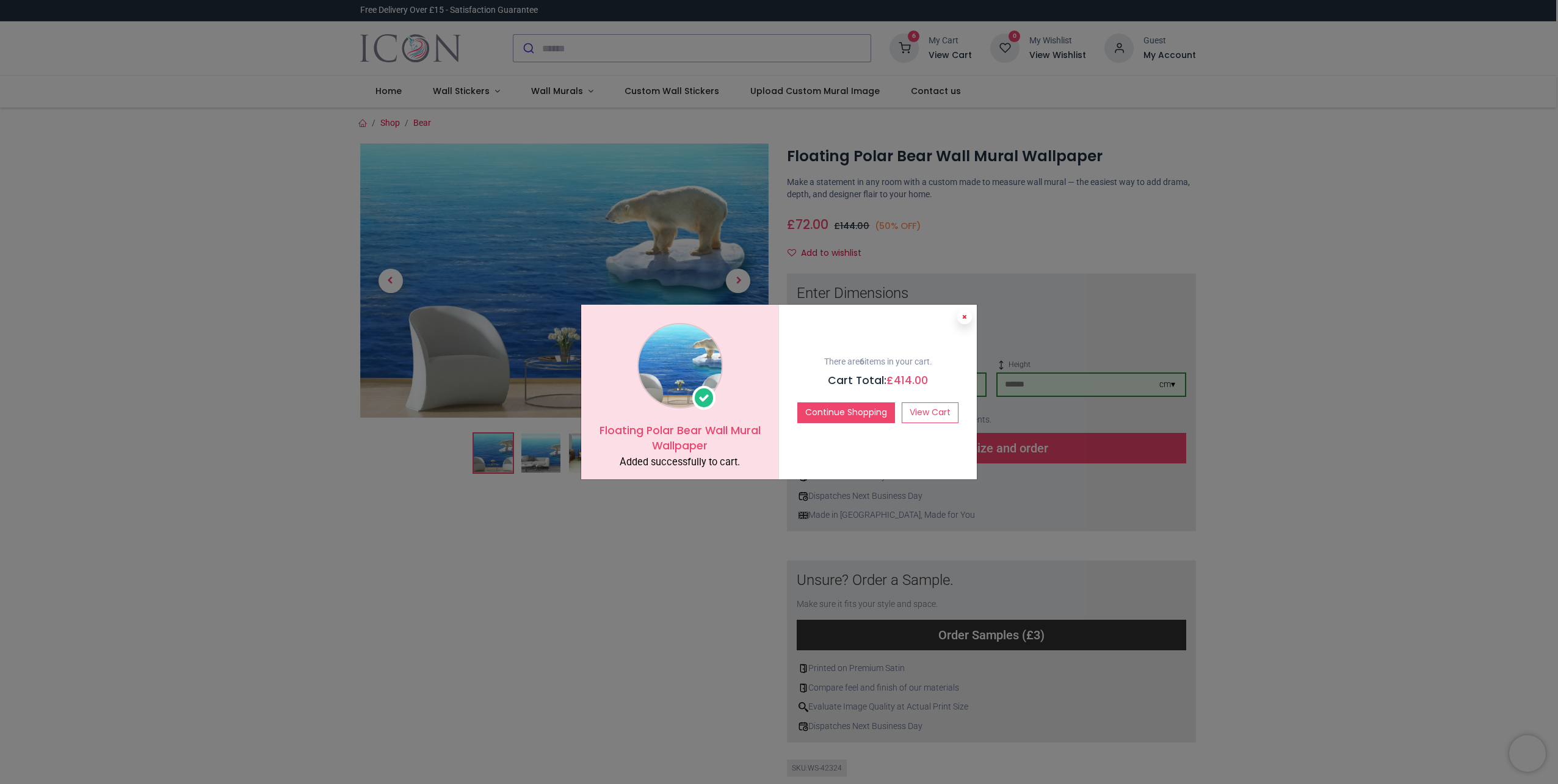
click at [962, 322] on button at bounding box center [964, 316] width 15 height 15
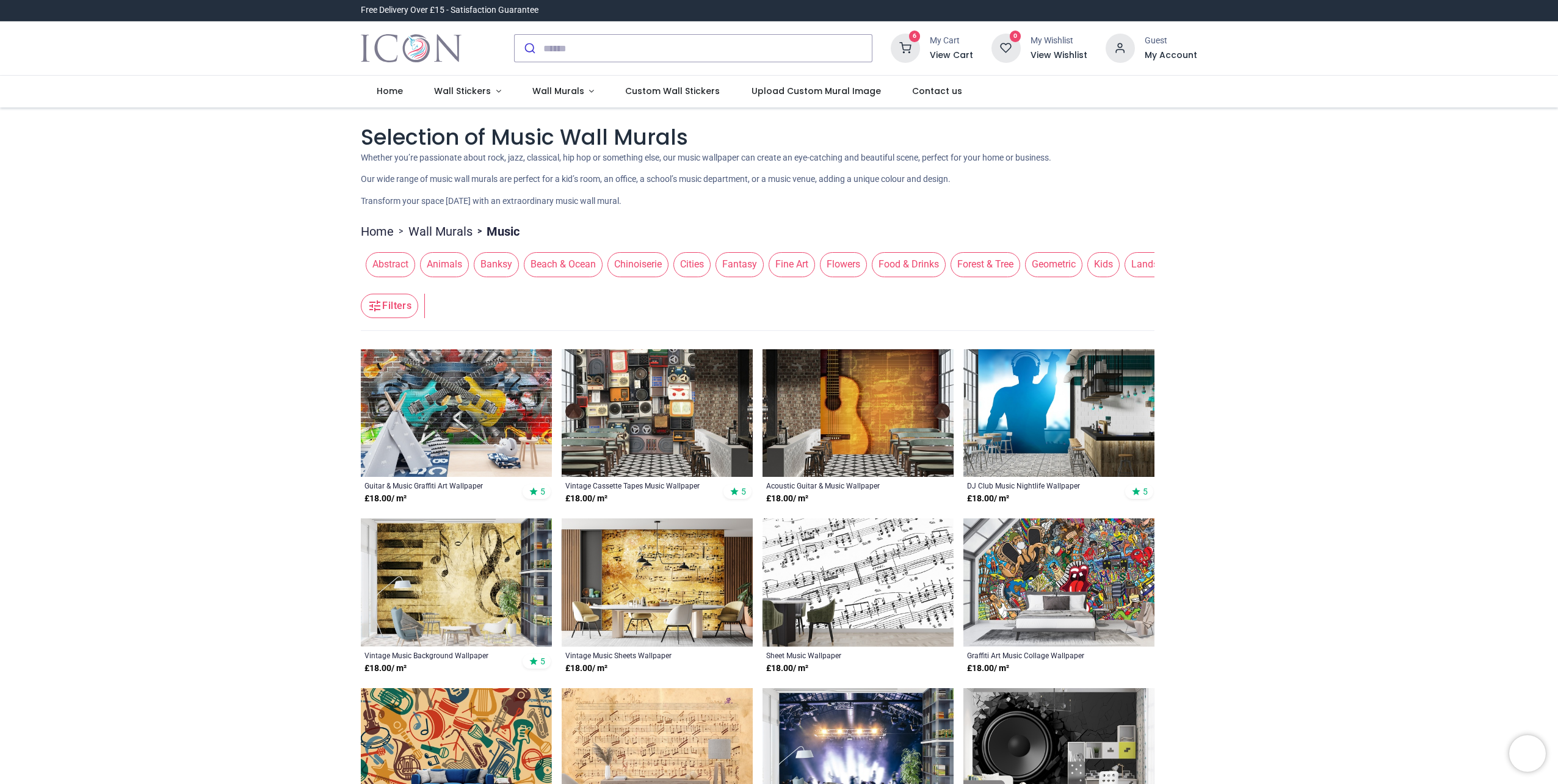
click at [438, 574] on img at bounding box center [456, 582] width 191 height 128
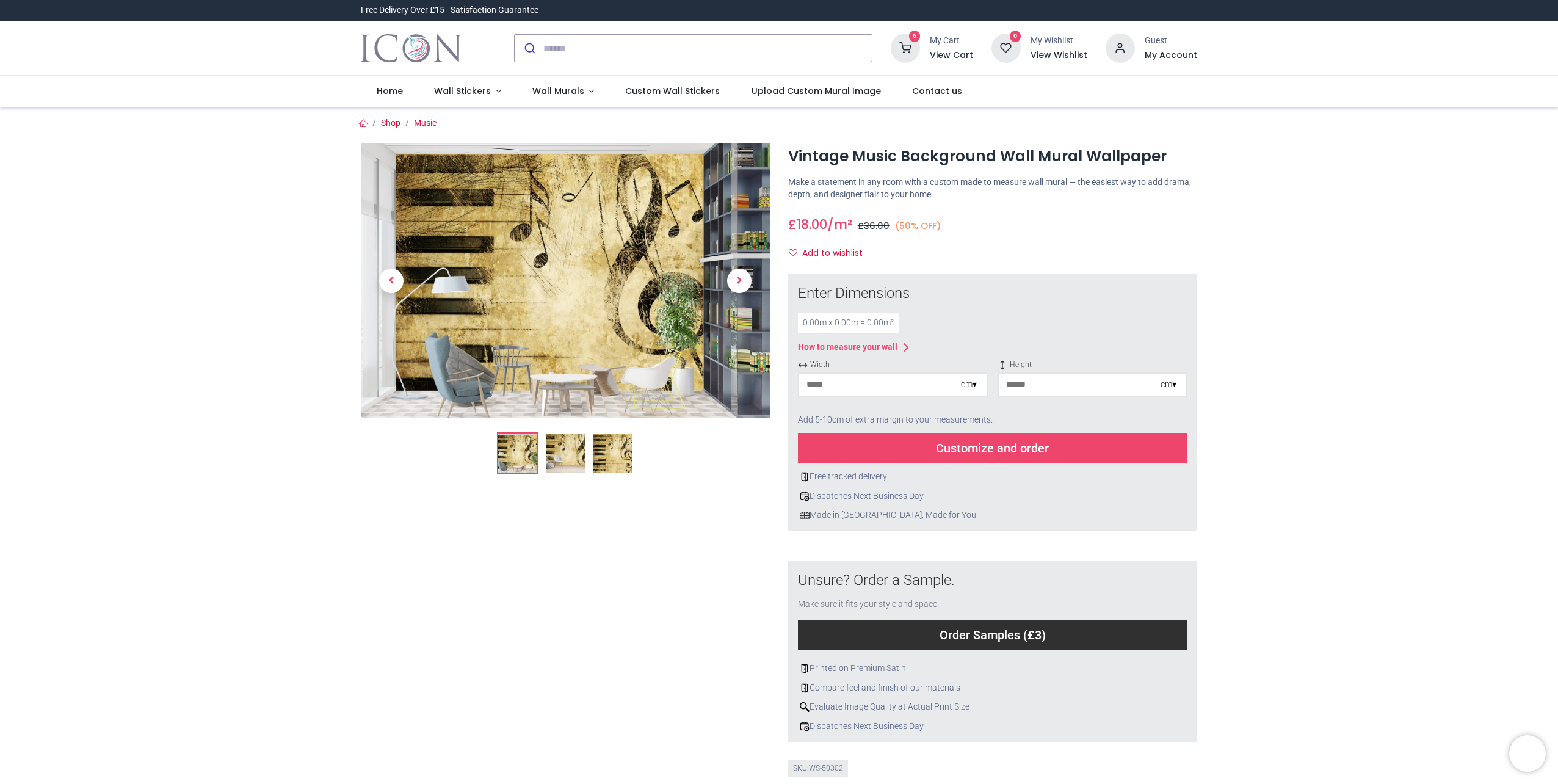
click at [919, 394] on input "number" at bounding box center [880, 385] width 162 height 22
type input "***"
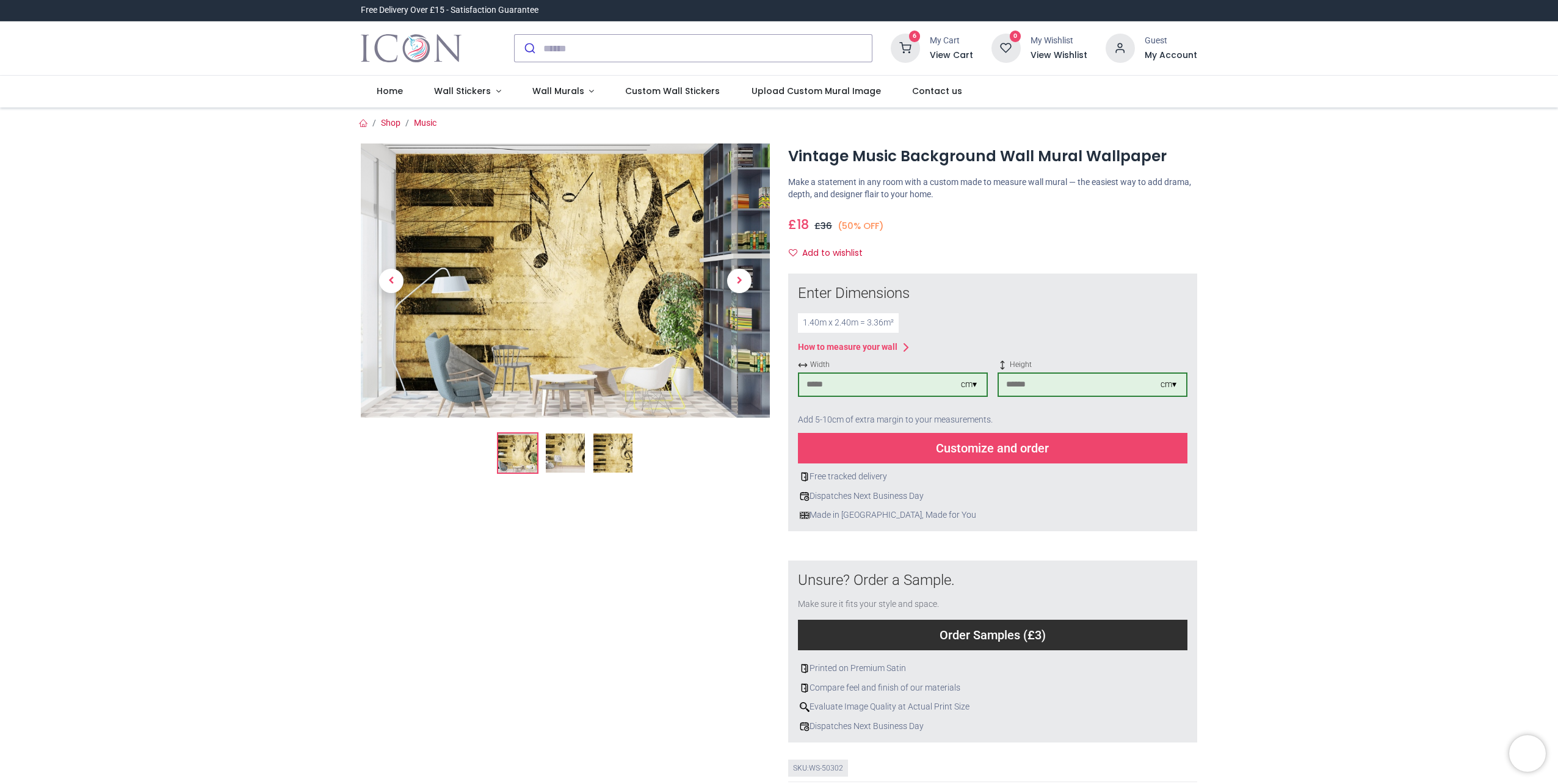
type input "***"
click at [988, 446] on div "Customize and order" at bounding box center [992, 448] width 389 height 31
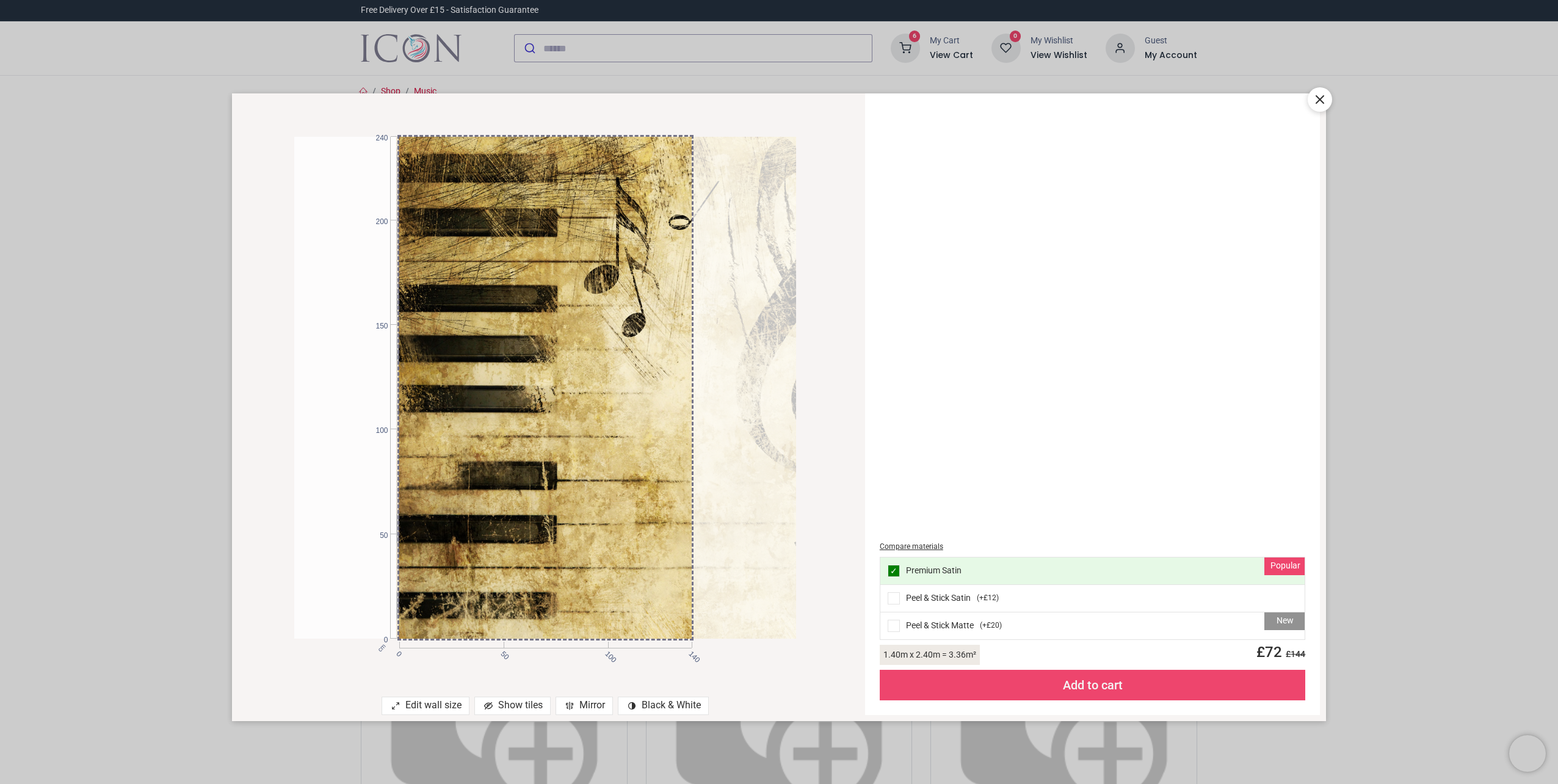
drag, startPoint x: 549, startPoint y: 405, endPoint x: 833, endPoint y: 406, distance: 284.5
click at [833, 406] on div "cm 0 50 100 140 0 50 100 150 200 240" at bounding box center [545, 387] width 627 height 563
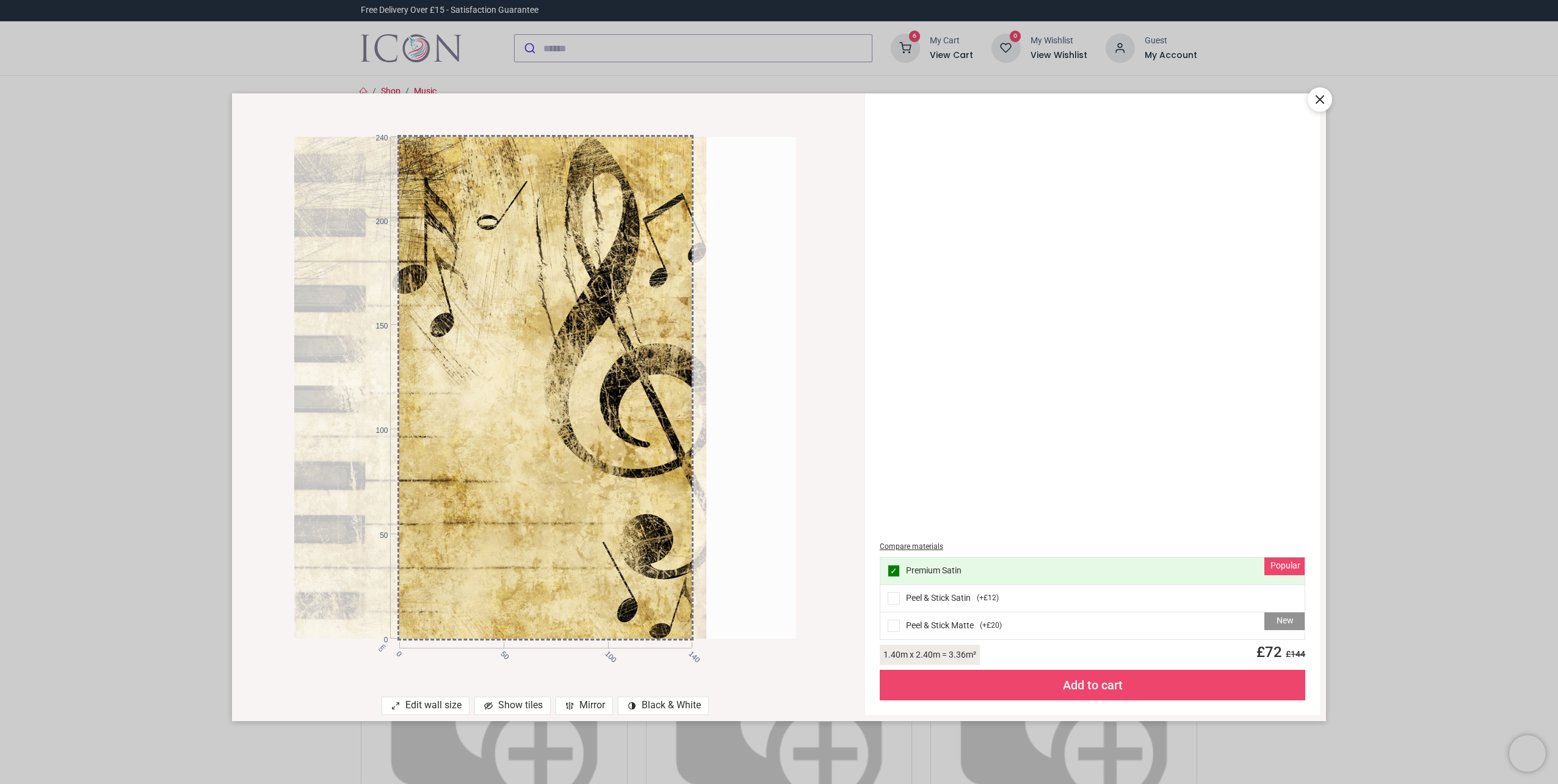
drag, startPoint x: 354, startPoint y: 422, endPoint x: 253, endPoint y: 422, distance: 100.7
click at [260, 422] on div "cm 0 50 100 140 0 50 100 150 200 240" at bounding box center [545, 387] width 627 height 563
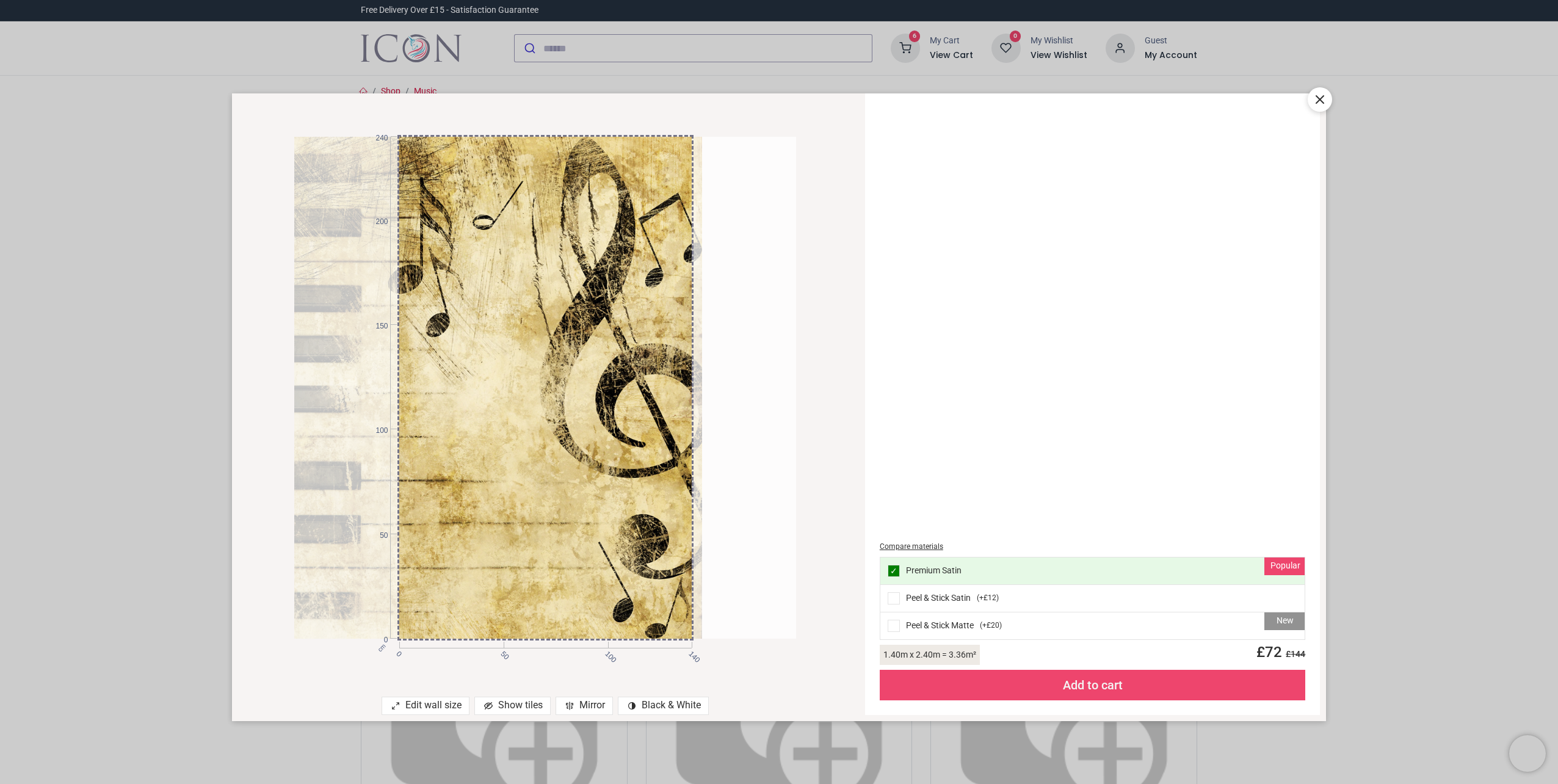
drag, startPoint x: 557, startPoint y: 441, endPoint x: 360, endPoint y: 439, distance: 197.8
click at [360, 439] on div at bounding box center [451, 388] width 502 height 502
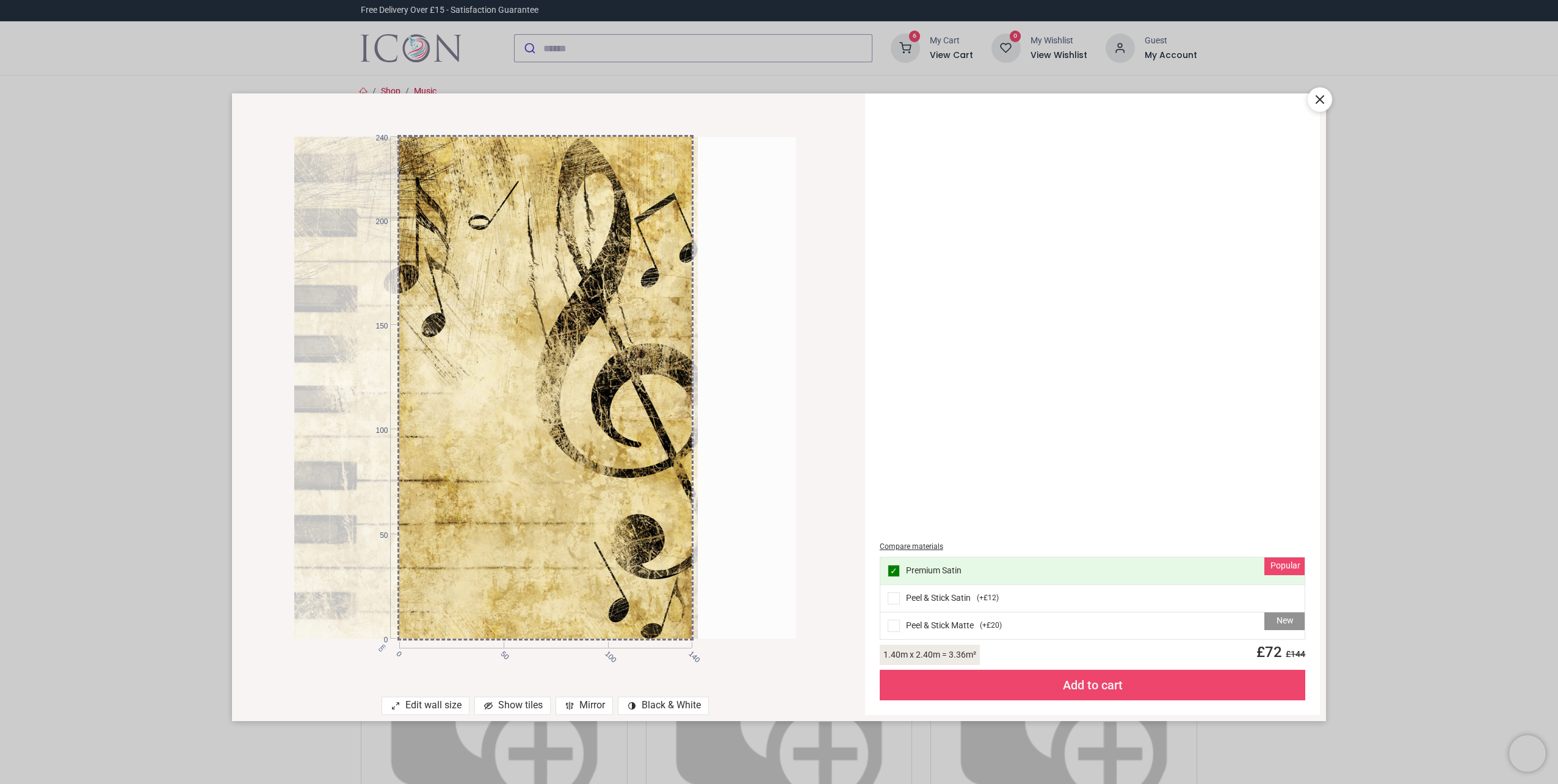
drag, startPoint x: 552, startPoint y: 440, endPoint x: 431, endPoint y: 436, distance: 121.6
click at [436, 438] on div at bounding box center [447, 388] width 502 height 502
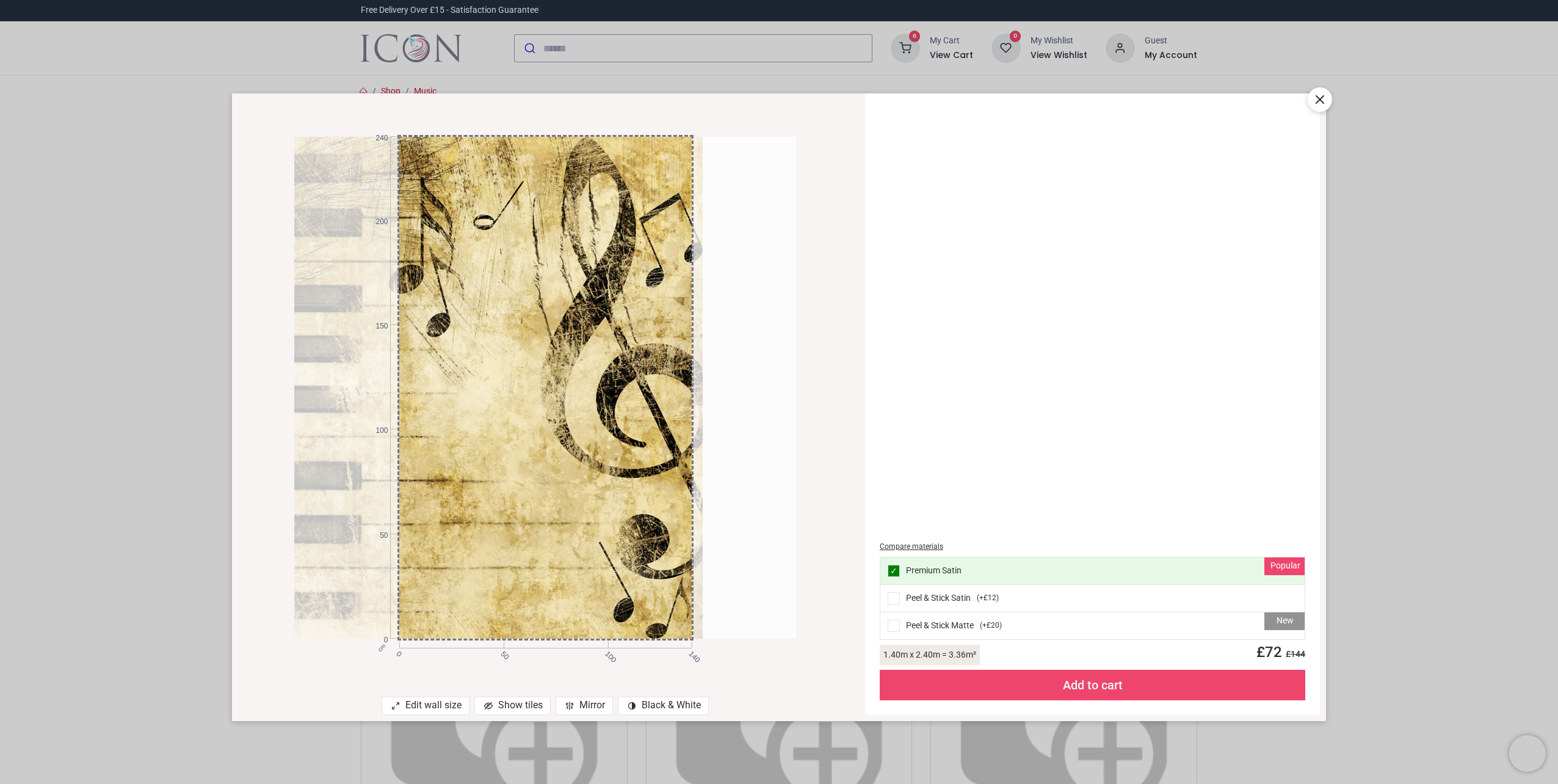
drag, startPoint x: 491, startPoint y: 398, endPoint x: 328, endPoint y: 419, distance: 164.4
click at [328, 419] on div at bounding box center [452, 388] width 502 height 502
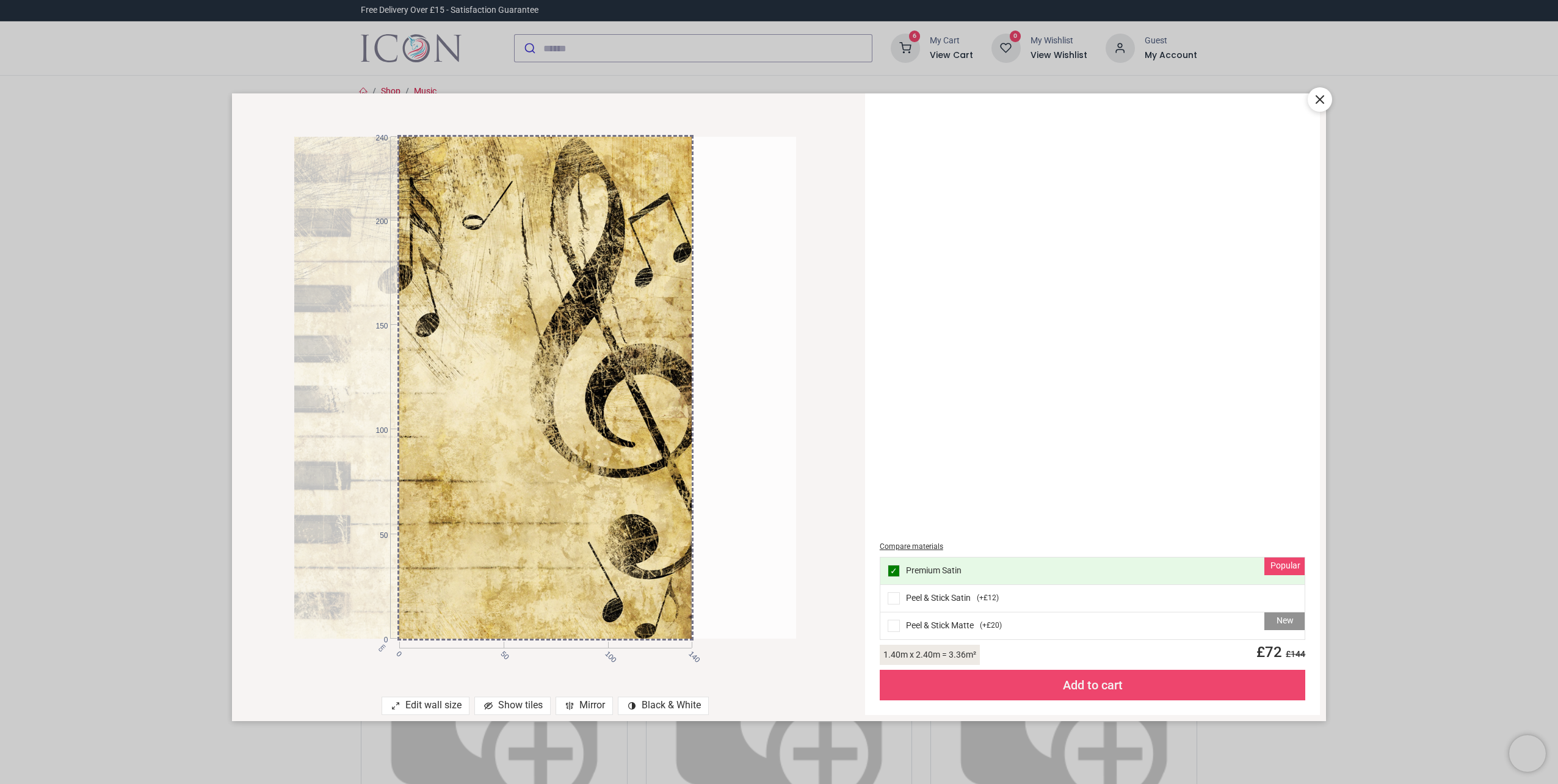
drag, startPoint x: 494, startPoint y: 419, endPoint x: 472, endPoint y: 419, distance: 22.0
click at [473, 419] on div at bounding box center [441, 388] width 502 height 502
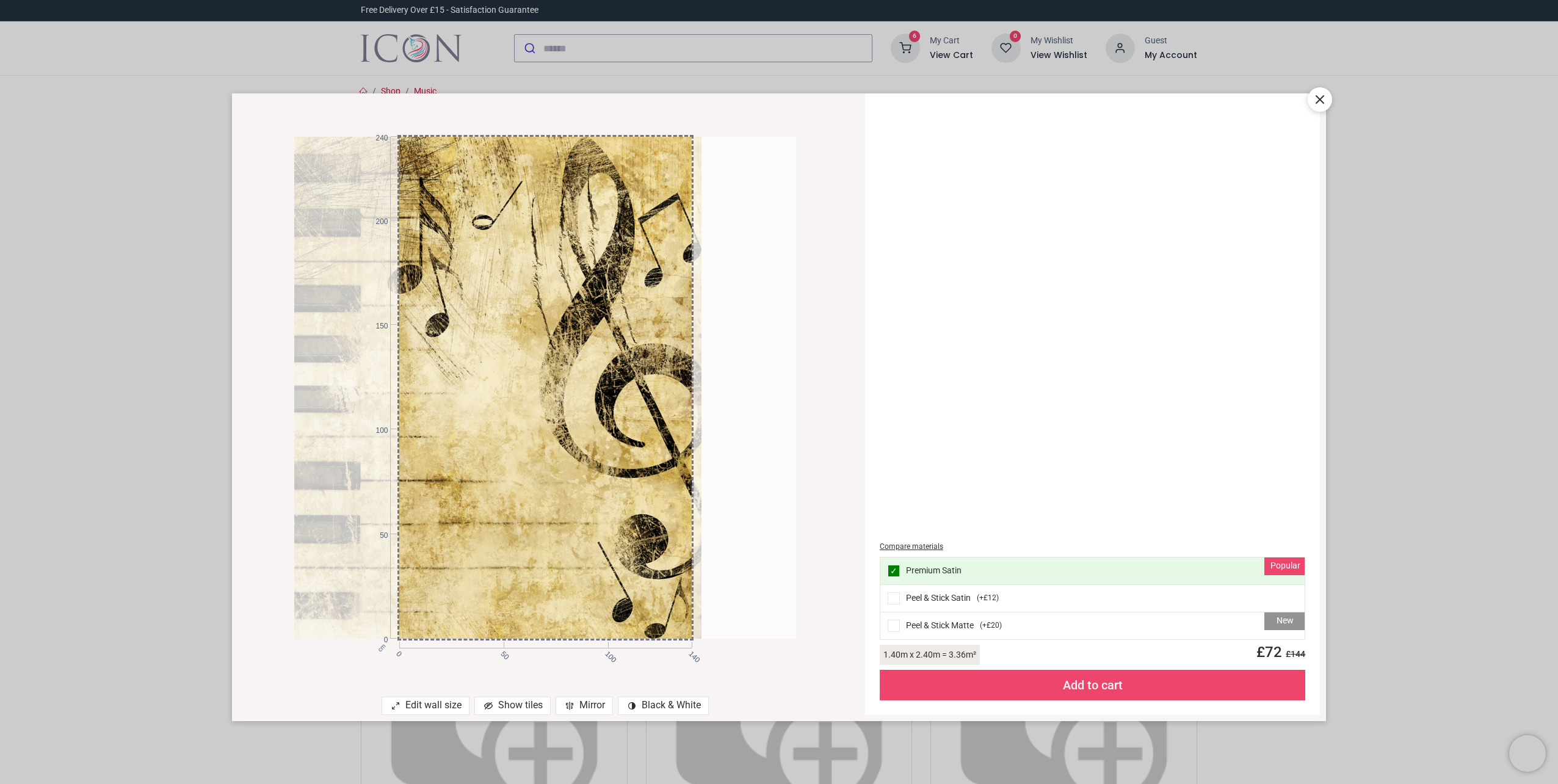
drag, startPoint x: 536, startPoint y: 436, endPoint x: 432, endPoint y: 445, distance: 104.2
click at [432, 446] on div at bounding box center [451, 388] width 502 height 502
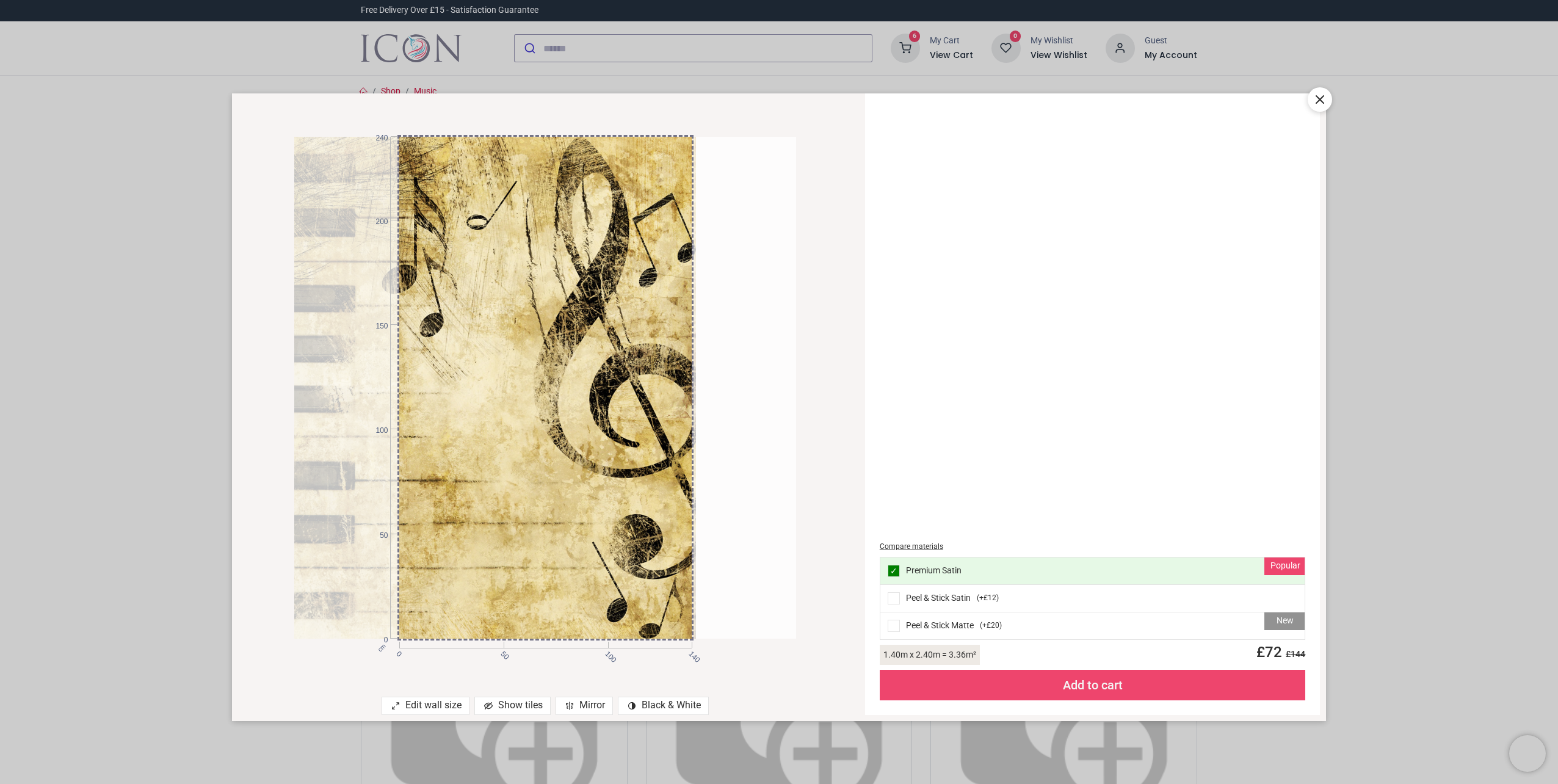
drag, startPoint x: 605, startPoint y: 577, endPoint x: 541, endPoint y: 579, distance: 64.1
click at [541, 579] on div at bounding box center [445, 388] width 502 height 502
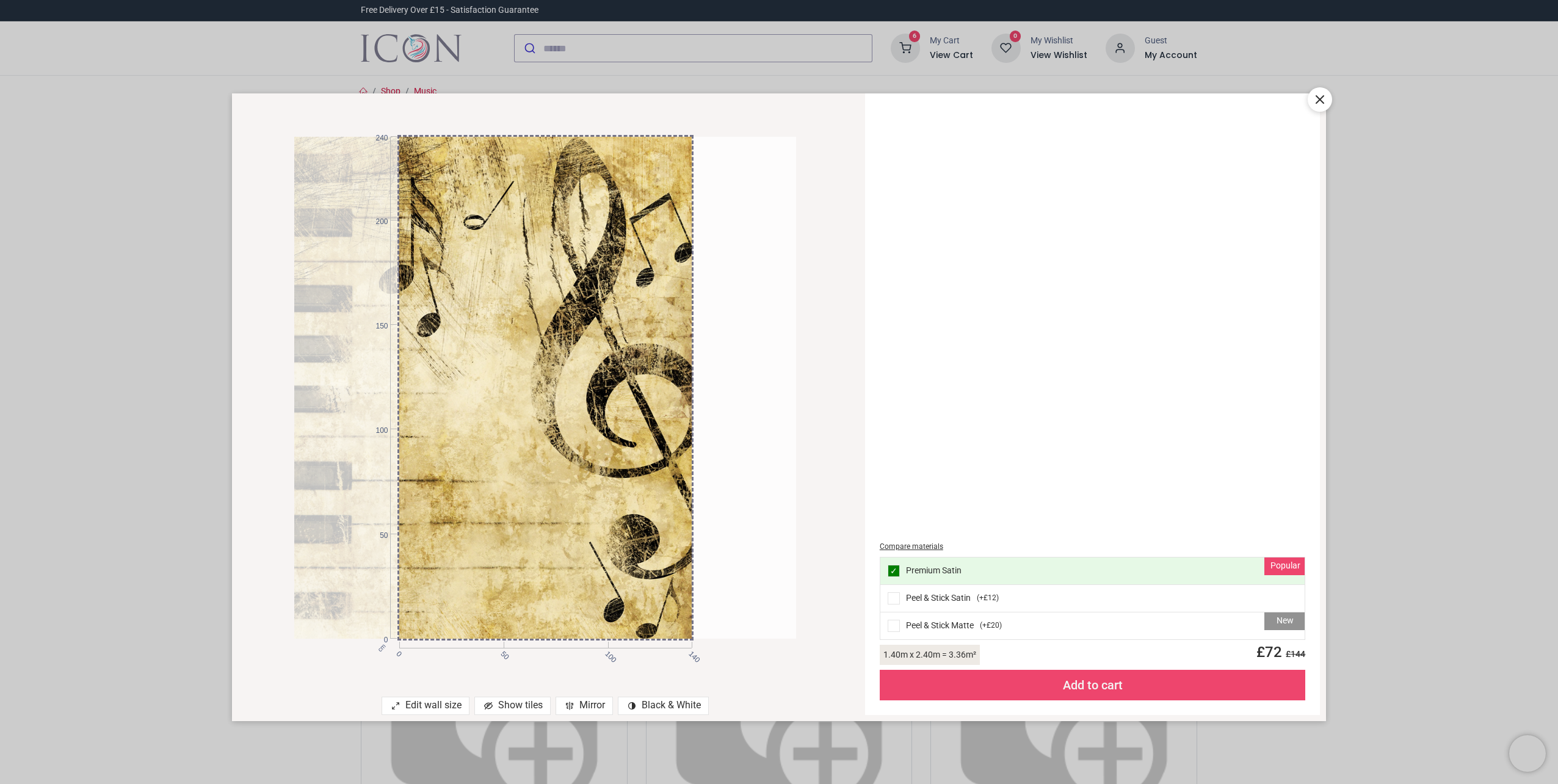
drag, startPoint x: 621, startPoint y: 566, endPoint x: 510, endPoint y: 545, distance: 113.0
click at [512, 546] on div at bounding box center [442, 388] width 502 height 502
click at [762, 538] on article at bounding box center [545, 388] width 502 height 502
click at [1082, 686] on div "Add to cart" at bounding box center [1093, 685] width 426 height 31
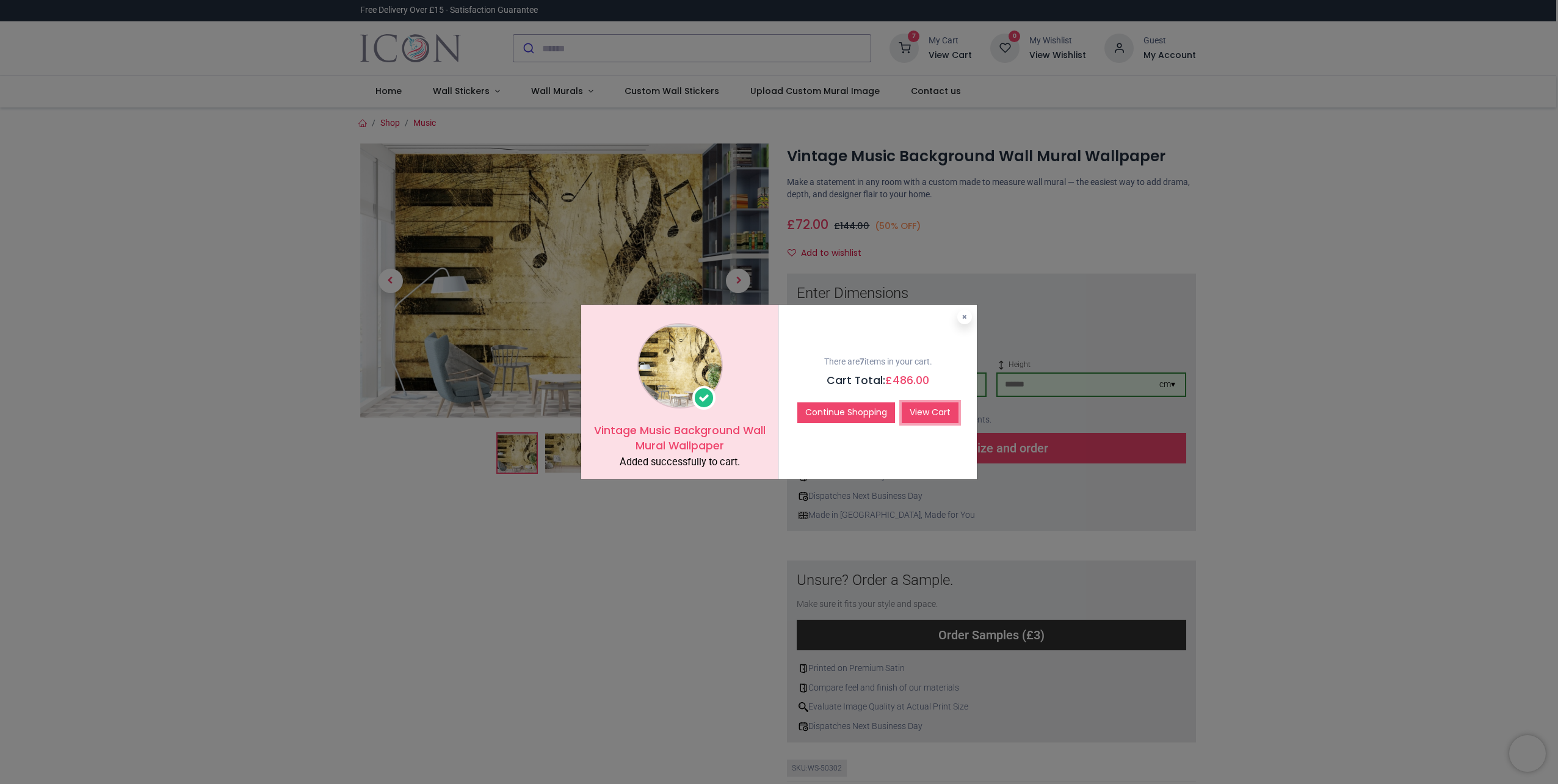
click at [927, 413] on link "View Cart" at bounding box center [930, 412] width 57 height 21
